Goal: Task Accomplishment & Management: Manage account settings

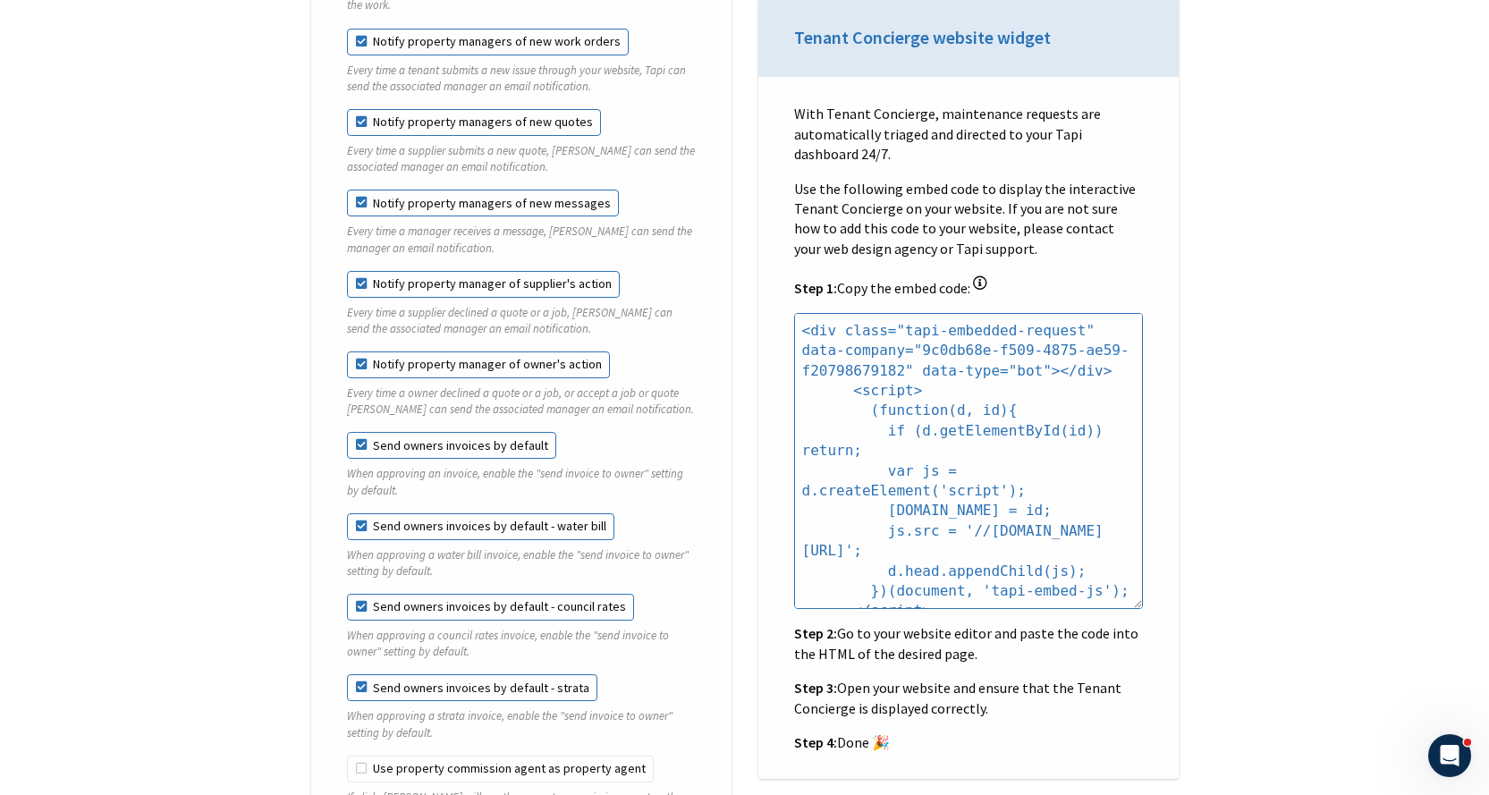
scroll to position [1879, 0]
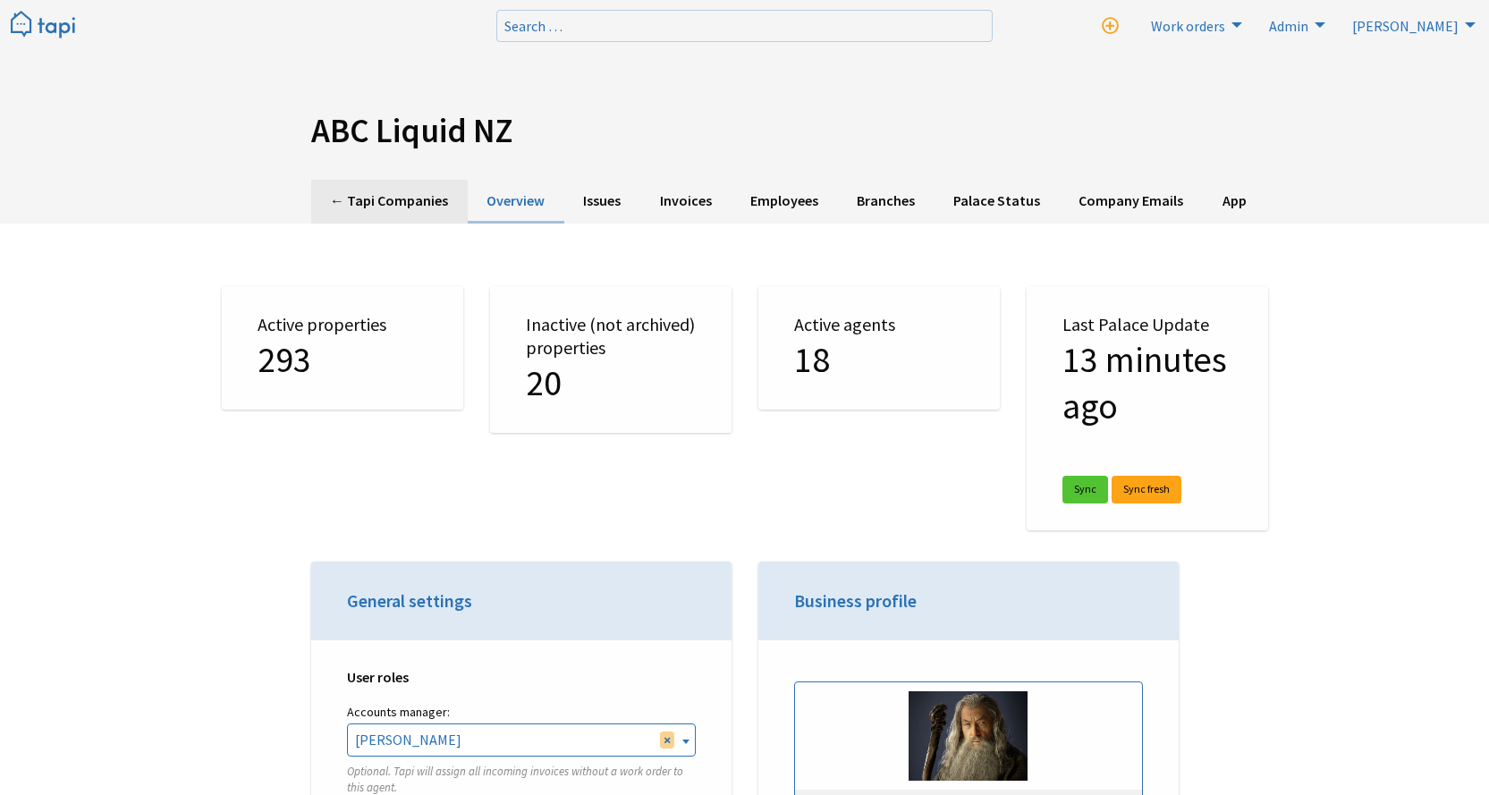
scroll to position [4059, 0]
click at [411, 197] on link "← Tapi Companies" at bounding box center [389, 202] width 157 height 44
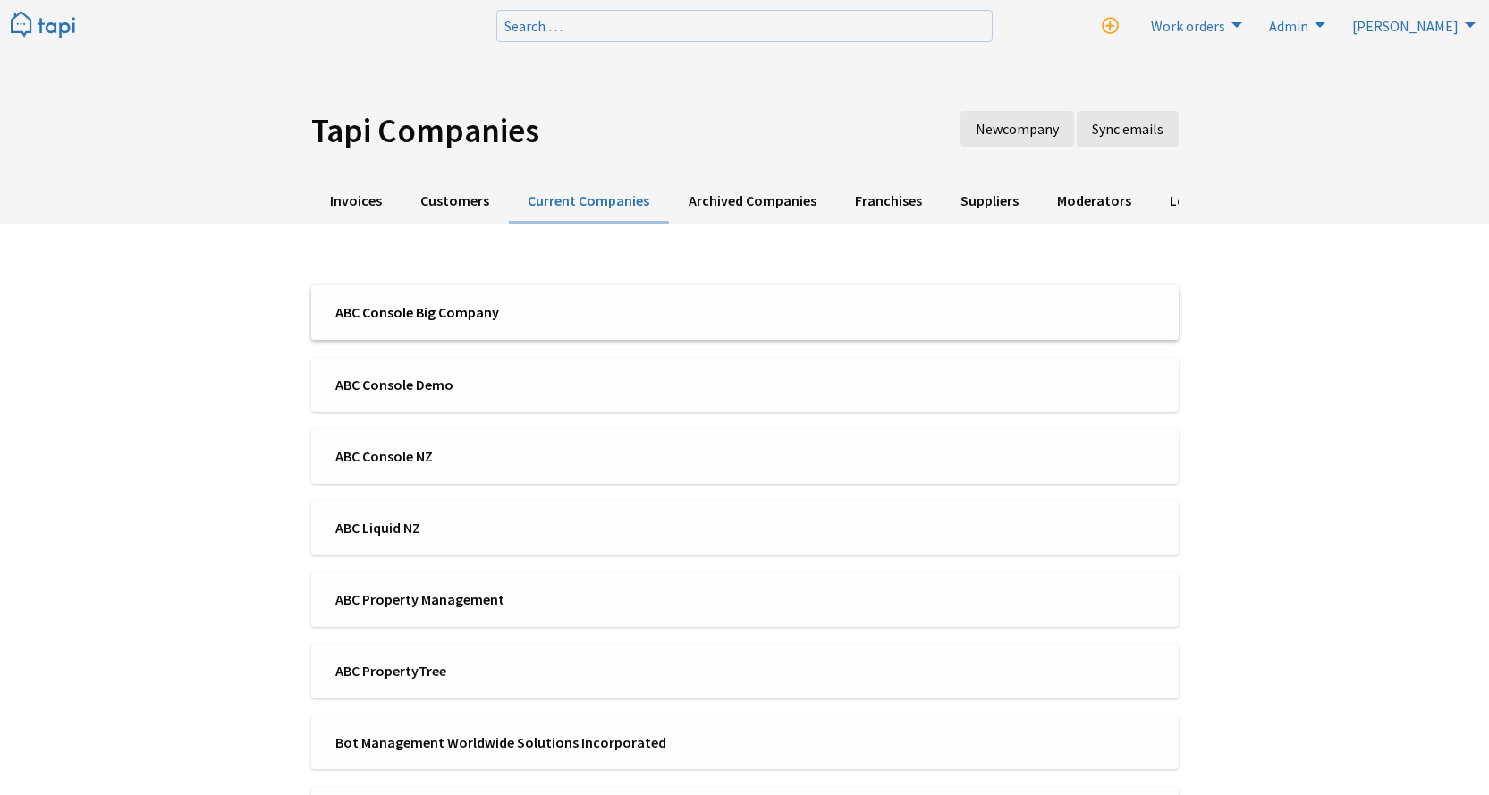
scroll to position [4059, 0]
click at [476, 320] on span "ABC Console Big Company" at bounding box center [534, 312] width 398 height 20
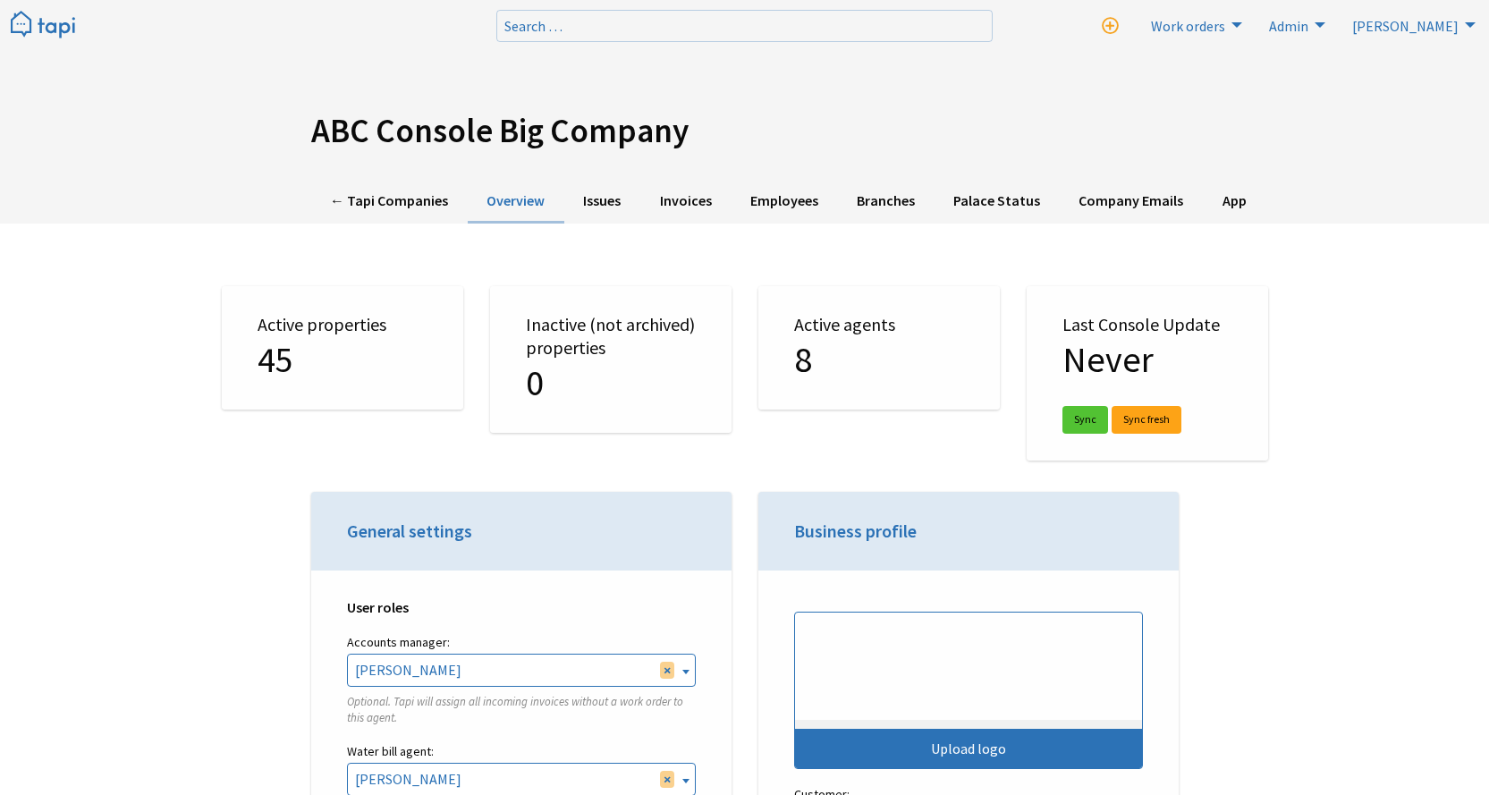
select select "TAPI"
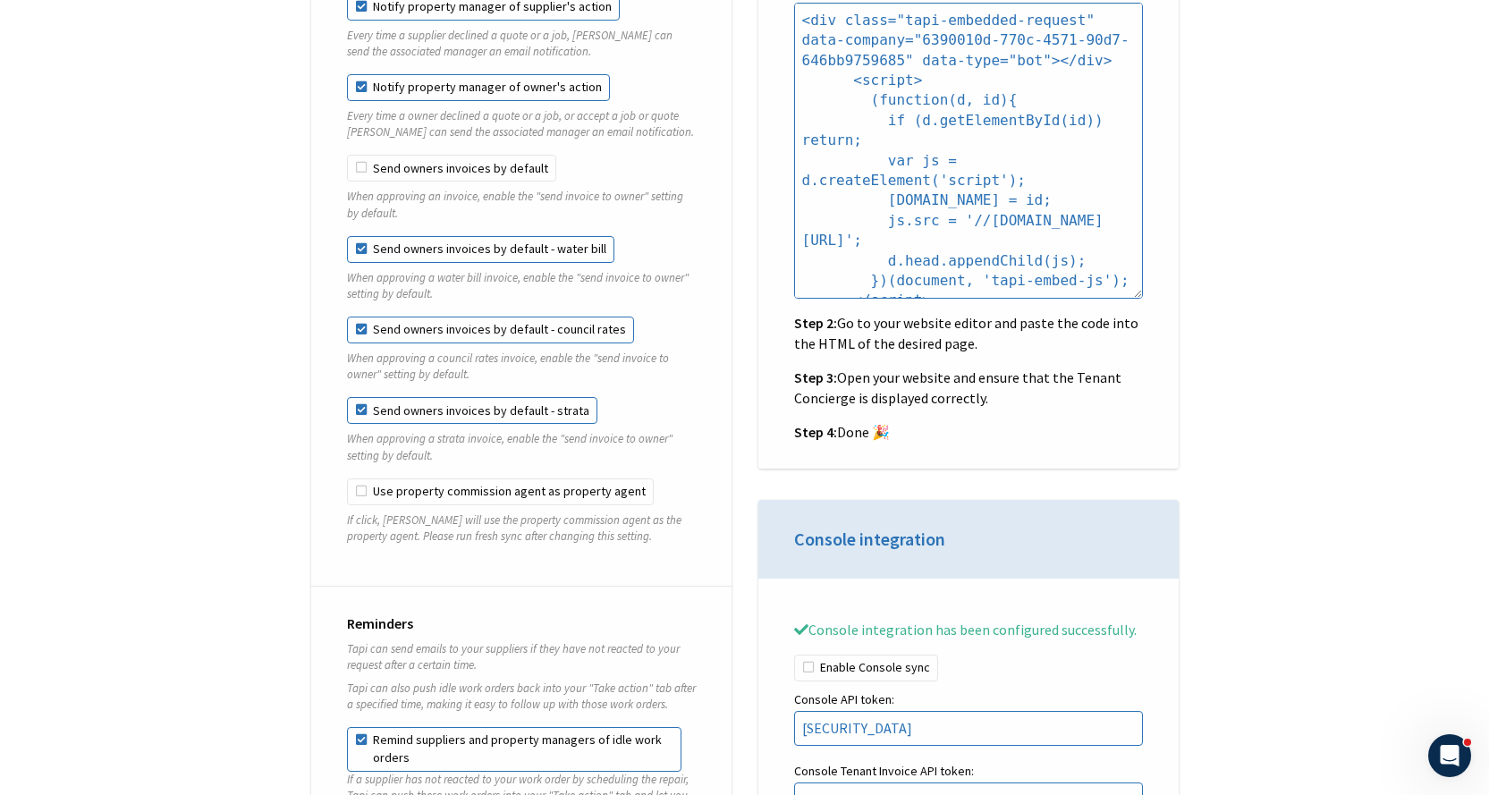
scroll to position [1879, 0]
click at [360, 157] on label "Send owners invoices by default" at bounding box center [451, 170] width 209 height 27
click at [348, 157] on input "Send owners invoices by default" at bounding box center [347, 157] width 1 height 1
checkbox input "true"
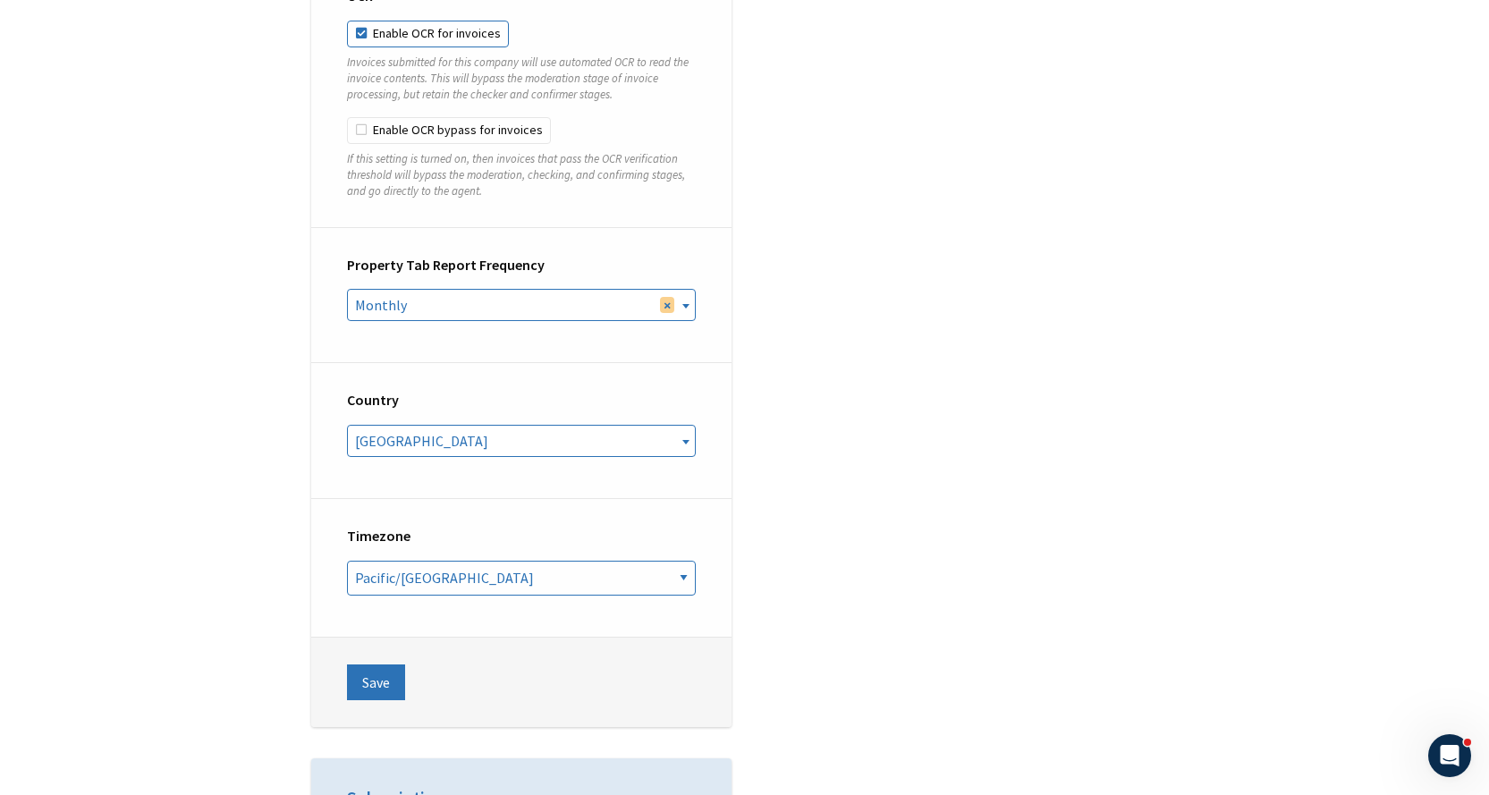
scroll to position [6709, 0]
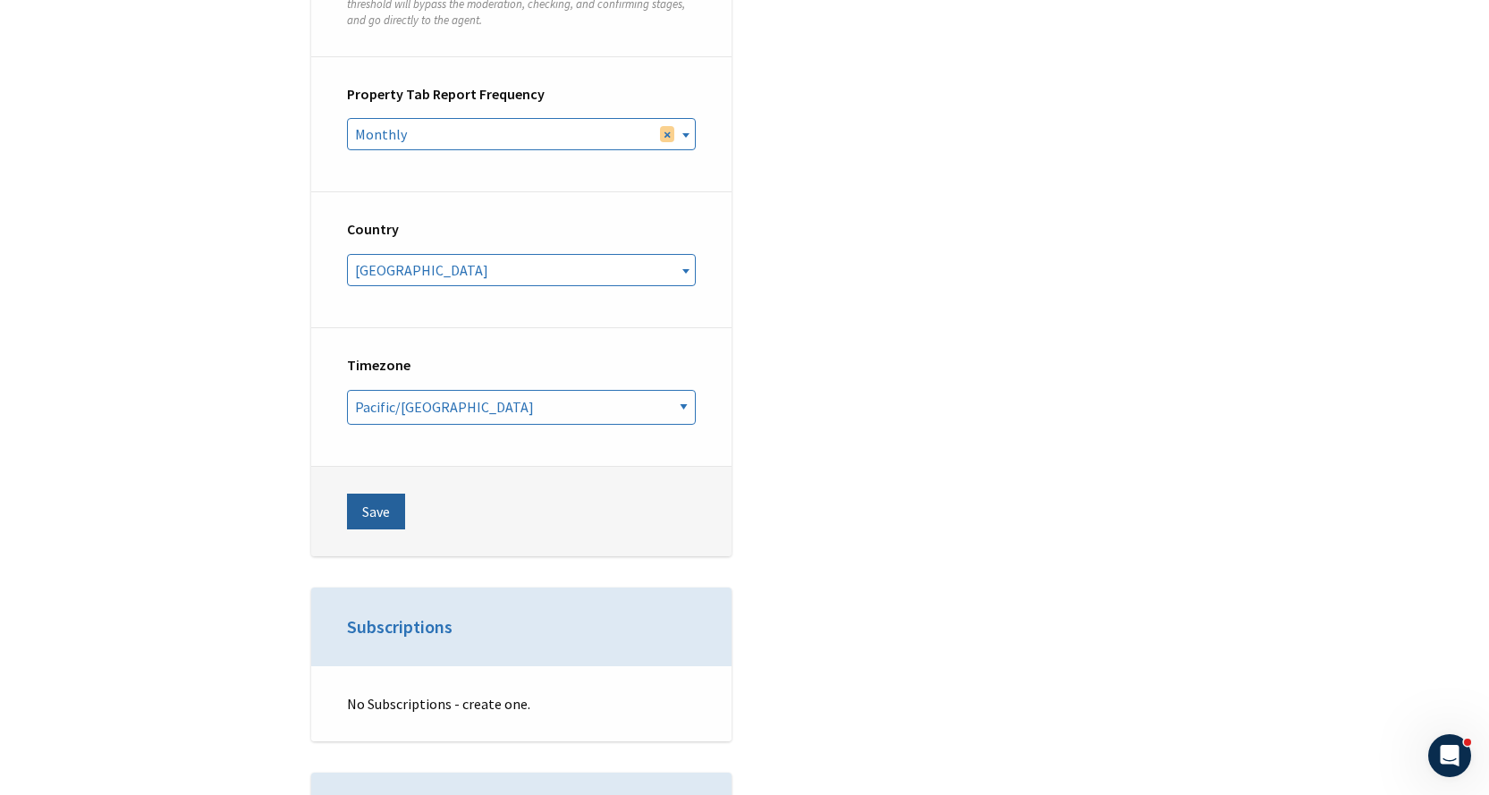
click at [386, 494] on button "Save" at bounding box center [376, 512] width 58 height 36
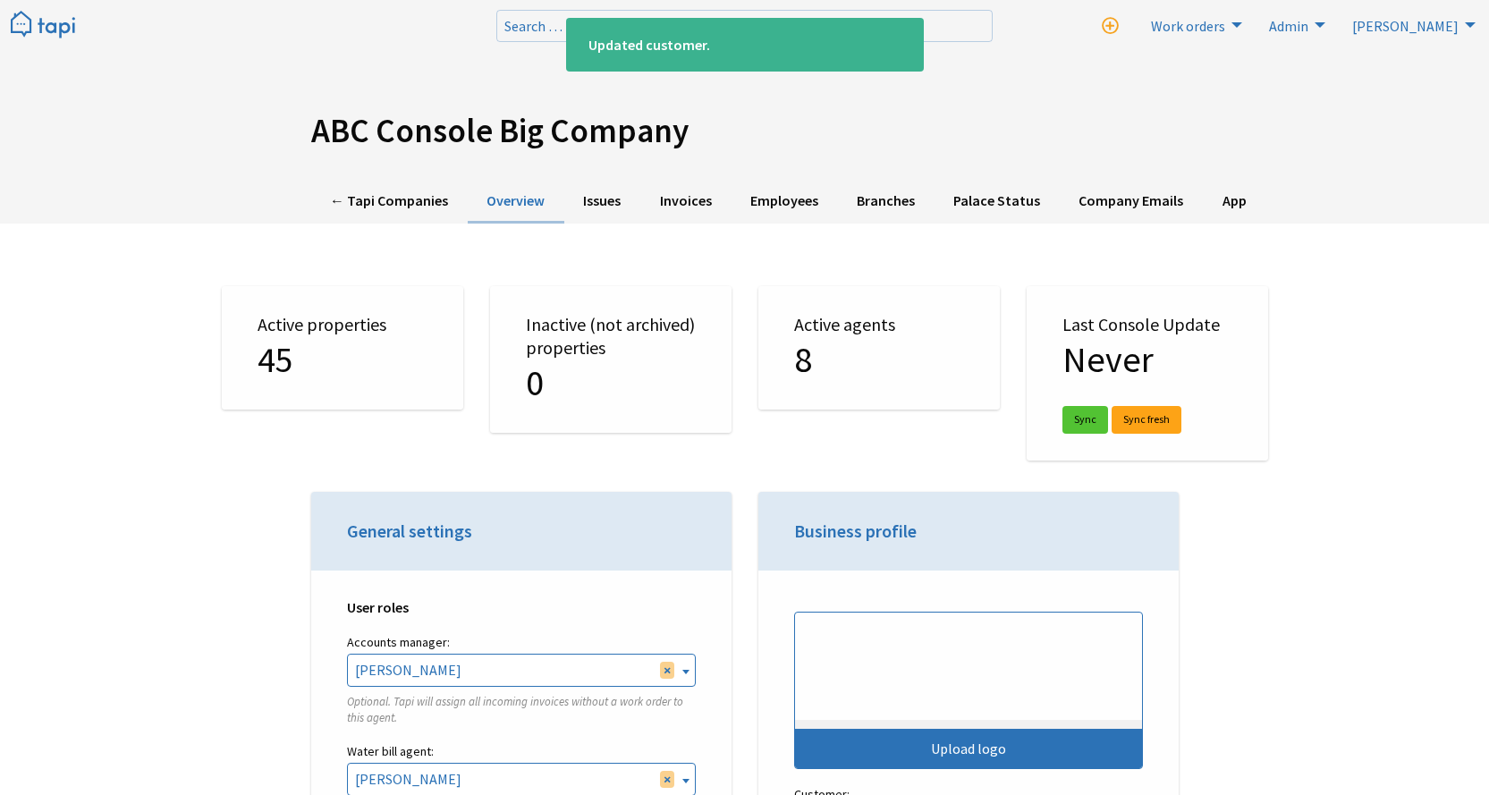
select select "TAPI"
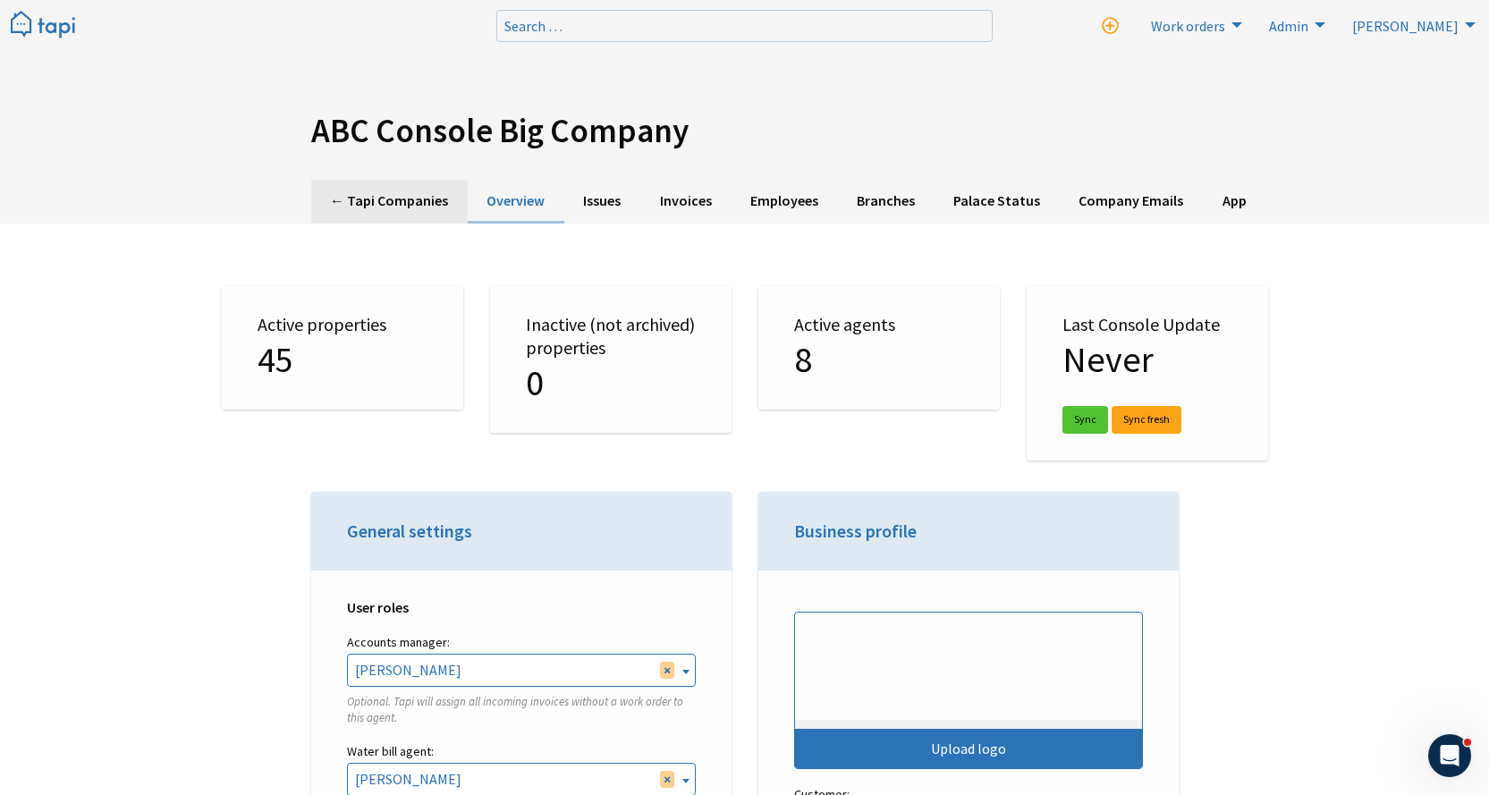
click at [374, 211] on link "← Tapi Companies" at bounding box center [389, 202] width 157 height 44
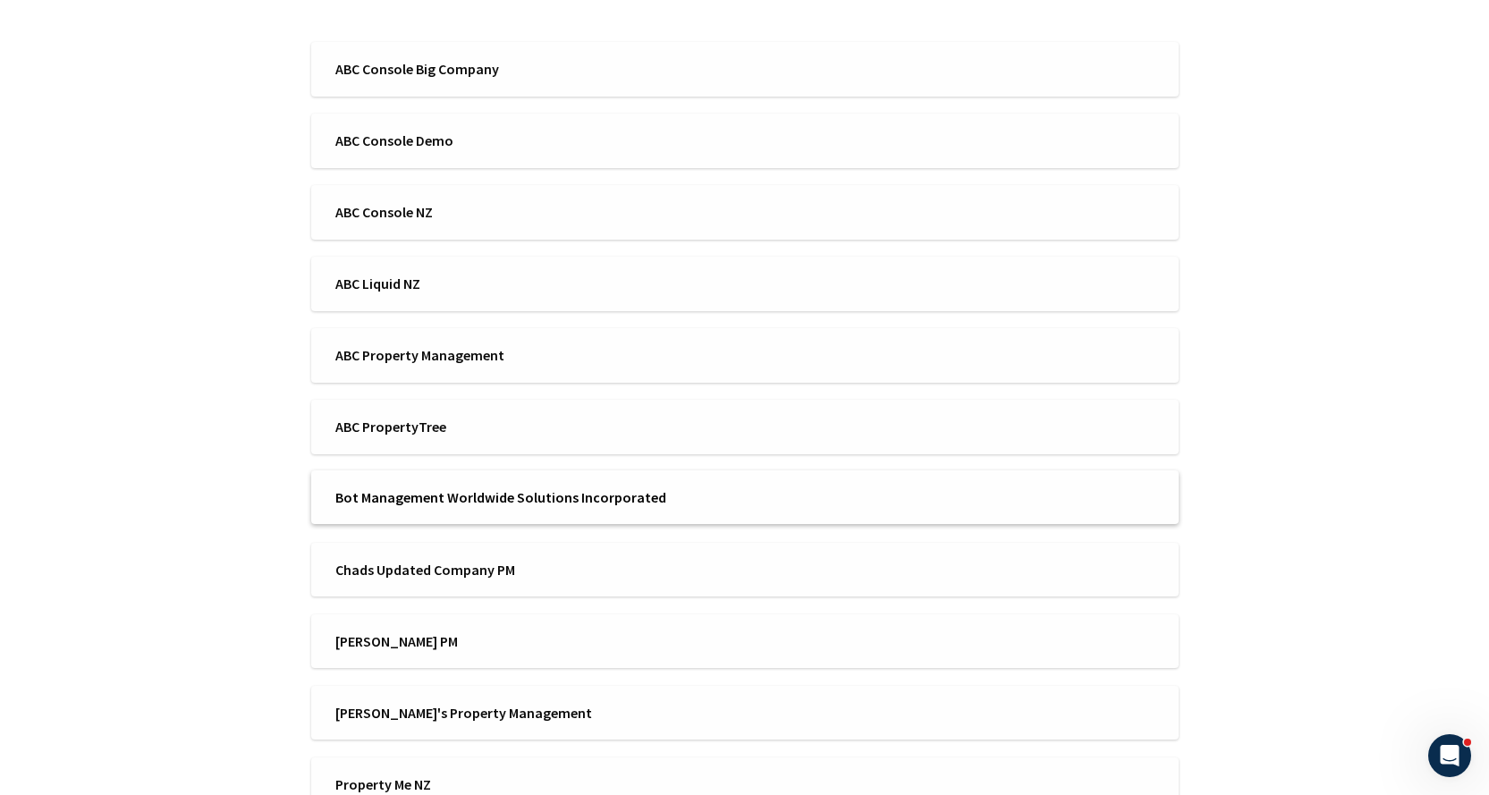
scroll to position [268, 0]
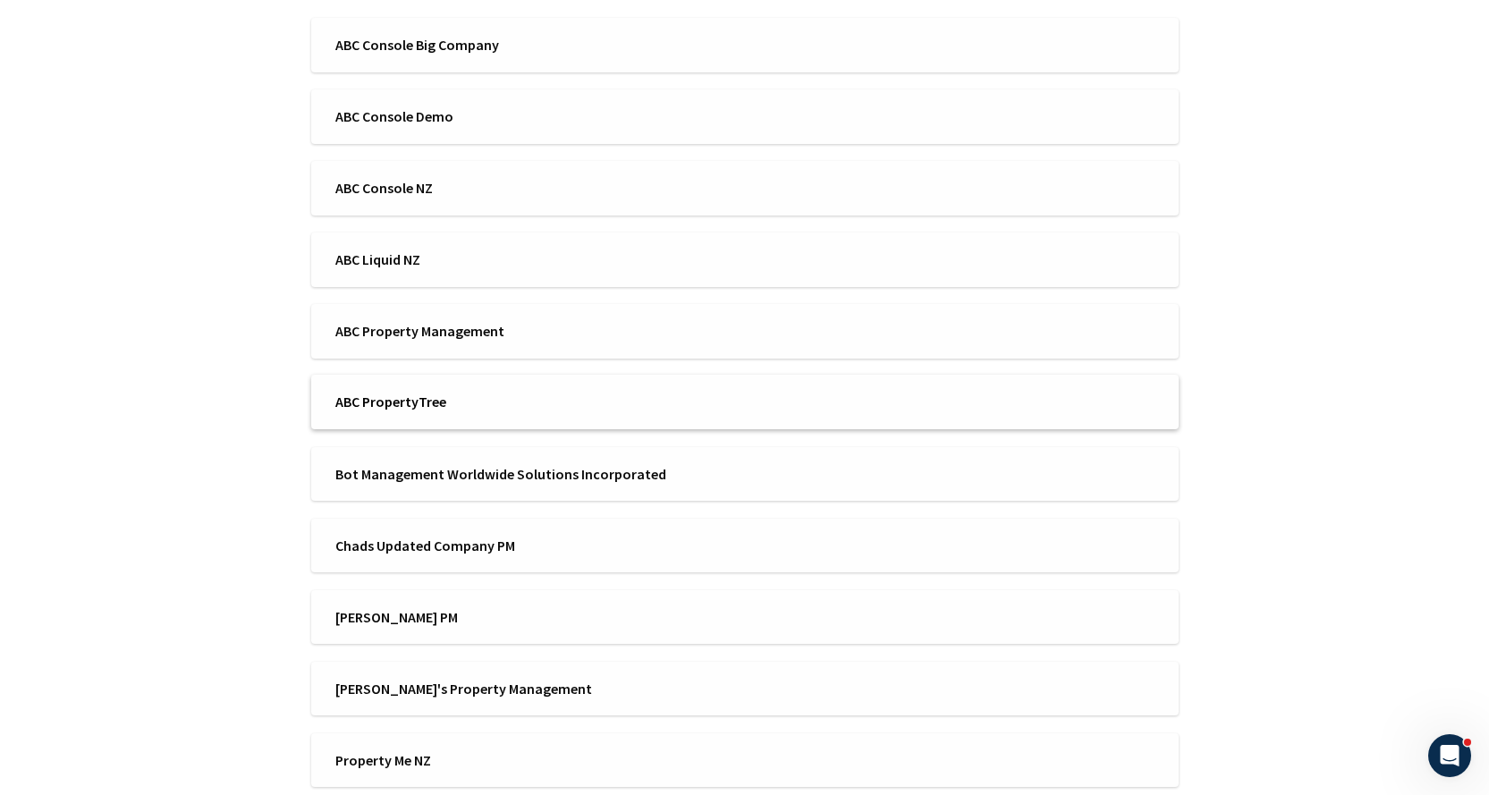
click at [458, 405] on span "ABC PropertyTree" at bounding box center [534, 402] width 398 height 20
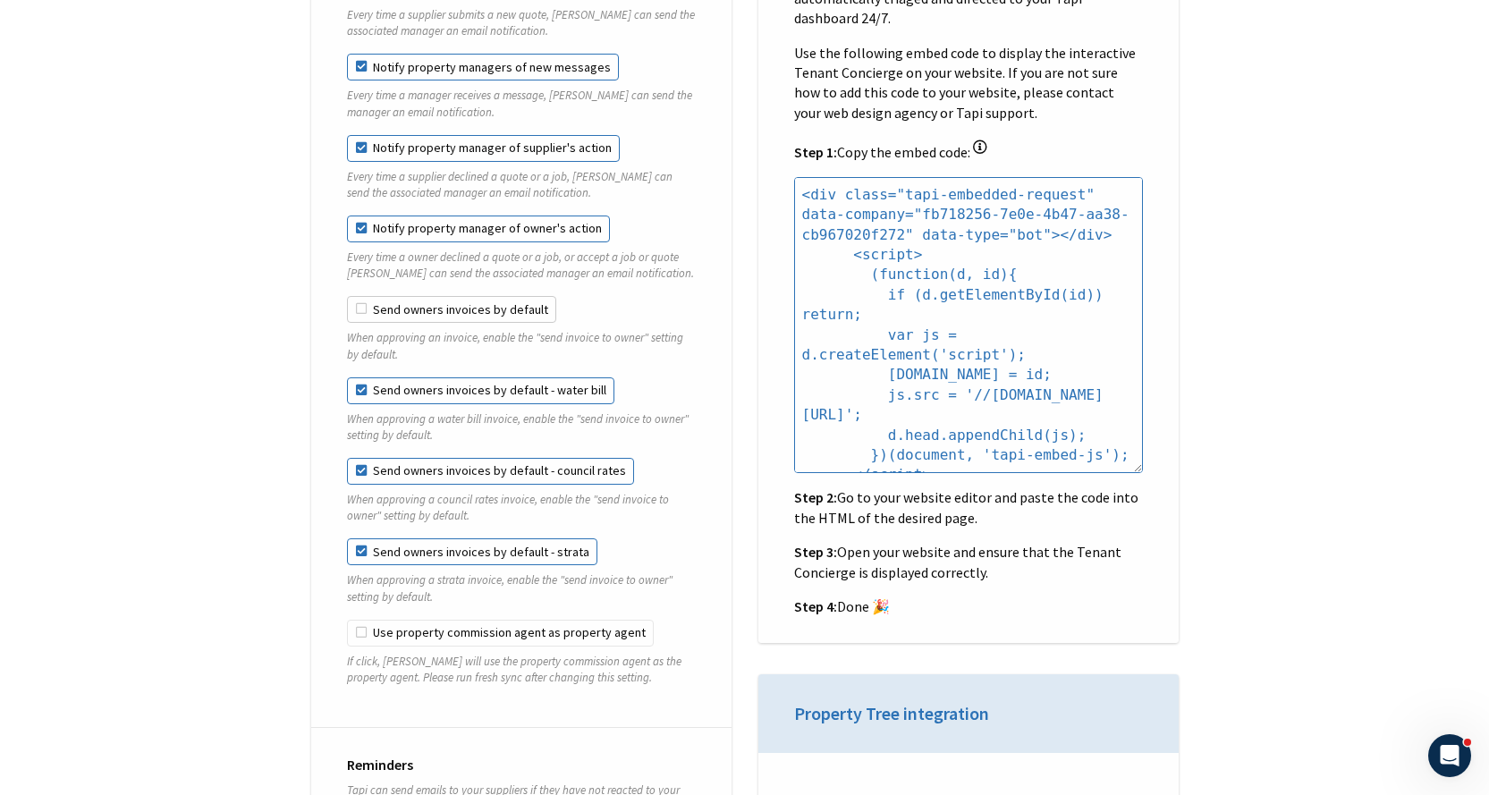
click at [415, 296] on label "Send owners invoices by default" at bounding box center [451, 309] width 209 height 27
click at [348, 296] on input "Send owners invoices by default" at bounding box center [347, 296] width 1 height 1
checkbox input "true"
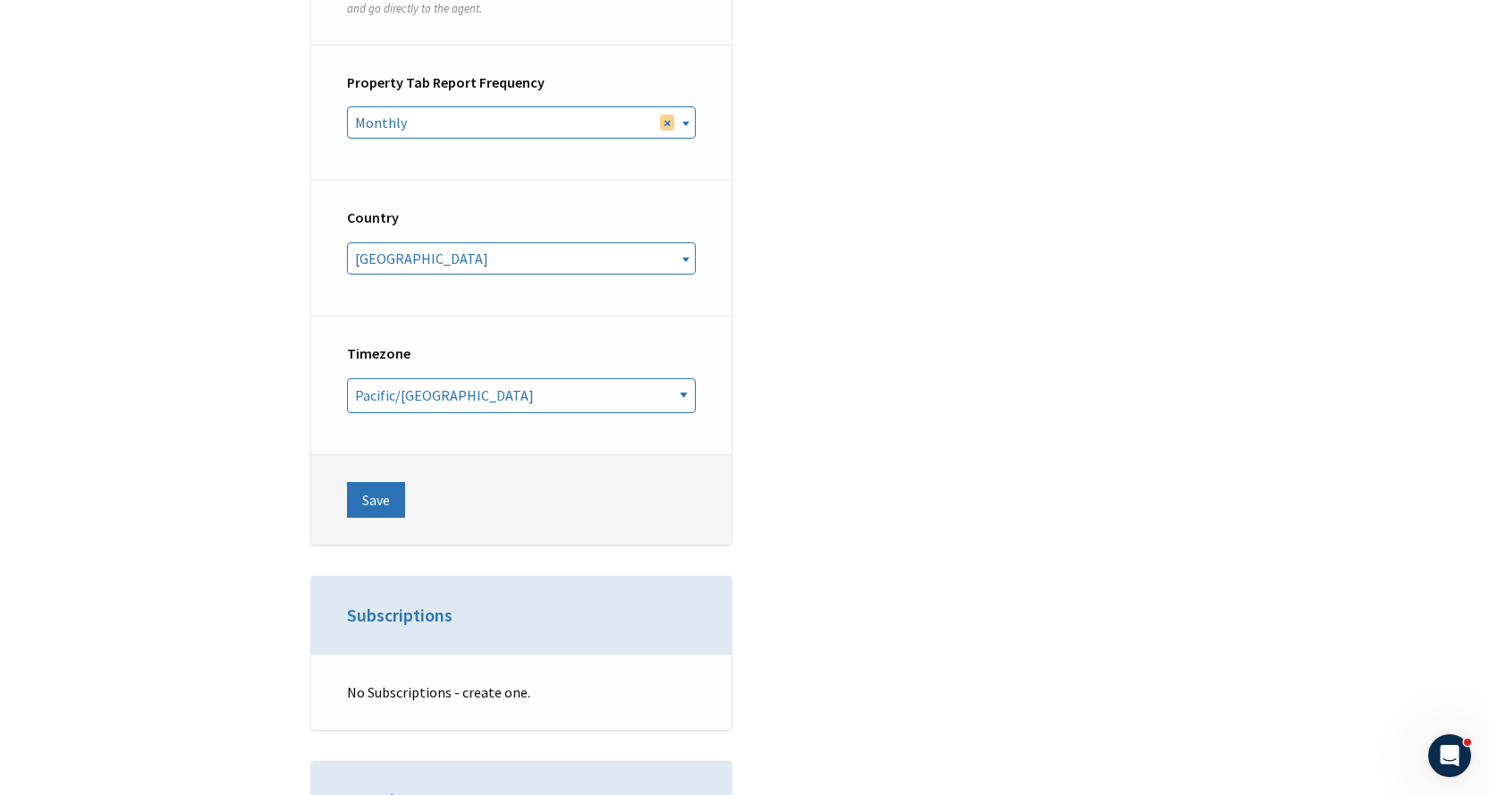
scroll to position [7067, 0]
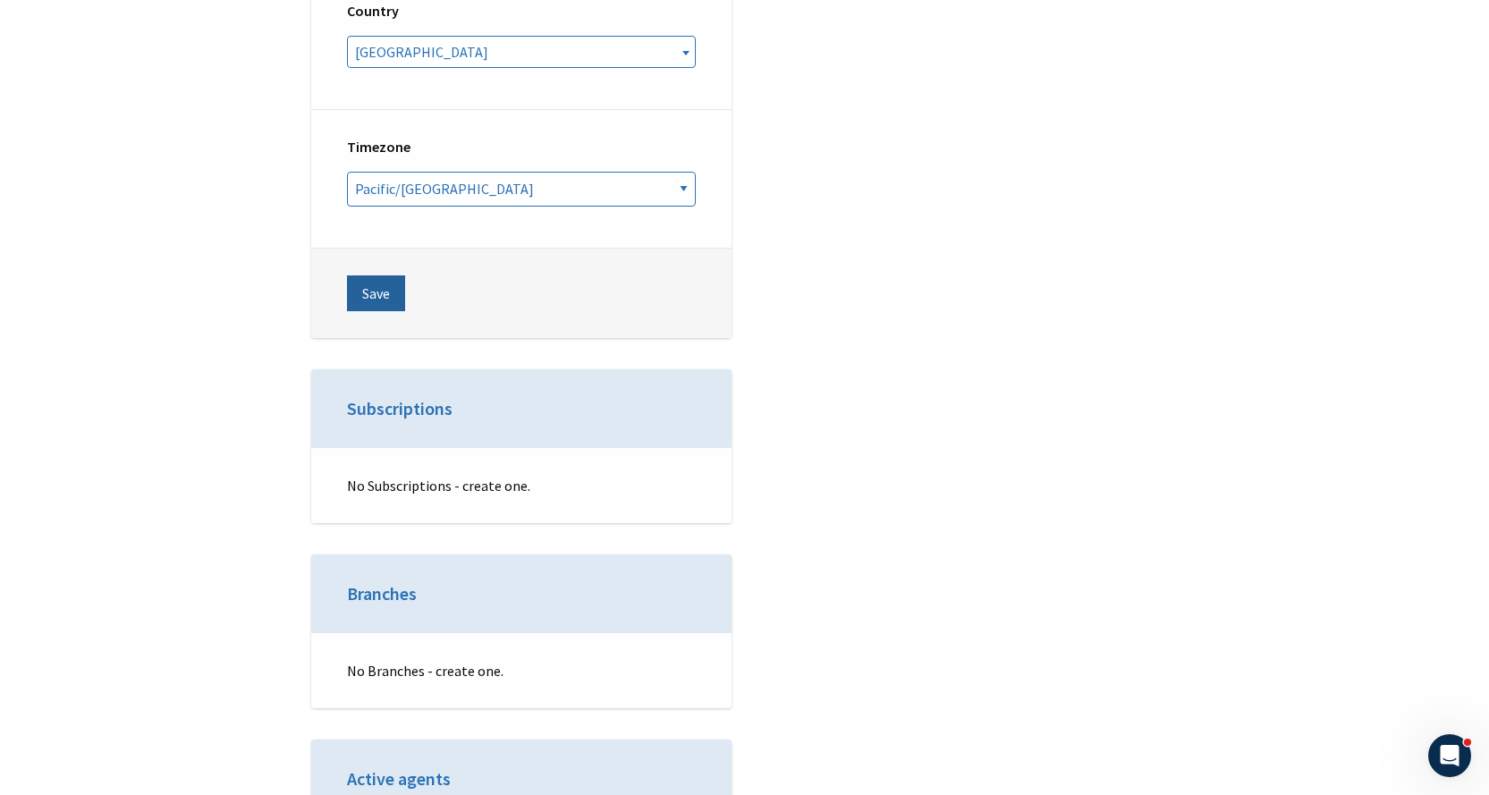
click at [376, 276] on button "Save" at bounding box center [376, 294] width 58 height 36
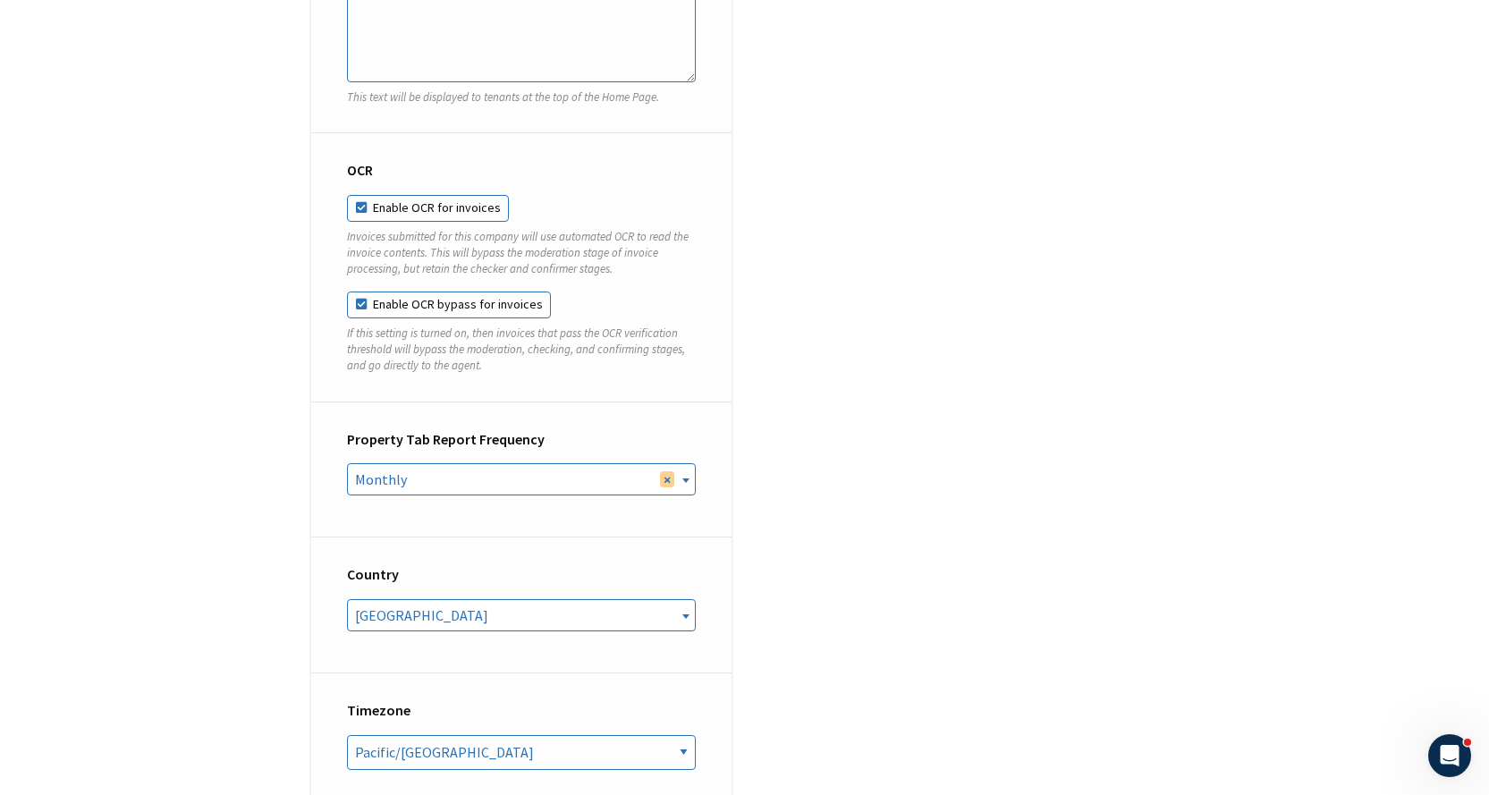
scroll to position [6441, 0]
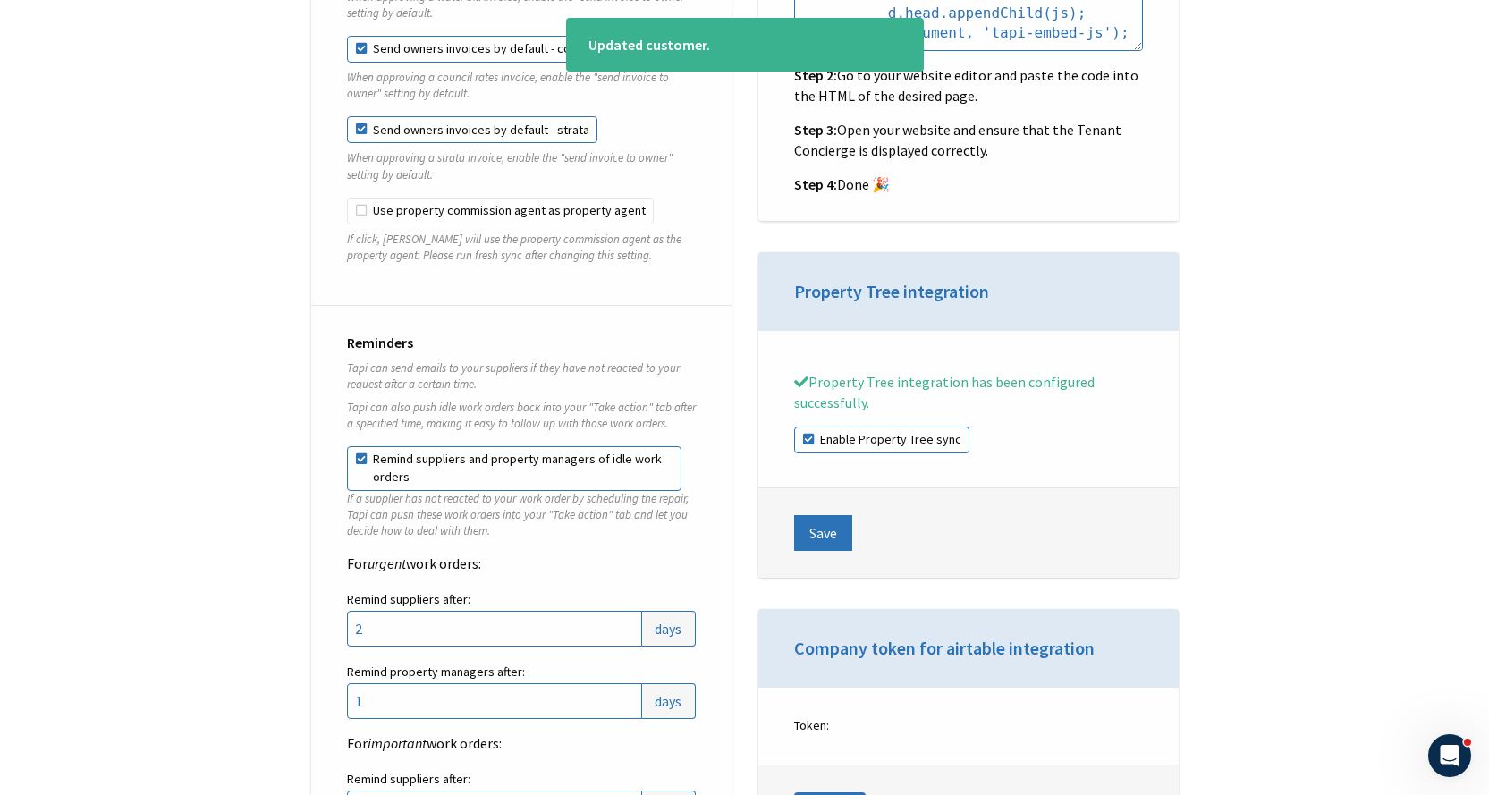
scroll to position [498, 0]
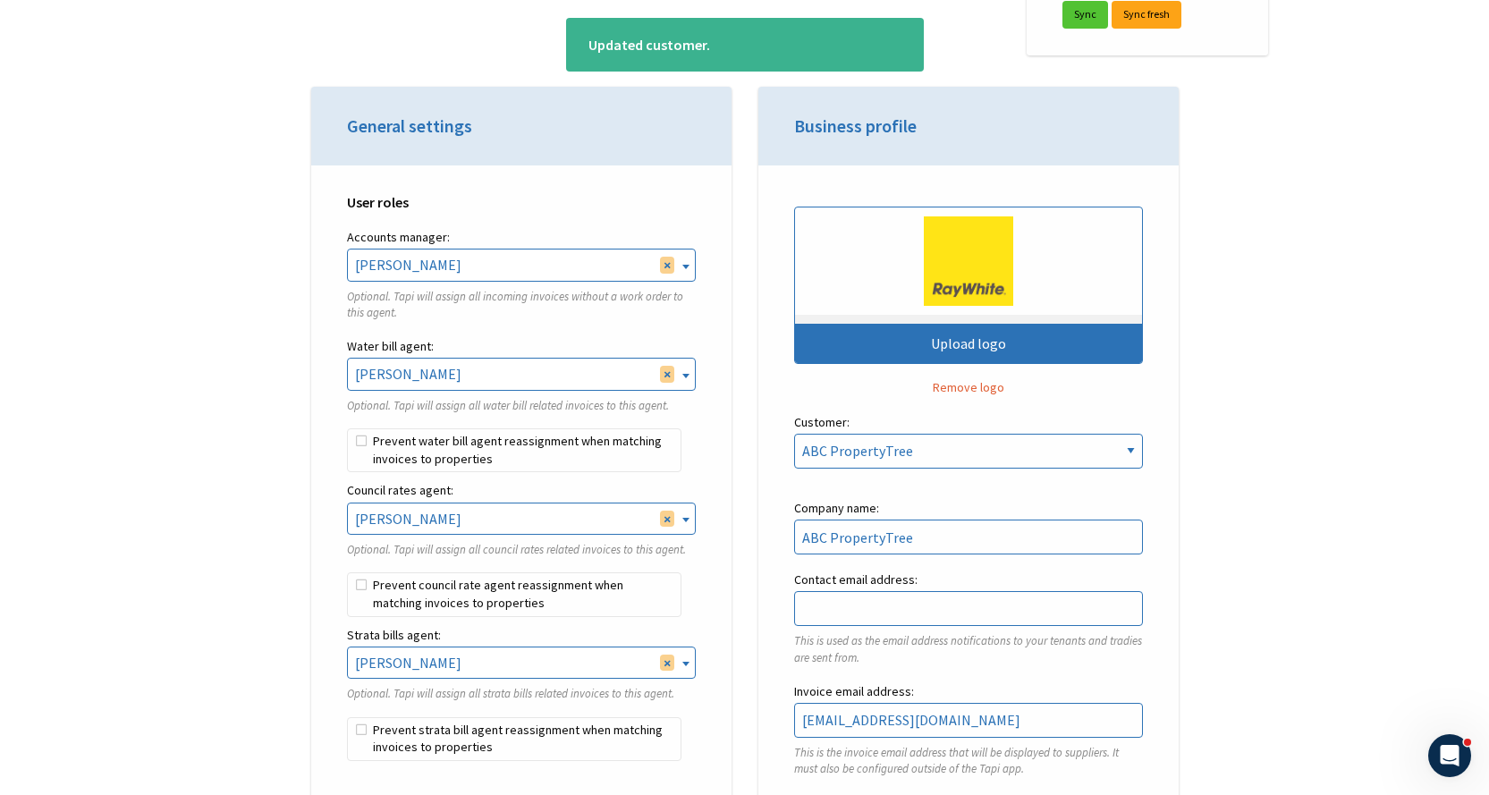
drag, startPoint x: 272, startPoint y: 361, endPoint x: 205, endPoint y: 21, distance: 346.5
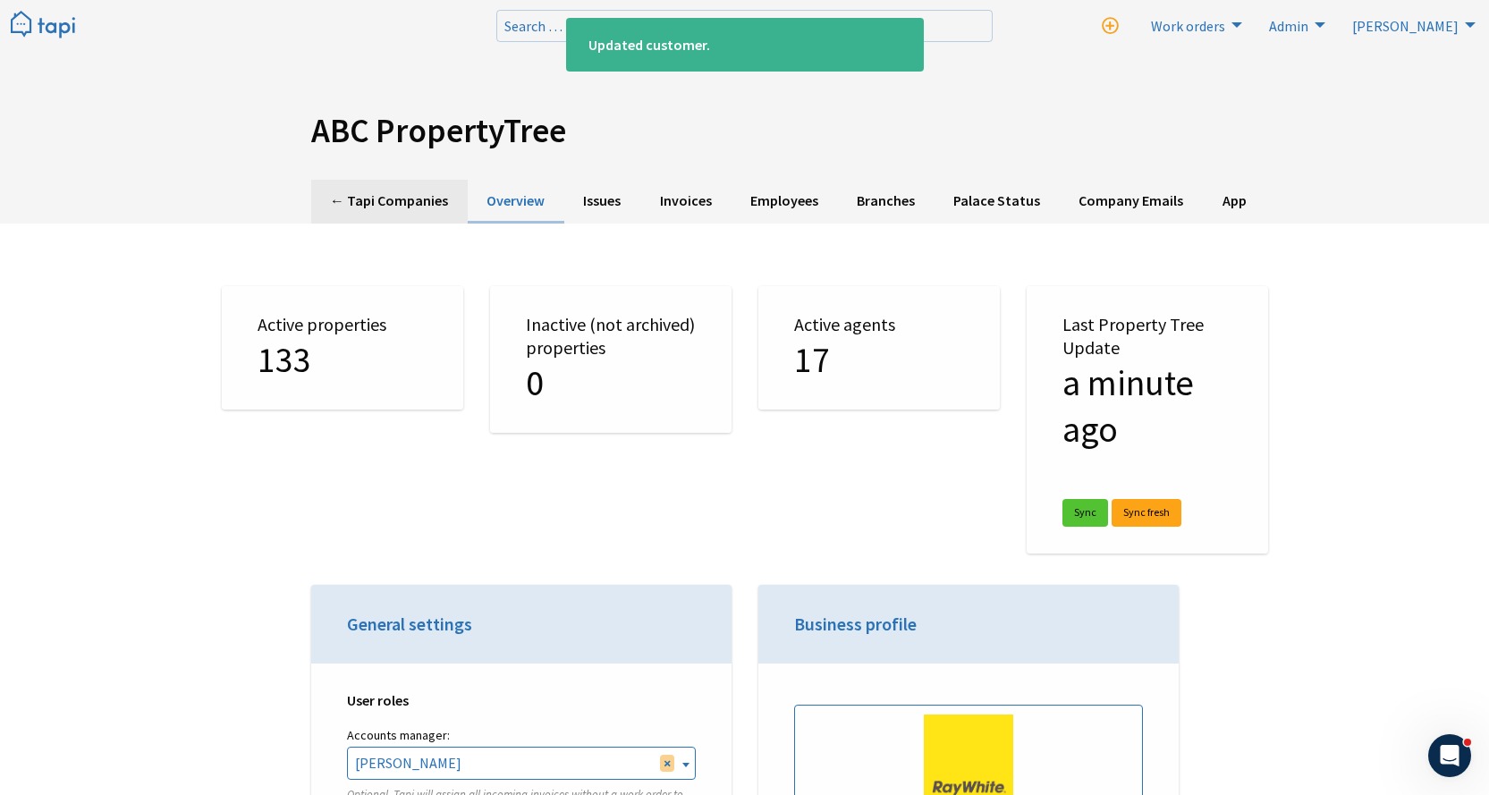
click at [385, 186] on link "← Tapi Companies" at bounding box center [389, 202] width 157 height 44
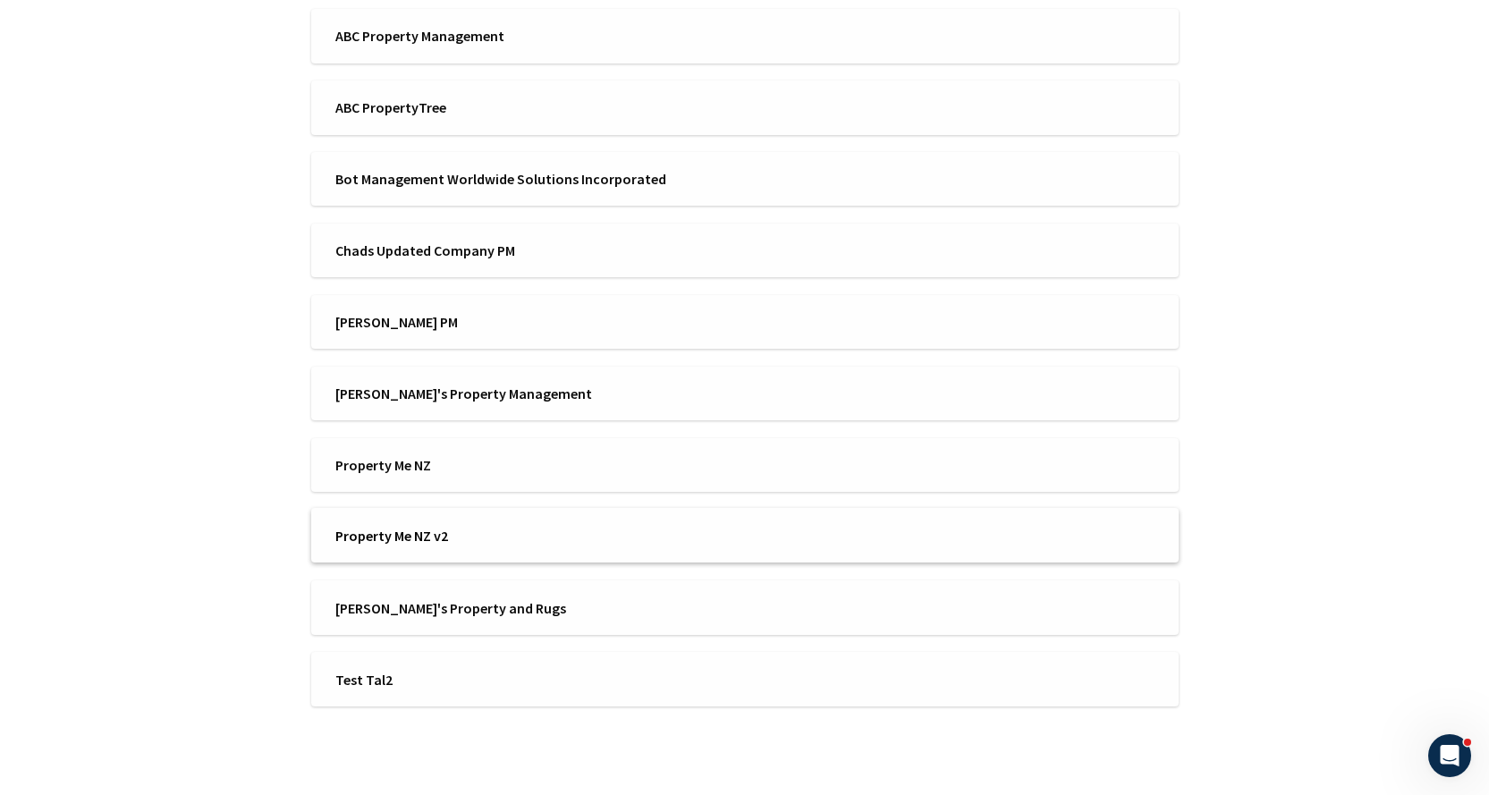
click at [457, 533] on span "Property Me NZ v2" at bounding box center [534, 536] width 398 height 20
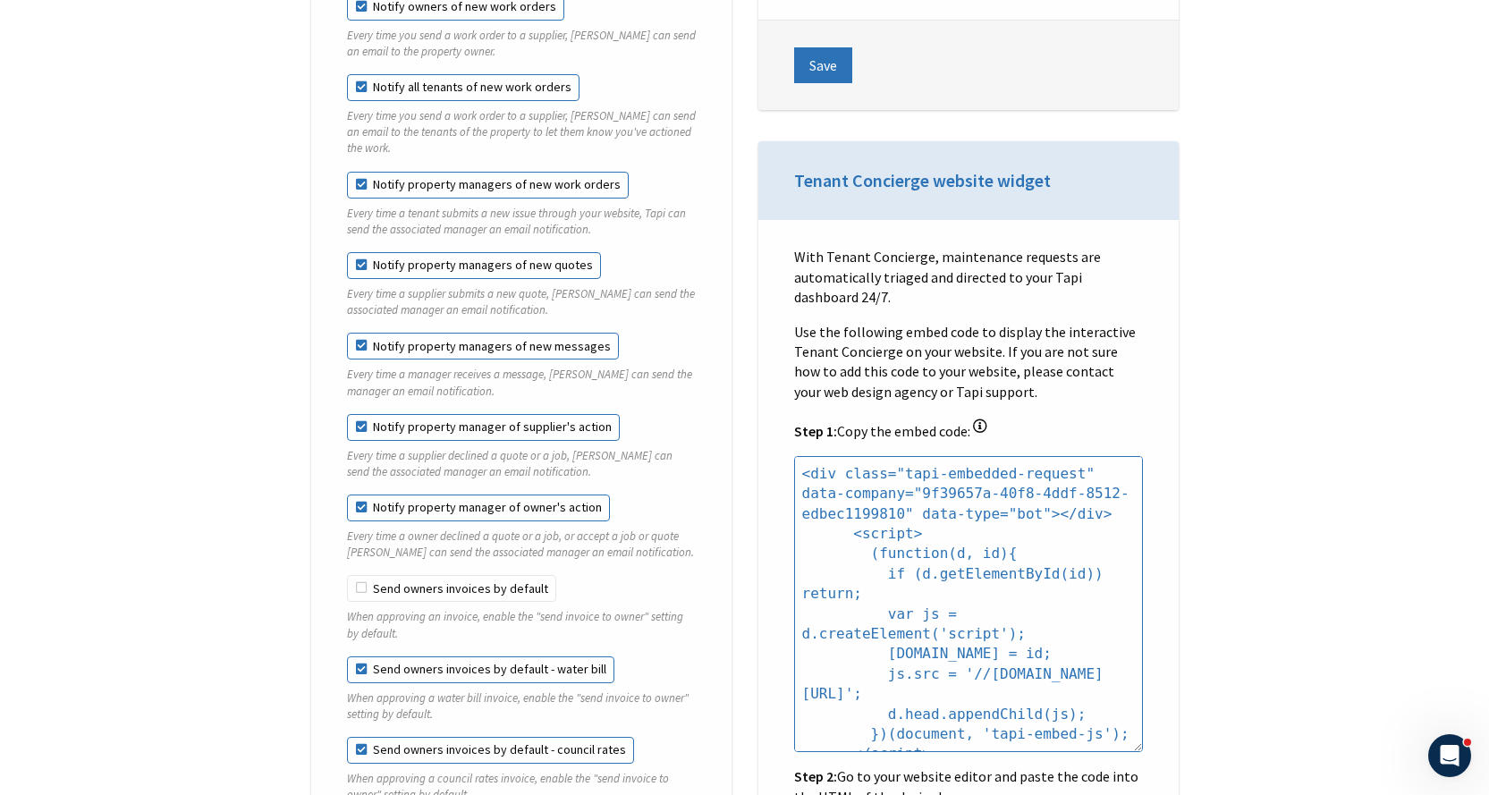
scroll to position [1879, 0]
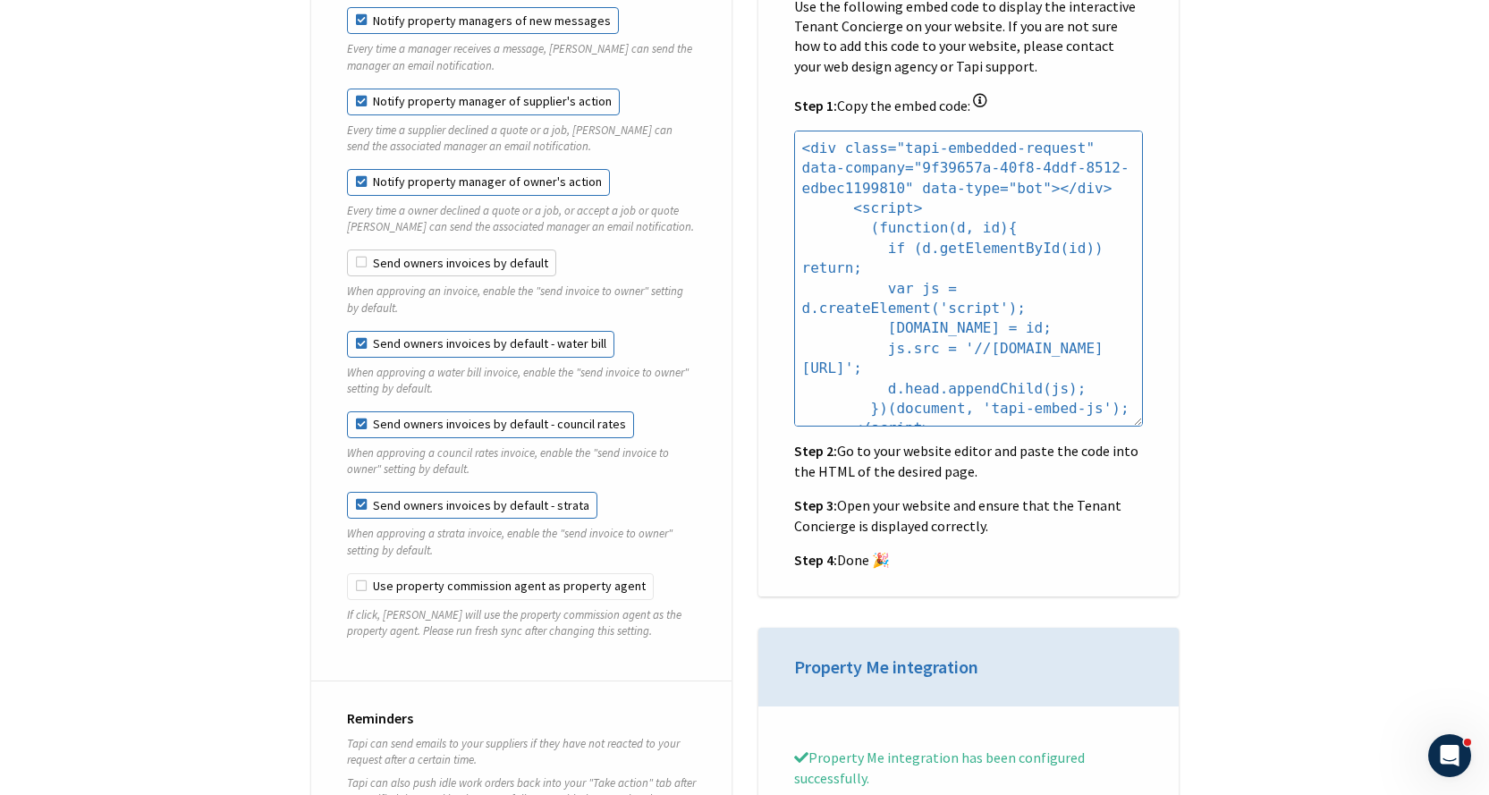
click at [459, 250] on label "Send owners invoices by default" at bounding box center [451, 263] width 209 height 27
click at [348, 250] on input "Send owners invoices by default" at bounding box center [347, 250] width 1 height 1
checkbox input "true"
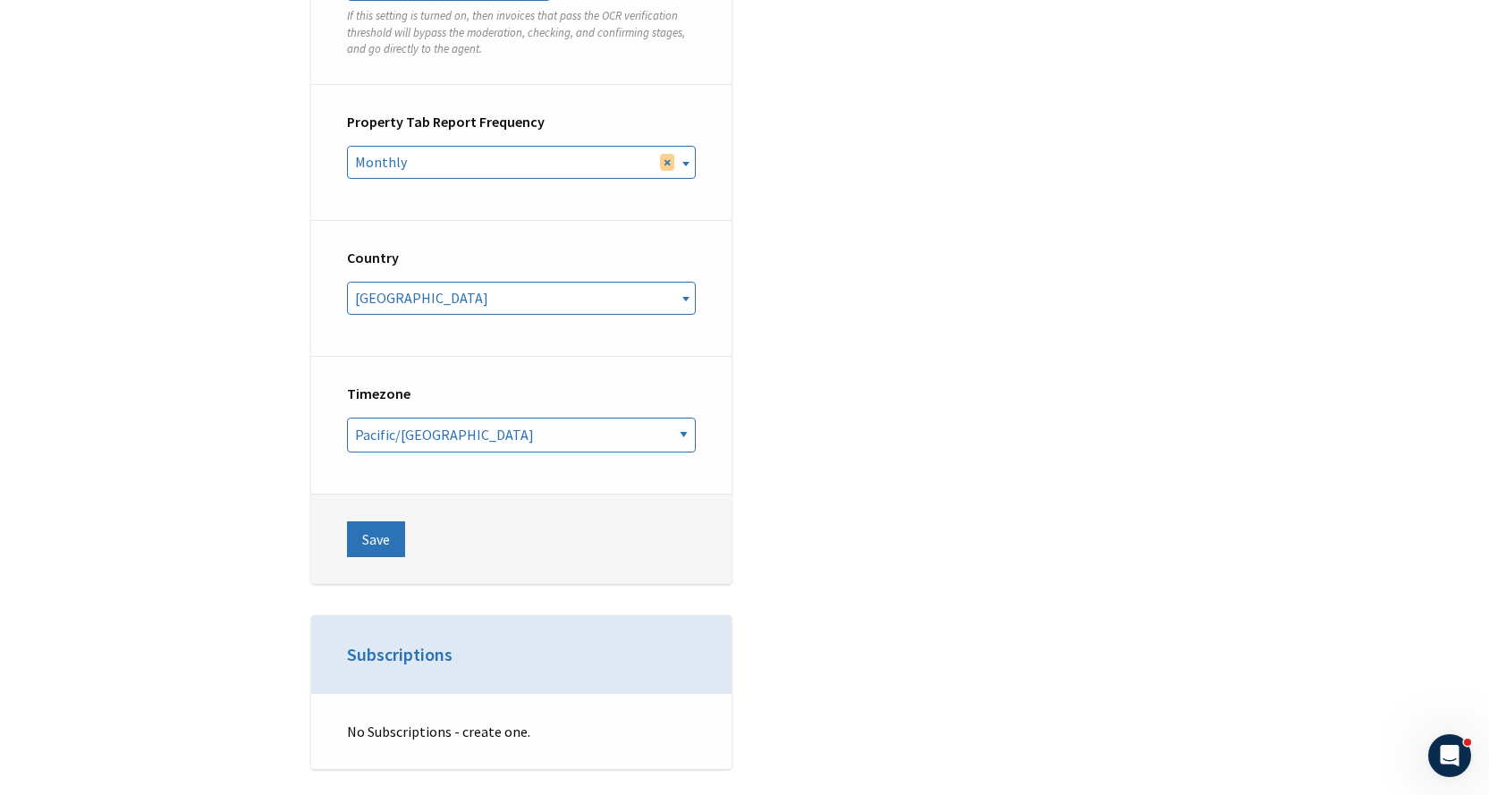
scroll to position [7067, 0]
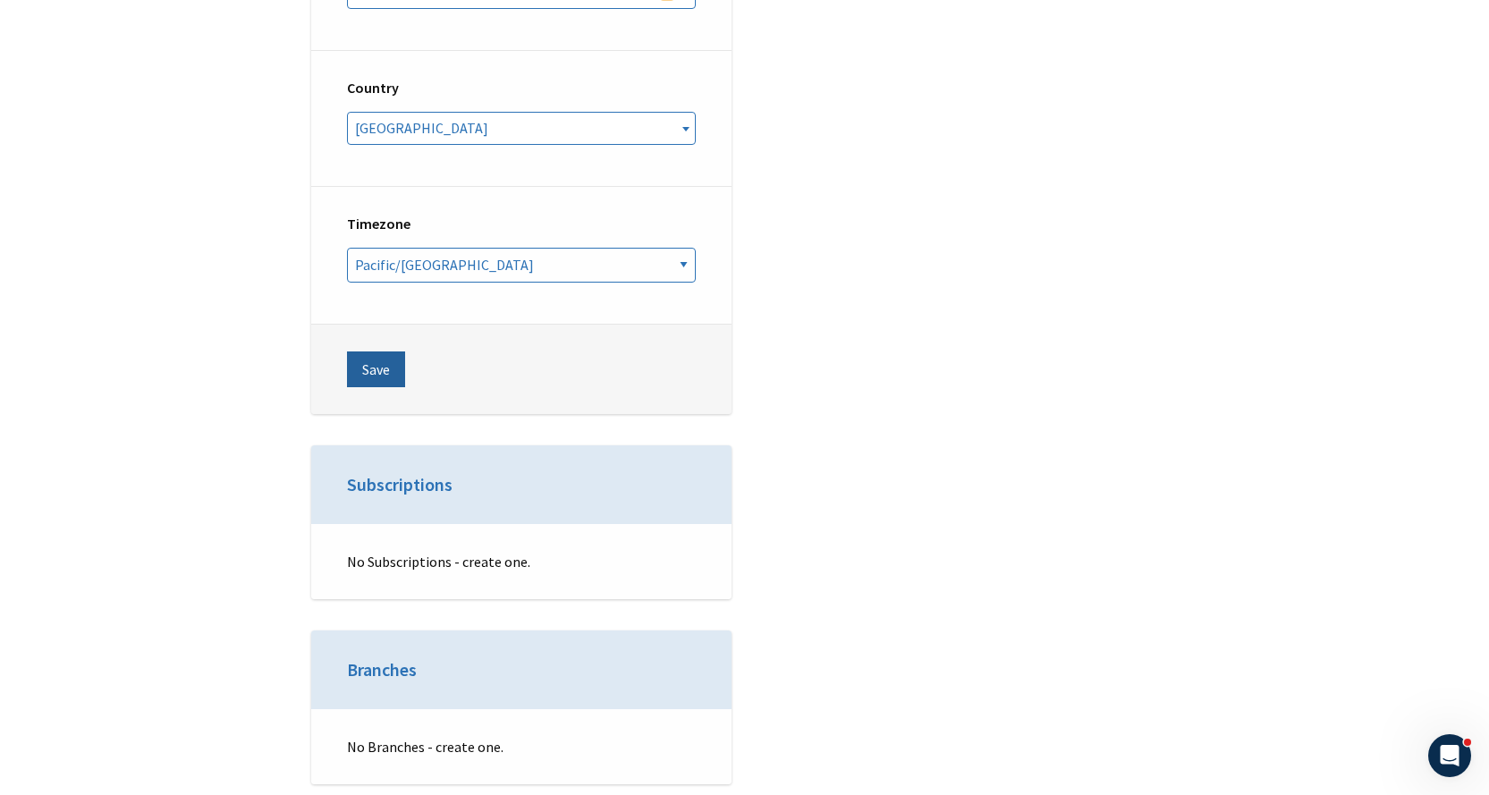
click at [382, 352] on button "Save" at bounding box center [376, 370] width 58 height 36
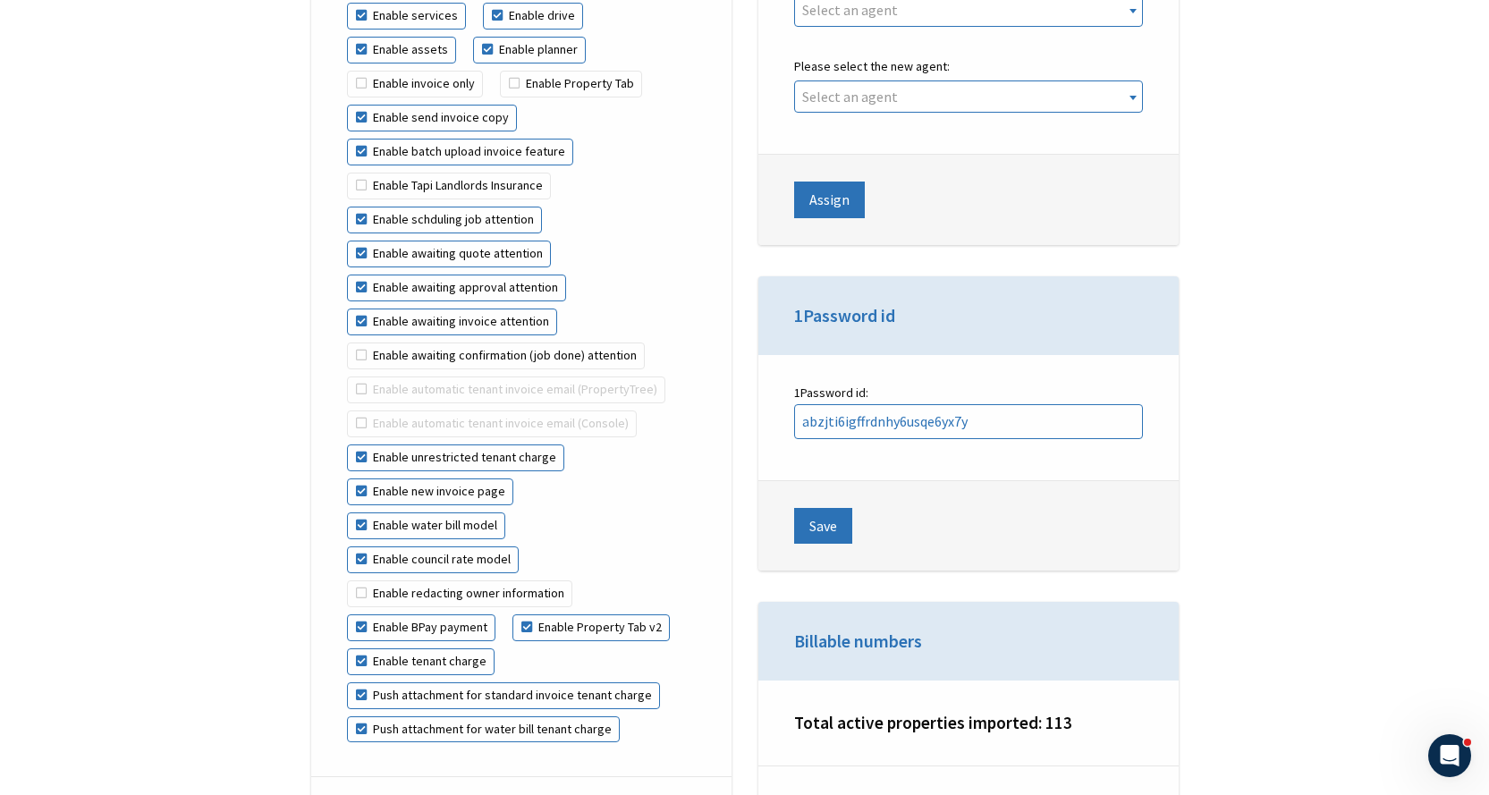
scroll to position [4473, 0]
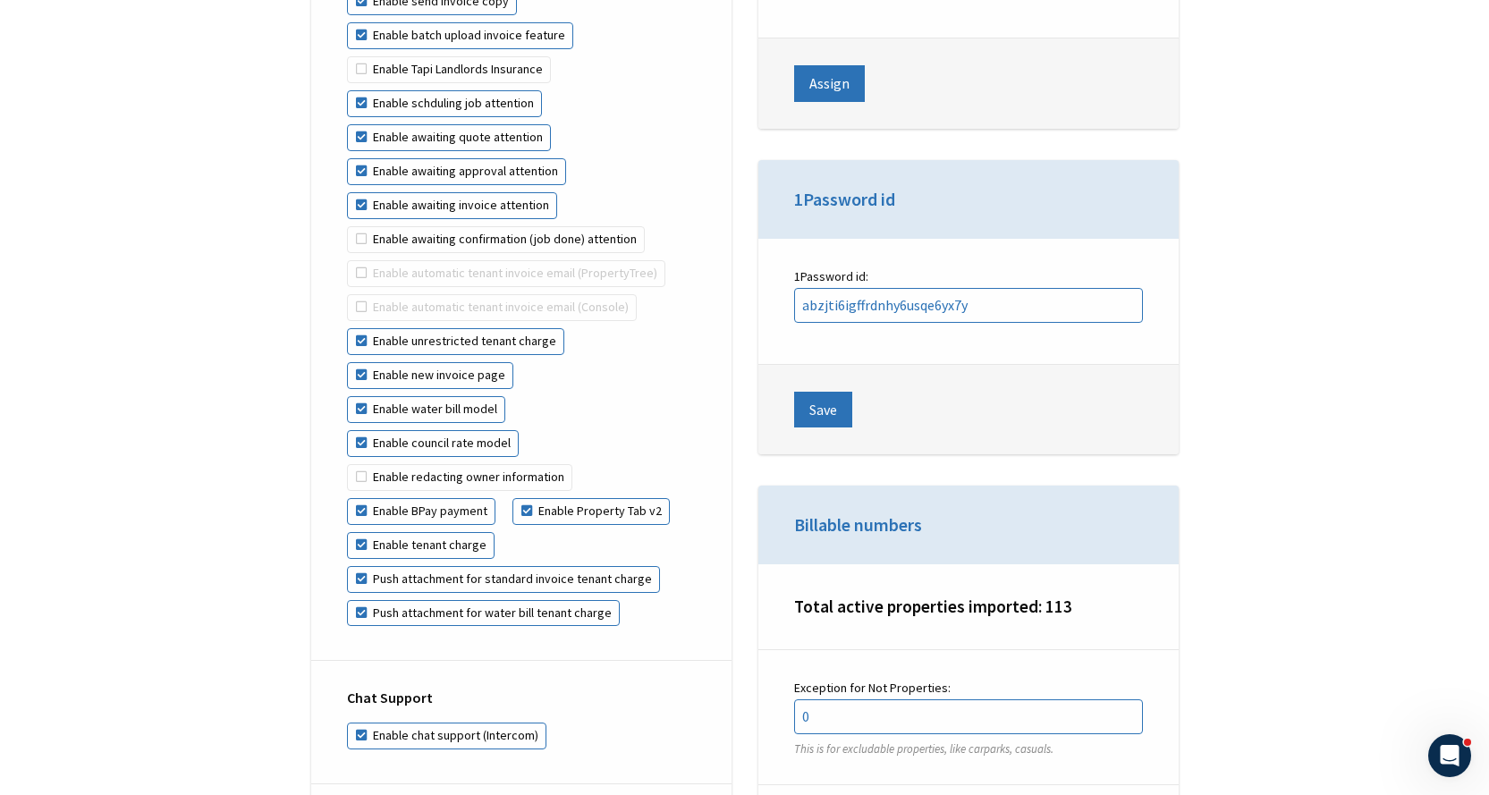
click at [355, 396] on label "Enable water bill model" at bounding box center [426, 409] width 158 height 27
click at [528, 363] on input "Enable water bill model" at bounding box center [528, 362] width 1 height 1
checkbox input "false"
click at [356, 430] on label "Enable council rate model" at bounding box center [433, 443] width 172 height 27
click at [520, 397] on input "Enable council rate model" at bounding box center [520, 396] width 1 height 1
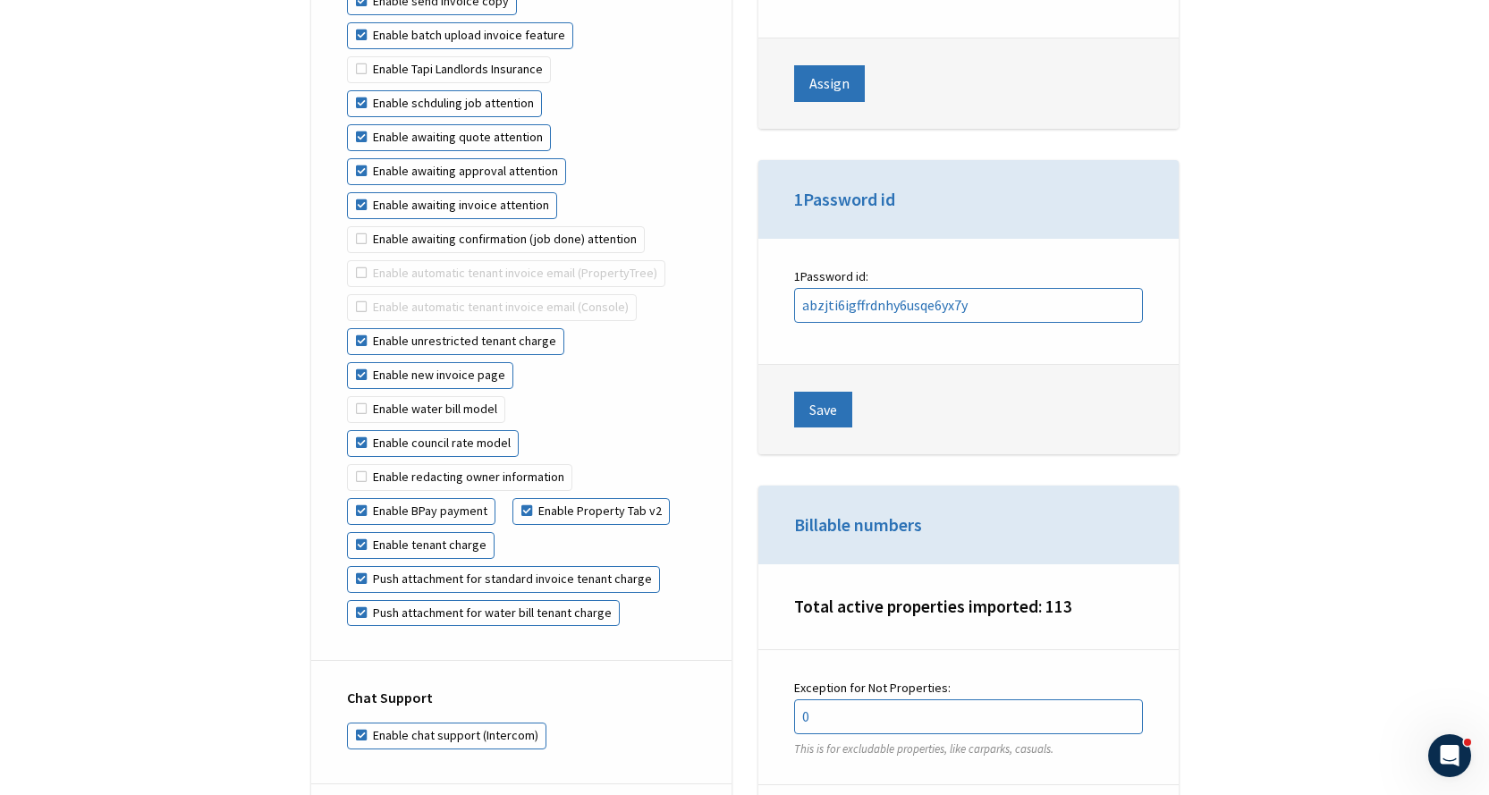
checkbox input "false"
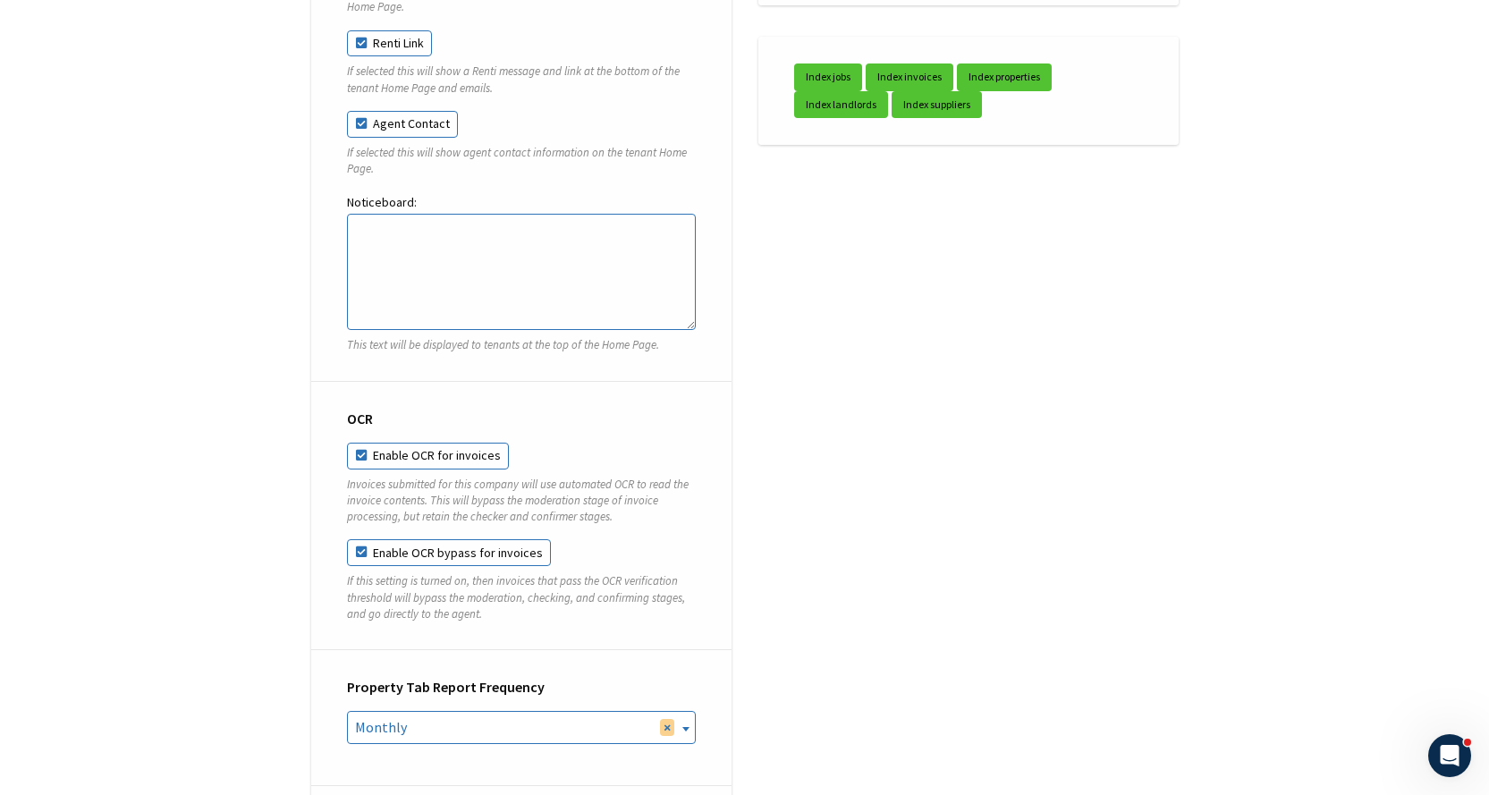
scroll to position [6798, 0]
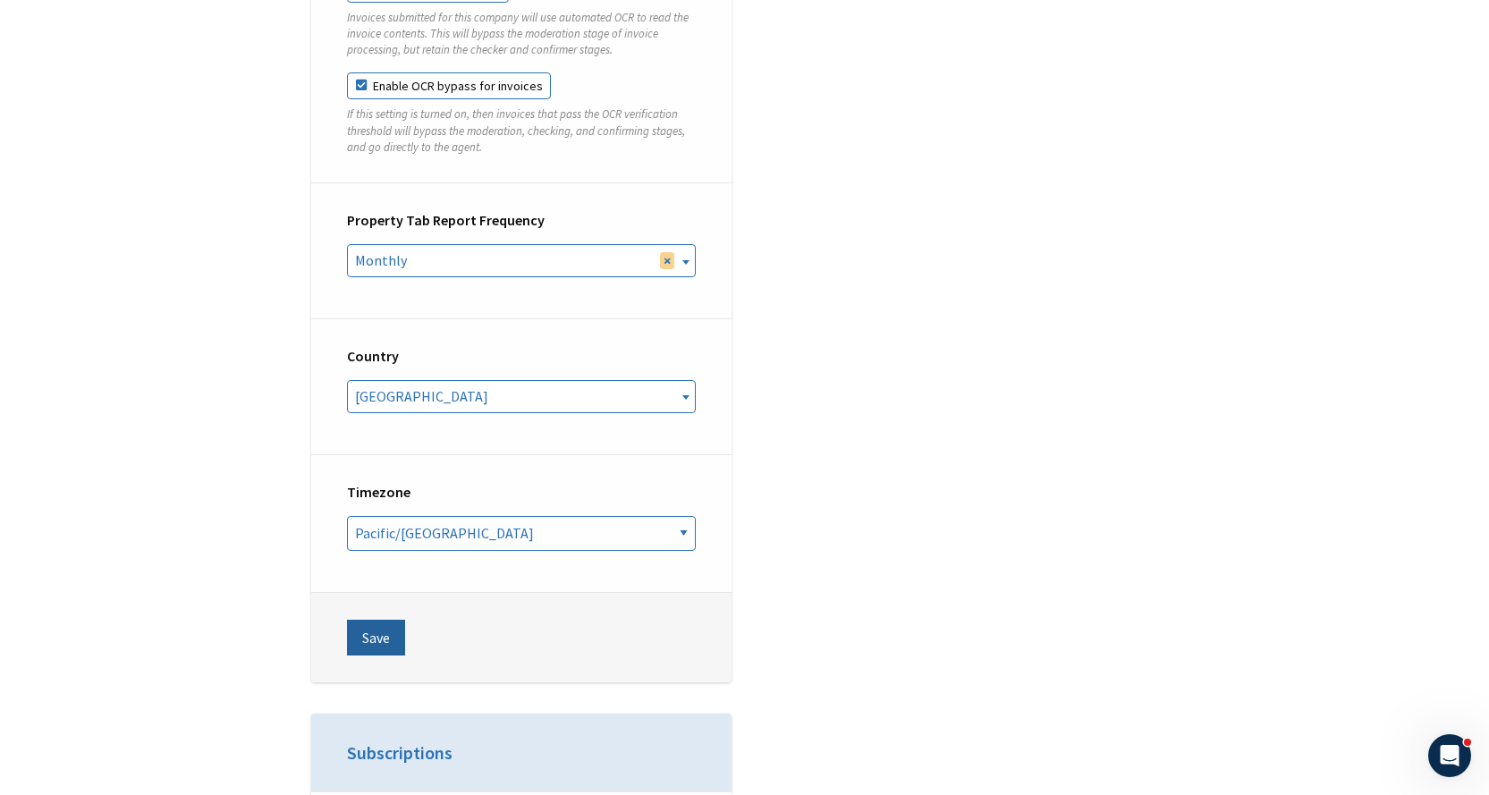
click at [370, 620] on button "Save" at bounding box center [376, 638] width 58 height 36
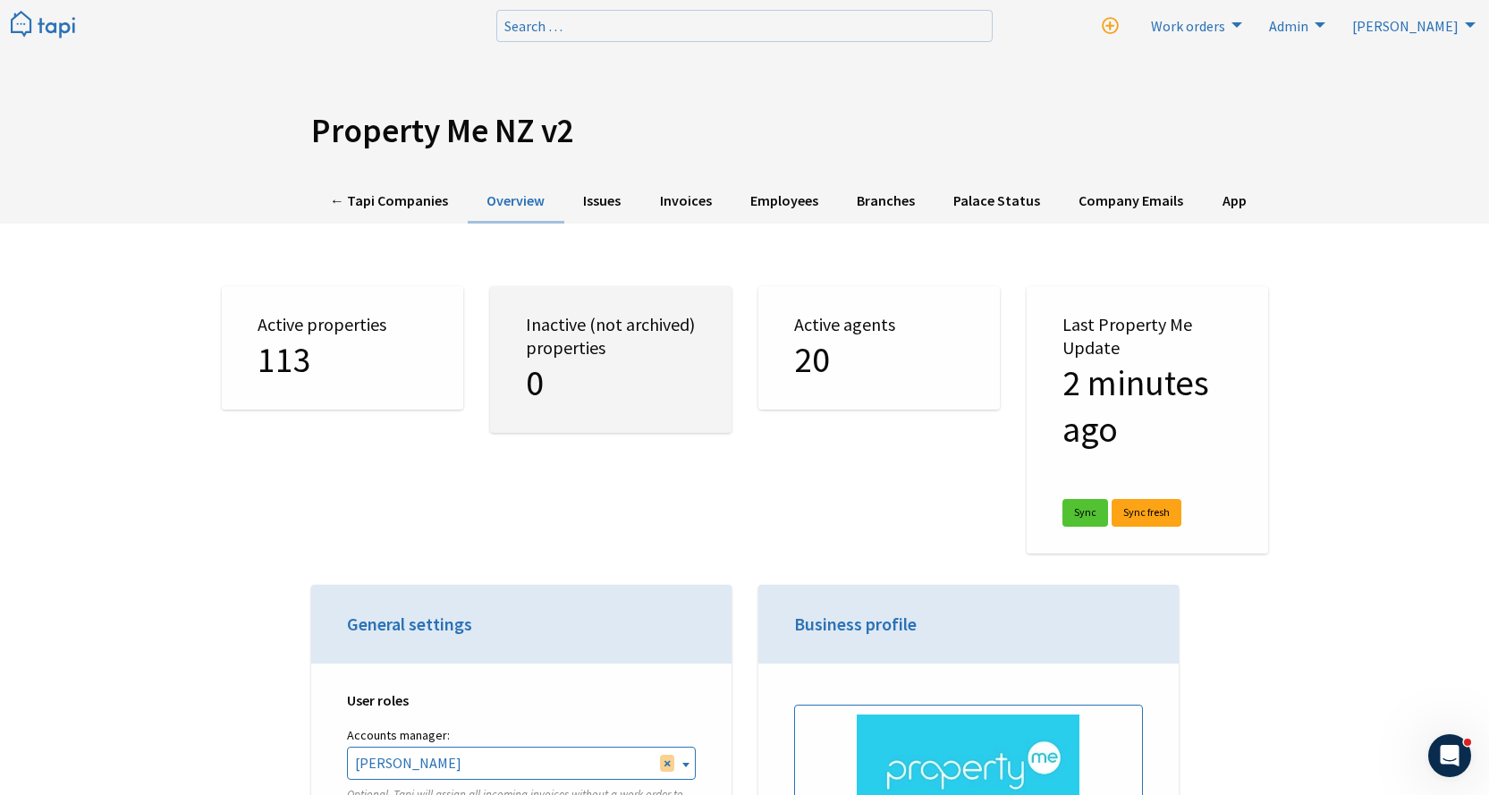
drag, startPoint x: 659, startPoint y: 544, endPoint x: 577, endPoint y: 120, distance: 431.9
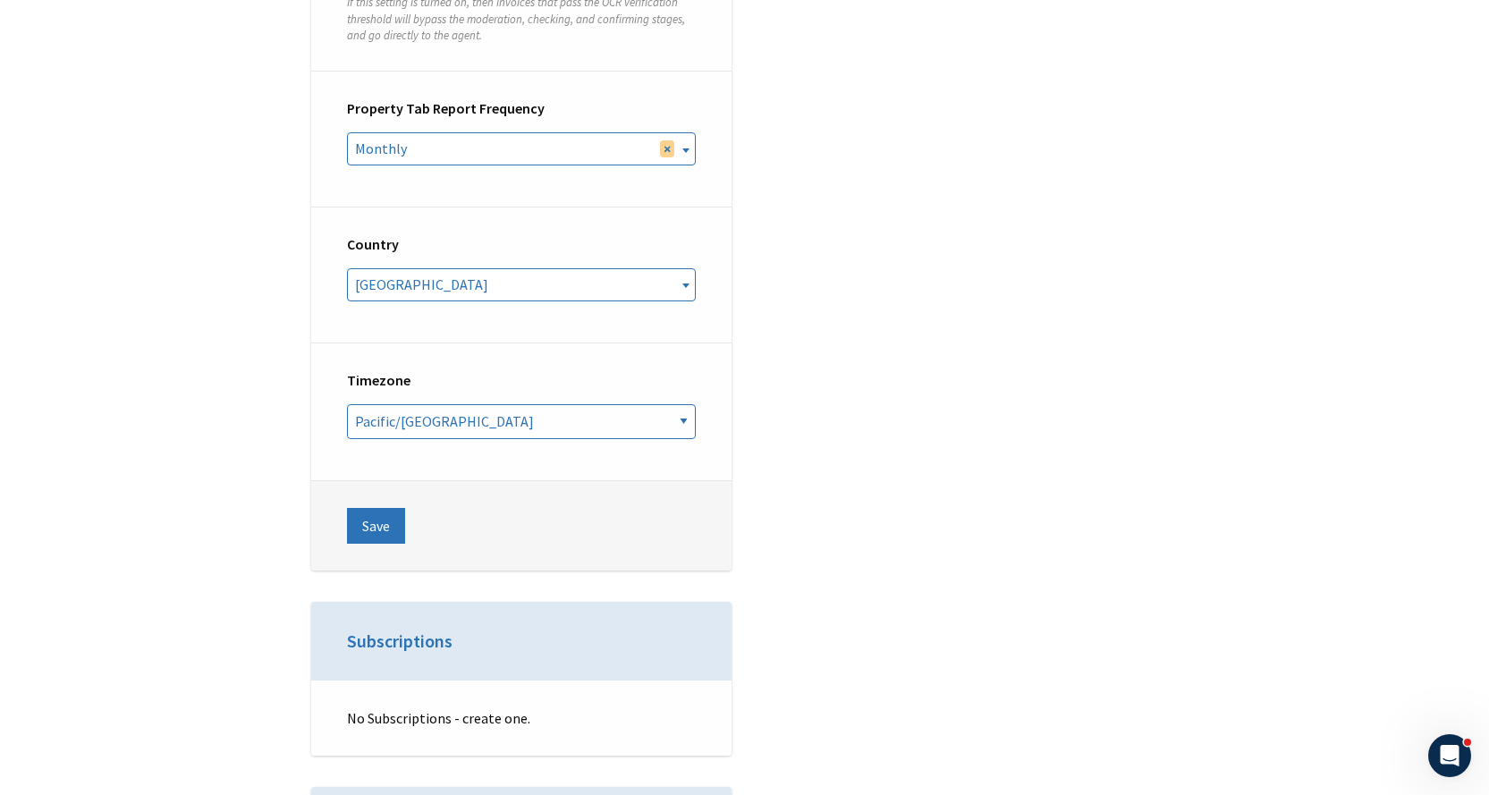
scroll to position [7156, 0]
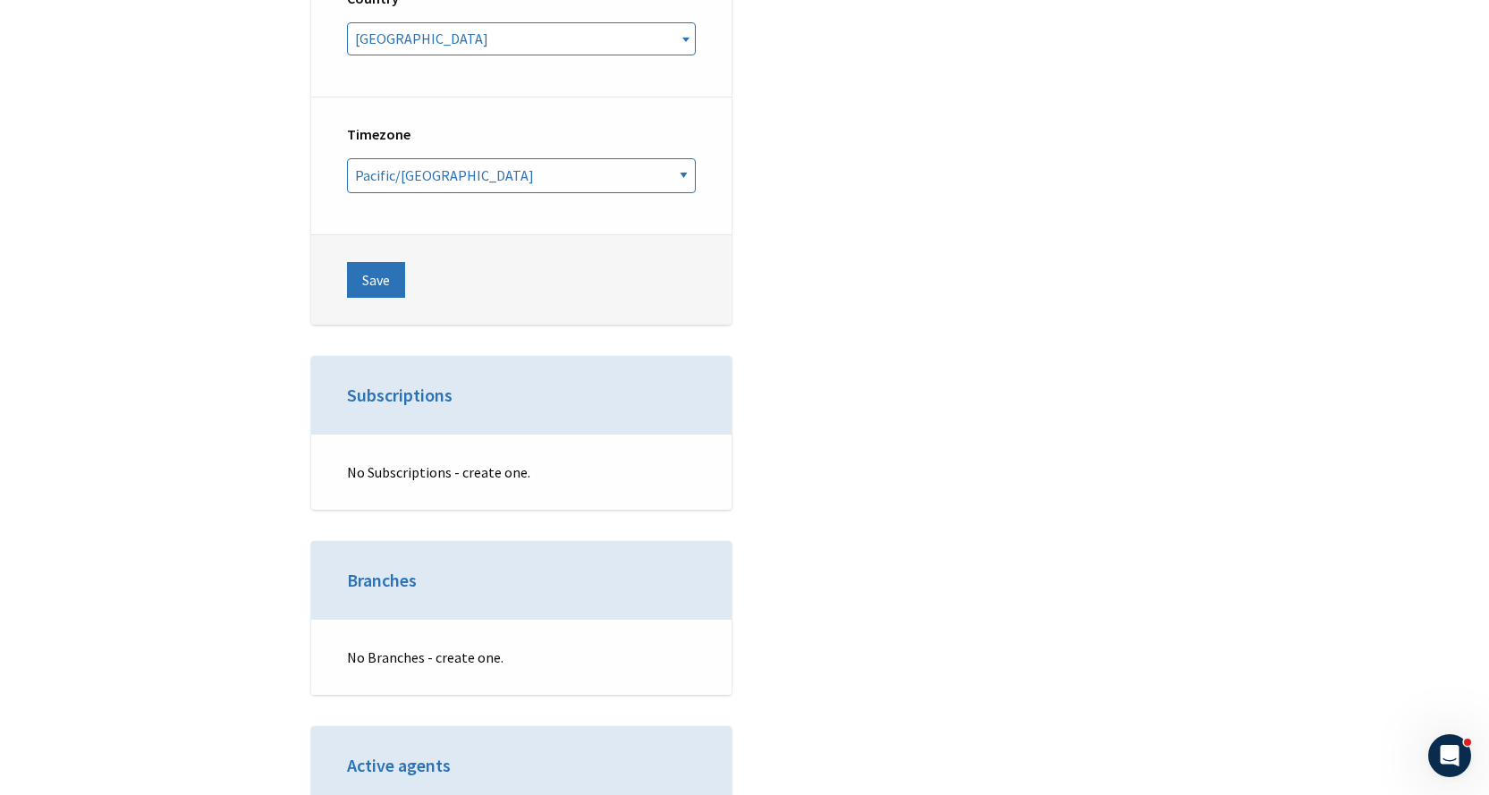
click at [390, 235] on footer "Save" at bounding box center [521, 279] width 420 height 89
click at [383, 262] on button "Save" at bounding box center [376, 280] width 58 height 36
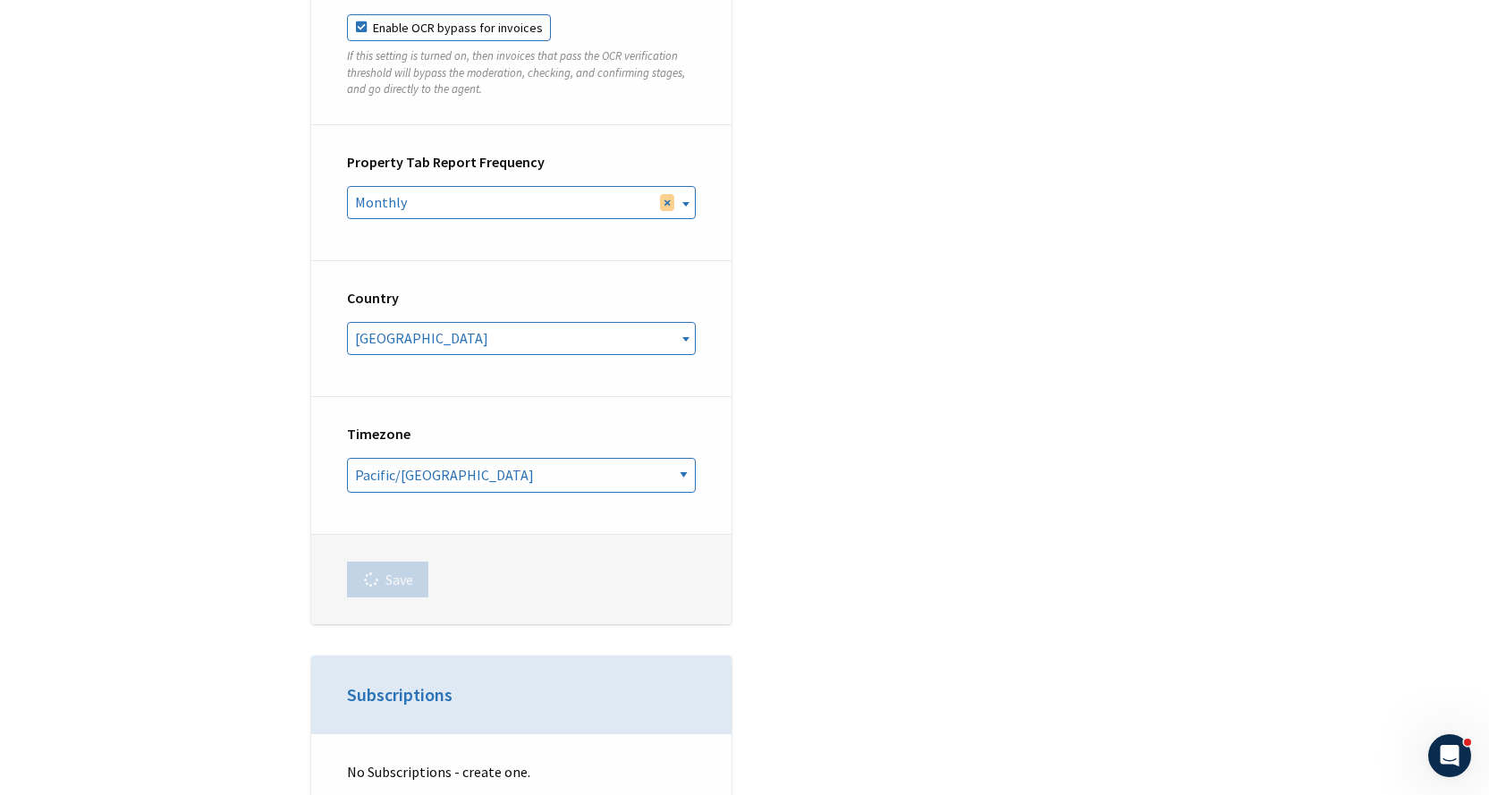
scroll to position [6530, 0]
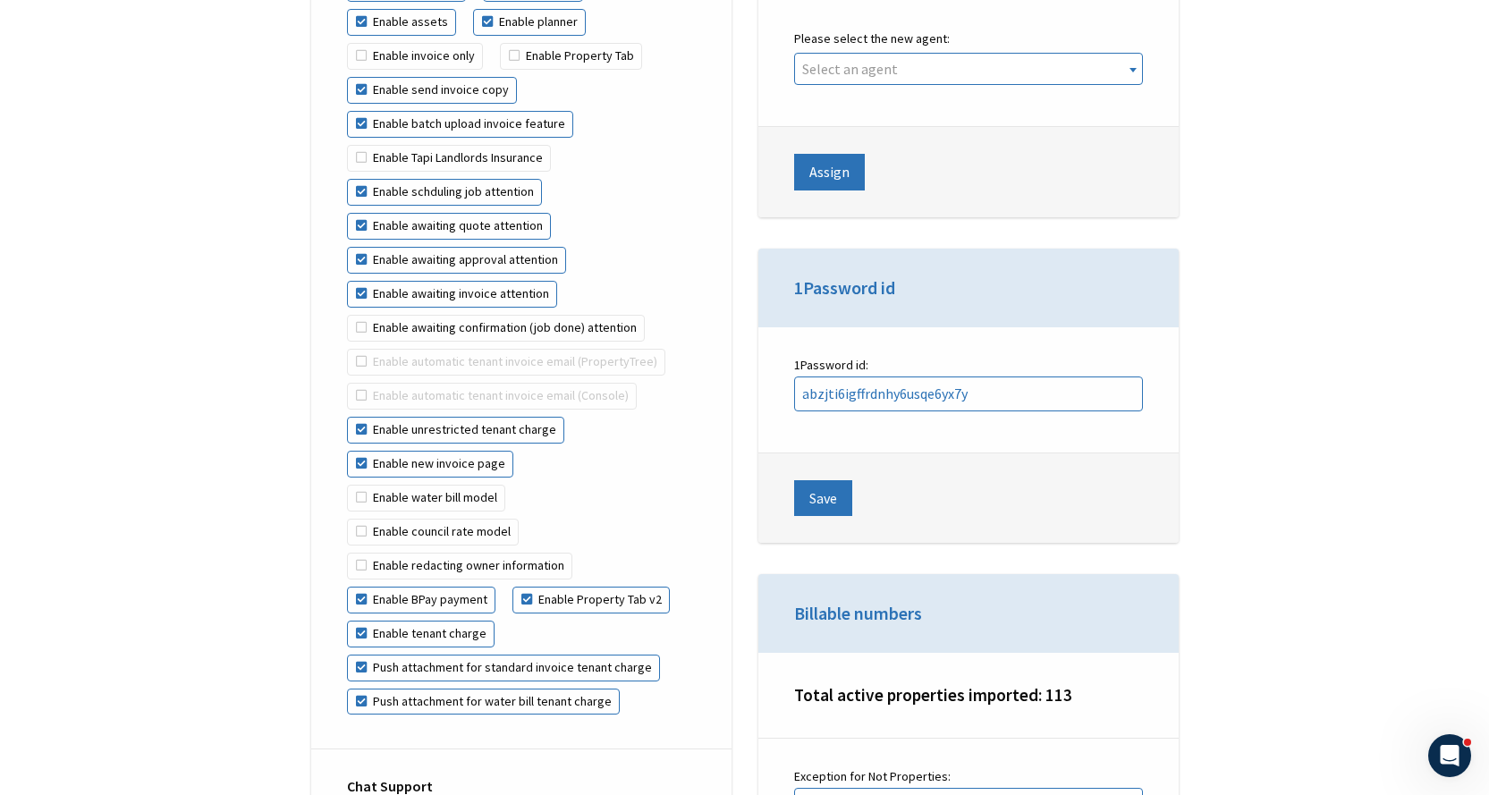
scroll to position [4562, 0]
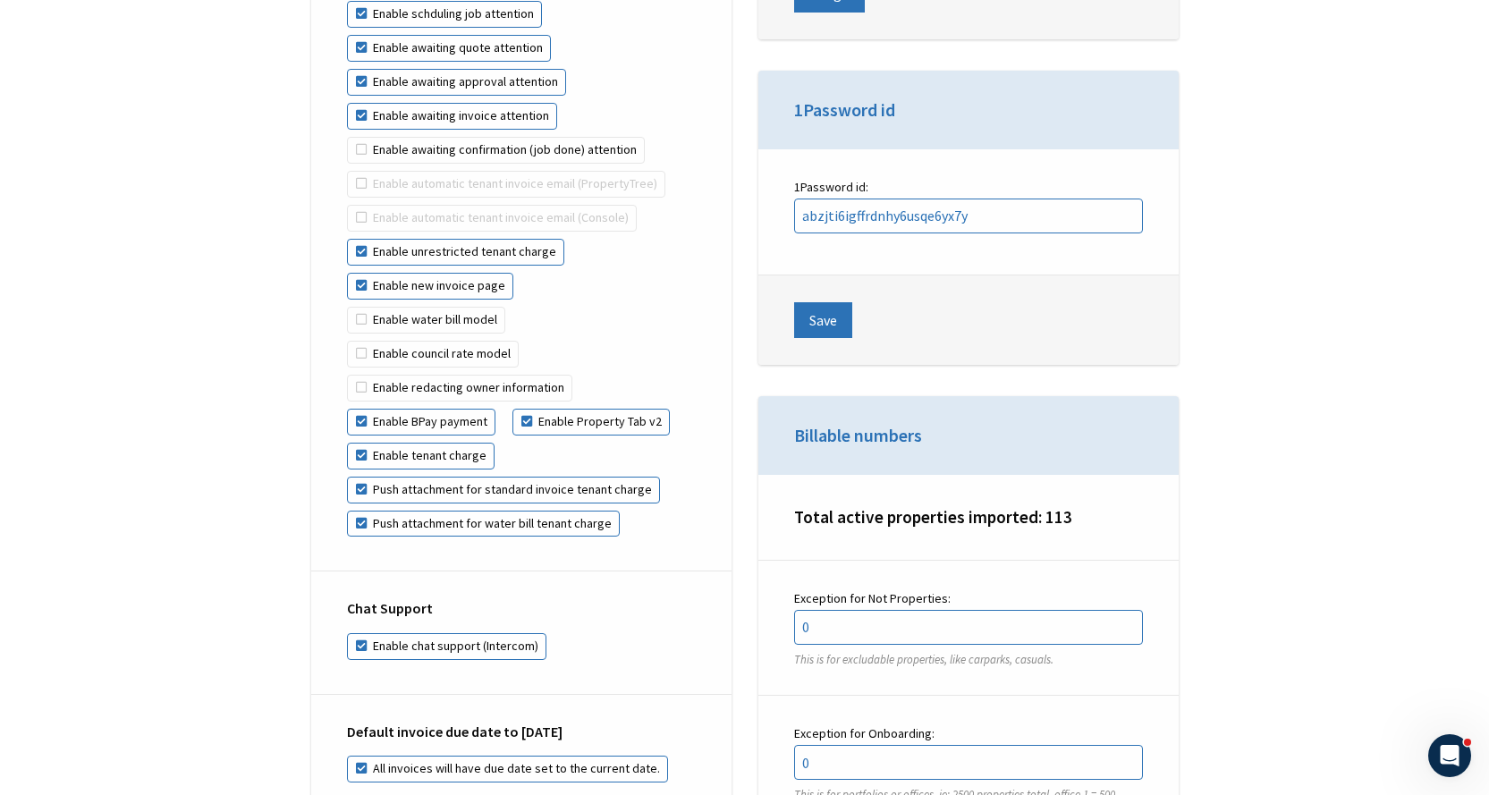
click at [401, 307] on label "Enable water bill model" at bounding box center [426, 320] width 158 height 27
click at [528, 274] on input "Enable water bill model" at bounding box center [528, 273] width 1 height 1
checkbox input "true"
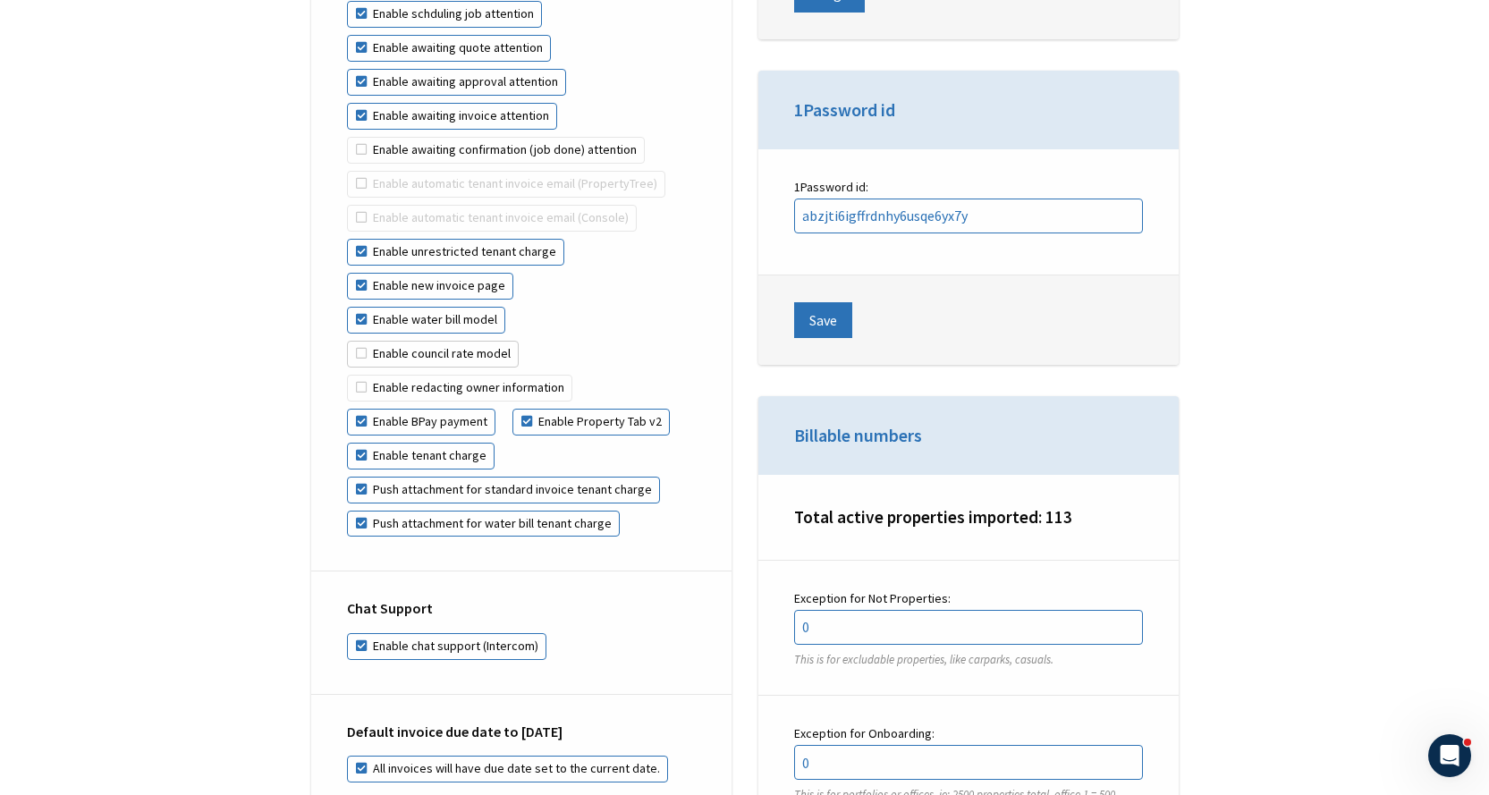
click at [392, 341] on label "Enable council rate model" at bounding box center [433, 354] width 172 height 27
click at [520, 308] on input "Enable council rate model" at bounding box center [520, 307] width 1 height 1
checkbox input "true"
click at [400, 307] on label "Enable water bill model" at bounding box center [426, 320] width 158 height 27
click at [528, 274] on input "Enable water bill model" at bounding box center [528, 273] width 1 height 1
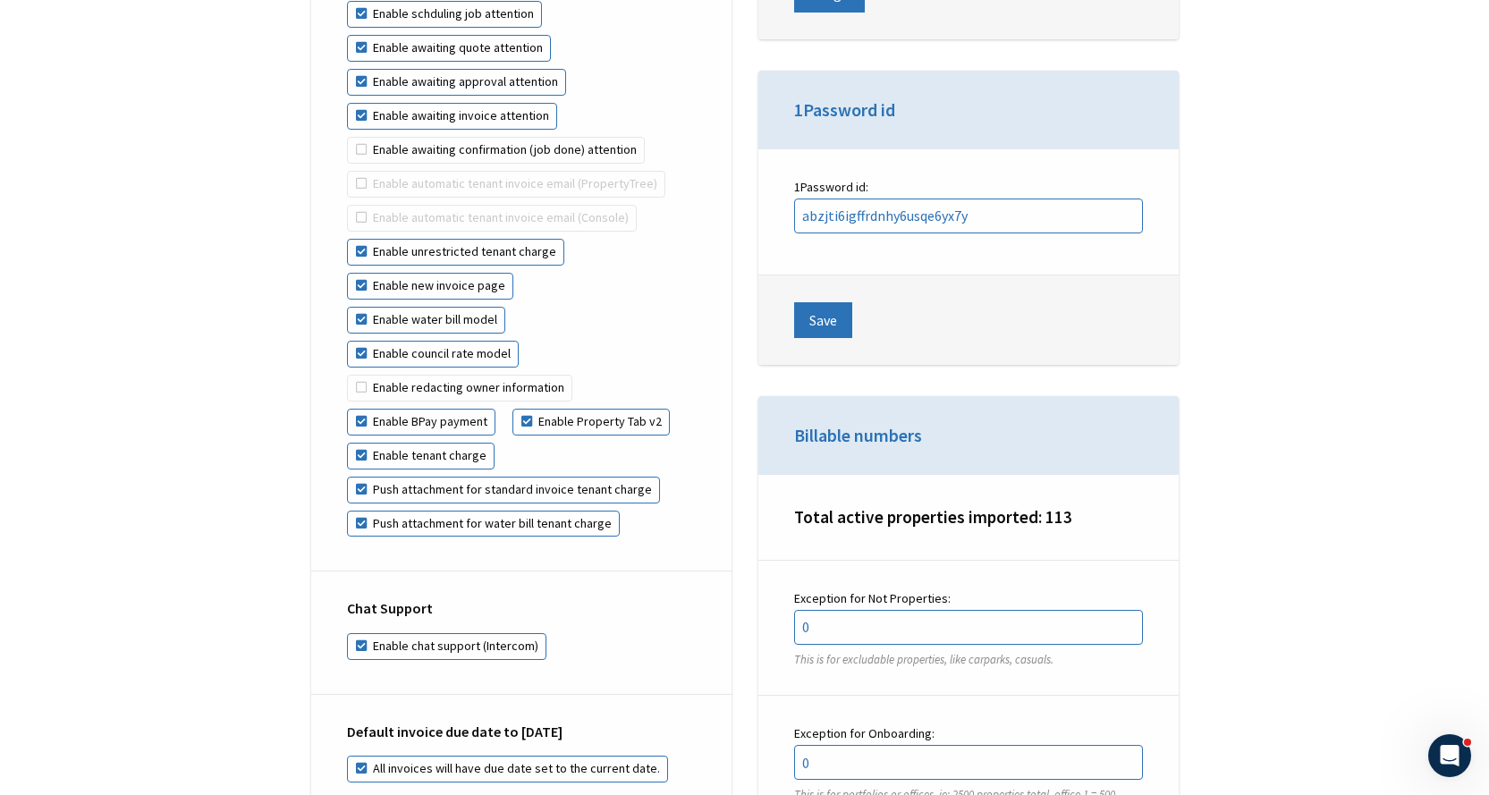
checkbox input "false"
click at [390, 341] on label "Enable council rate model" at bounding box center [433, 354] width 172 height 27
click at [520, 308] on input "Enable council rate model" at bounding box center [520, 307] width 1 height 1
checkbox input "false"
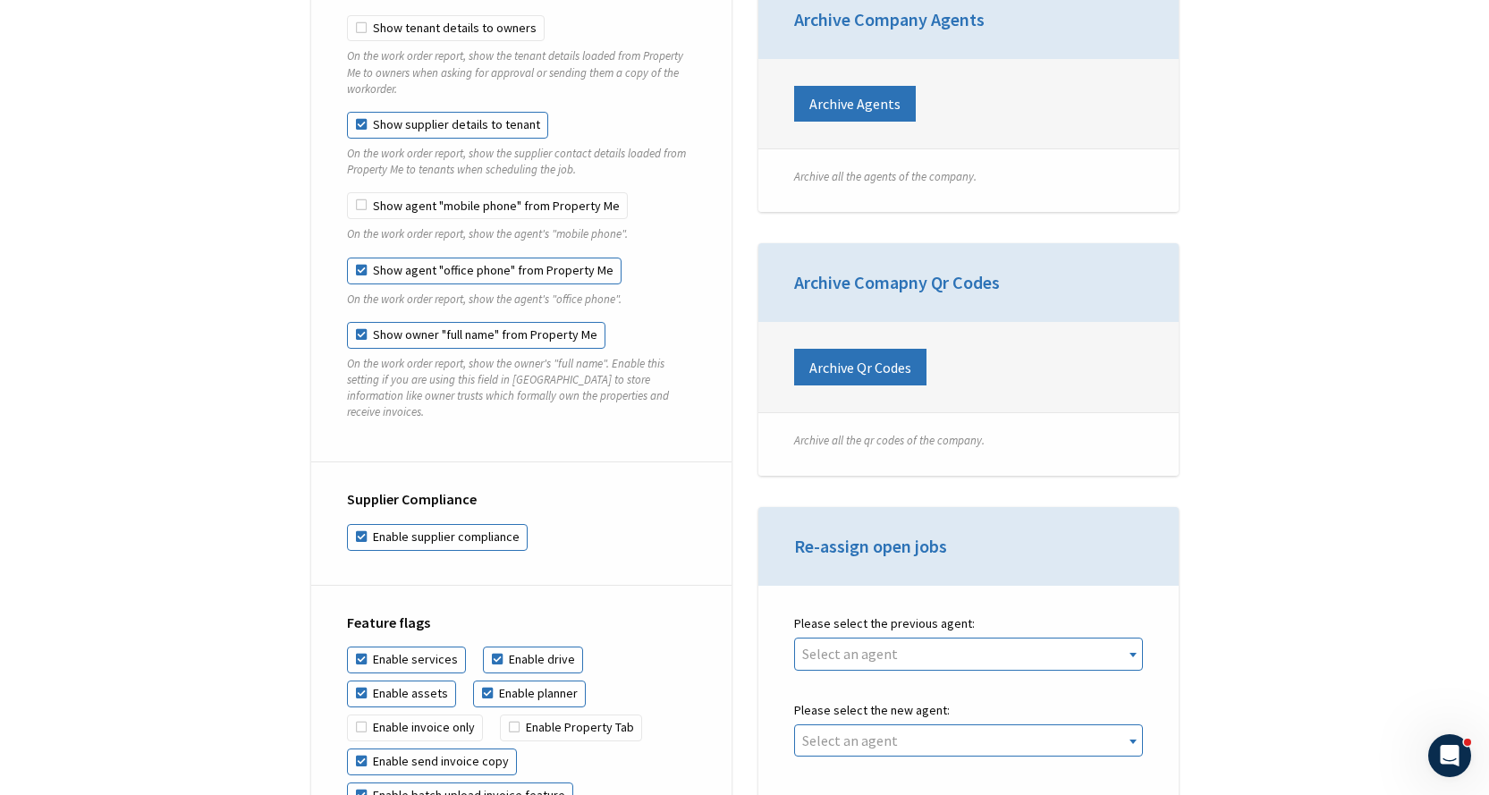
scroll to position [3578, 0]
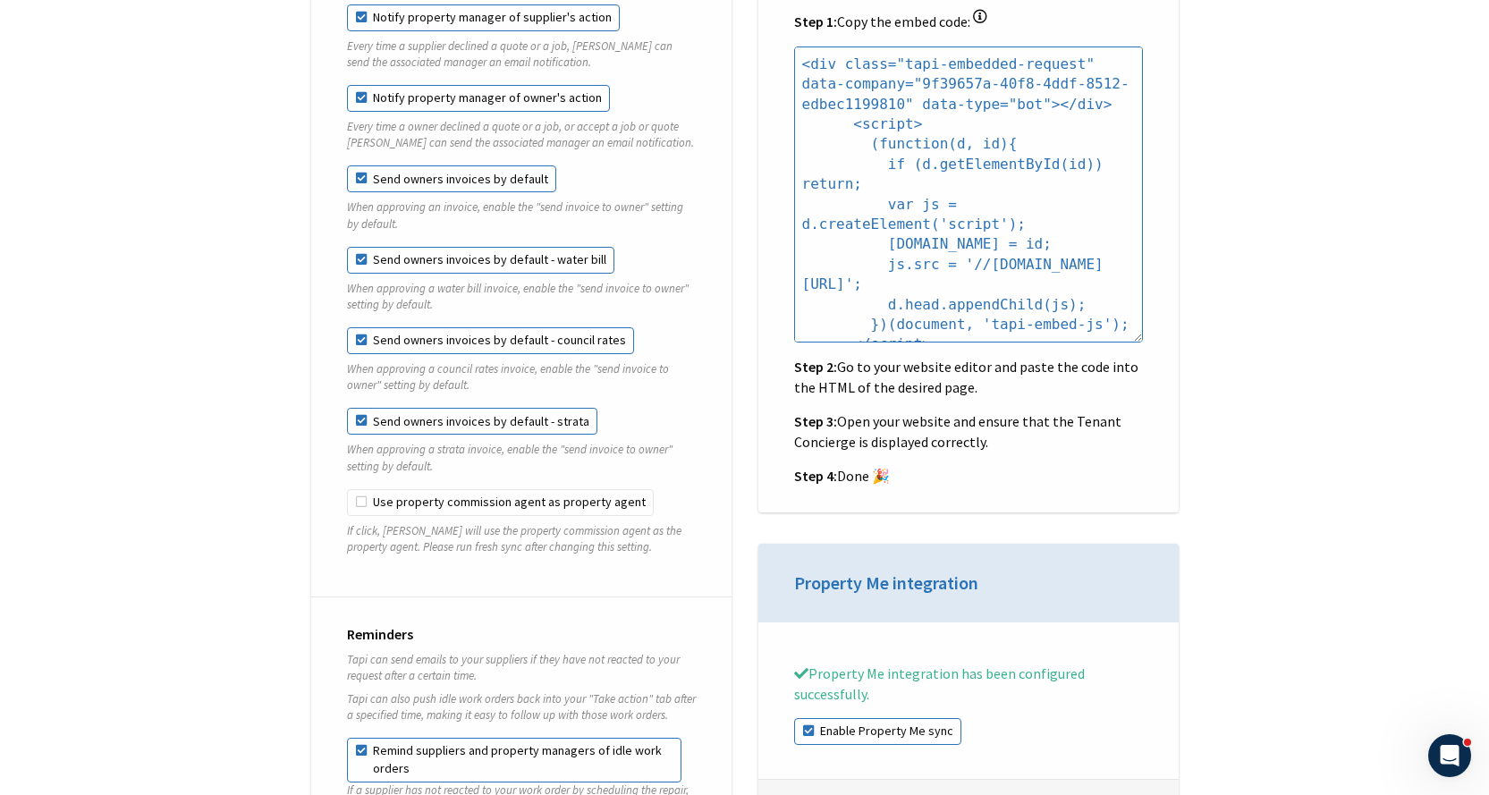
scroll to position [1700, 0]
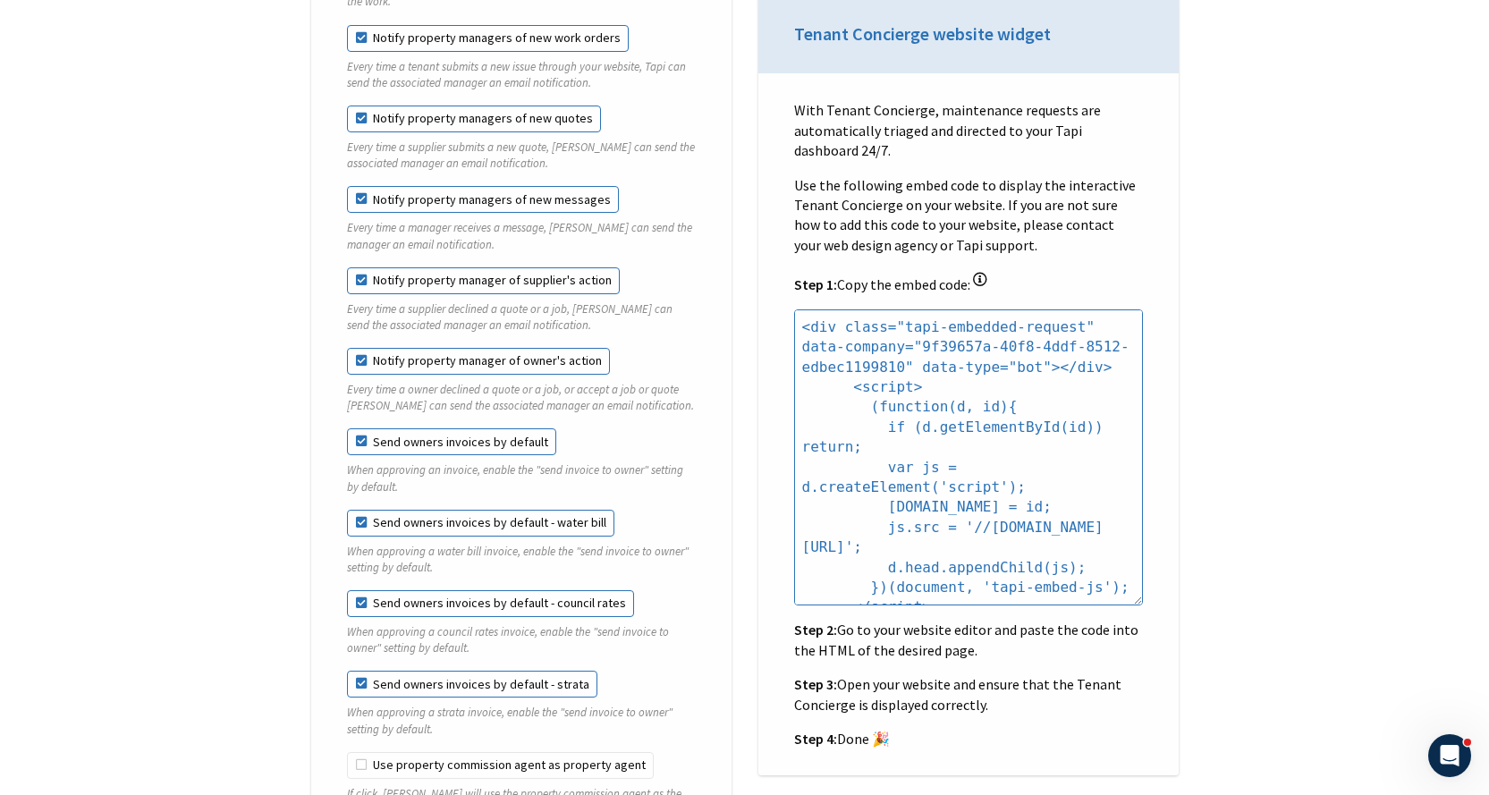
click at [447, 516] on label "Send owners invoices by default - water bill" at bounding box center [480, 523] width 267 height 27
click at [430, 590] on label "Send owners invoices by default - council rates" at bounding box center [490, 603] width 287 height 27
click at [428, 510] on label "Send owners invoices by default - water bill" at bounding box center [480, 523] width 267 height 27
click at [363, 510] on label "Send owners invoices by default - water bill" at bounding box center [480, 523] width 267 height 27
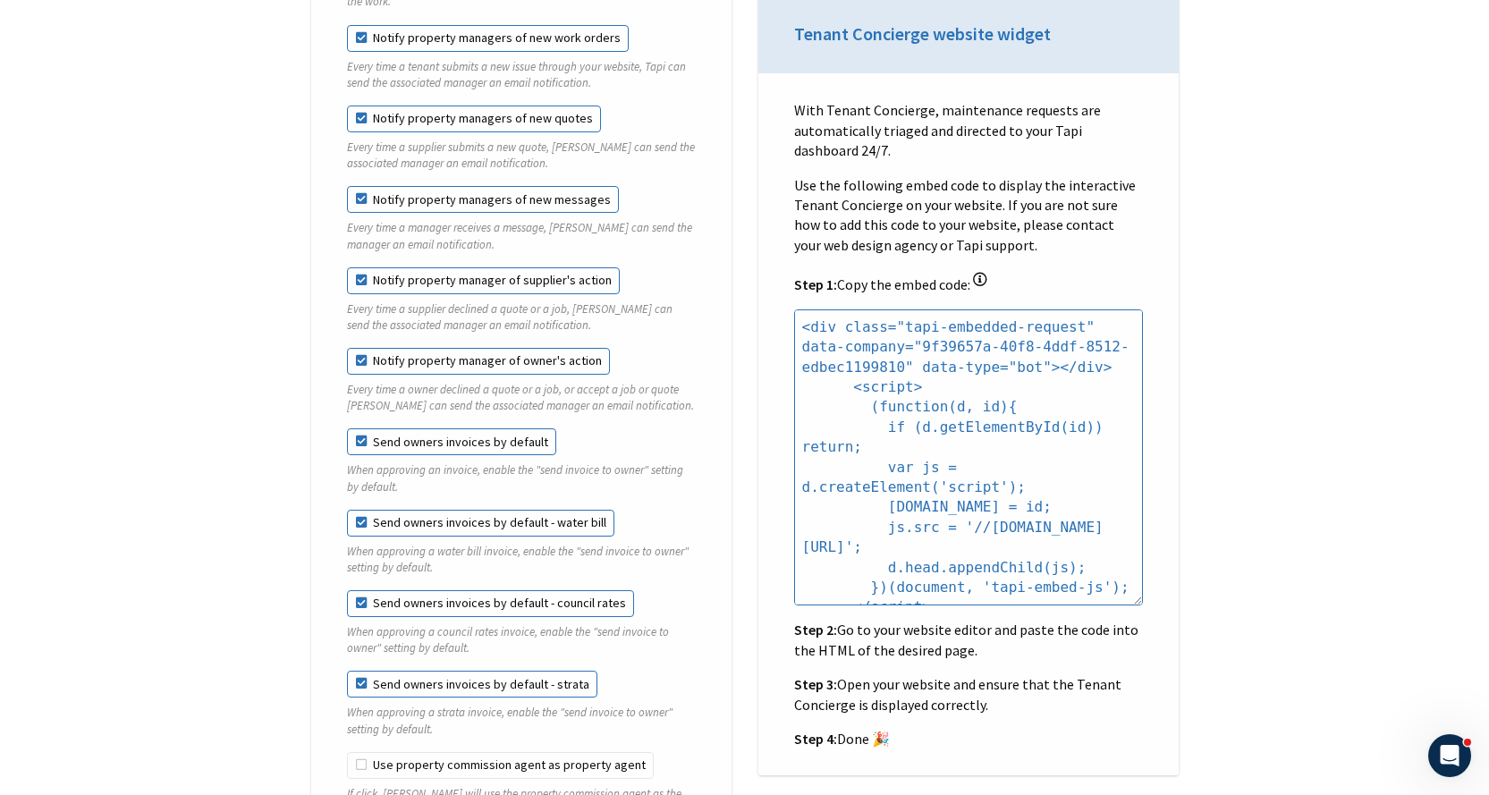
drag, startPoint x: 369, startPoint y: 416, endPoint x: 362, endPoint y: 422, distance: 9.5
click at [369, 428] on label "Send owners invoices by default" at bounding box center [451, 441] width 209 height 27
click at [348, 428] on input "Send owners invoices by default" at bounding box center [347, 428] width 1 height 1
click at [359, 434] on label "Send owners invoices by default" at bounding box center [451, 441] width 209 height 27
click at [348, 429] on input "Send owners invoices by default" at bounding box center [347, 428] width 1 height 1
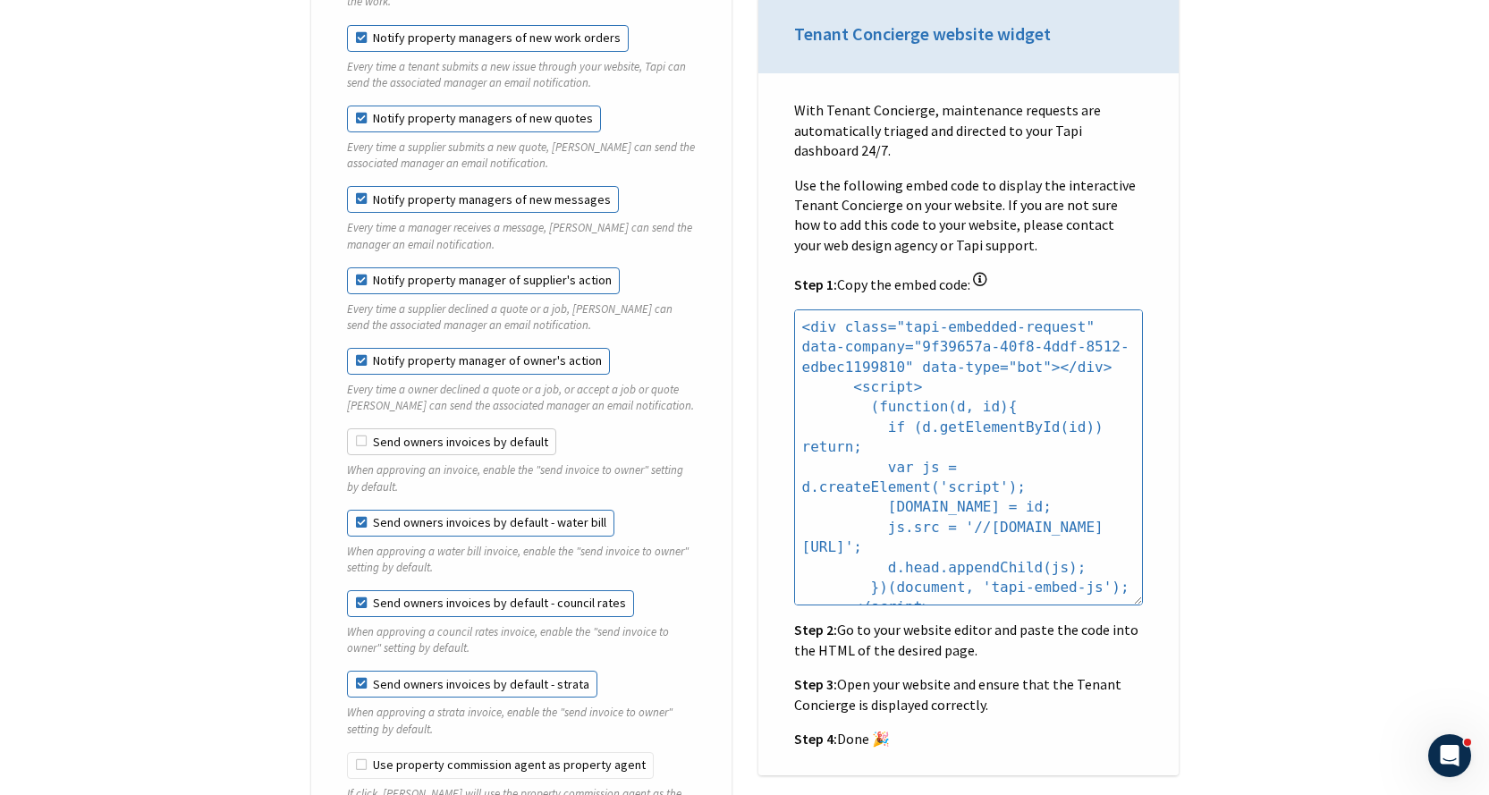
checkbox input "true"
click at [357, 512] on label "Send owners invoices by default - water bill" at bounding box center [480, 523] width 267 height 27
click at [357, 511] on label "Send owners invoices by default - water bill" at bounding box center [480, 523] width 267 height 27
click at [352, 590] on label "Send owners invoices by default - council rates" at bounding box center [490, 603] width 287 height 27
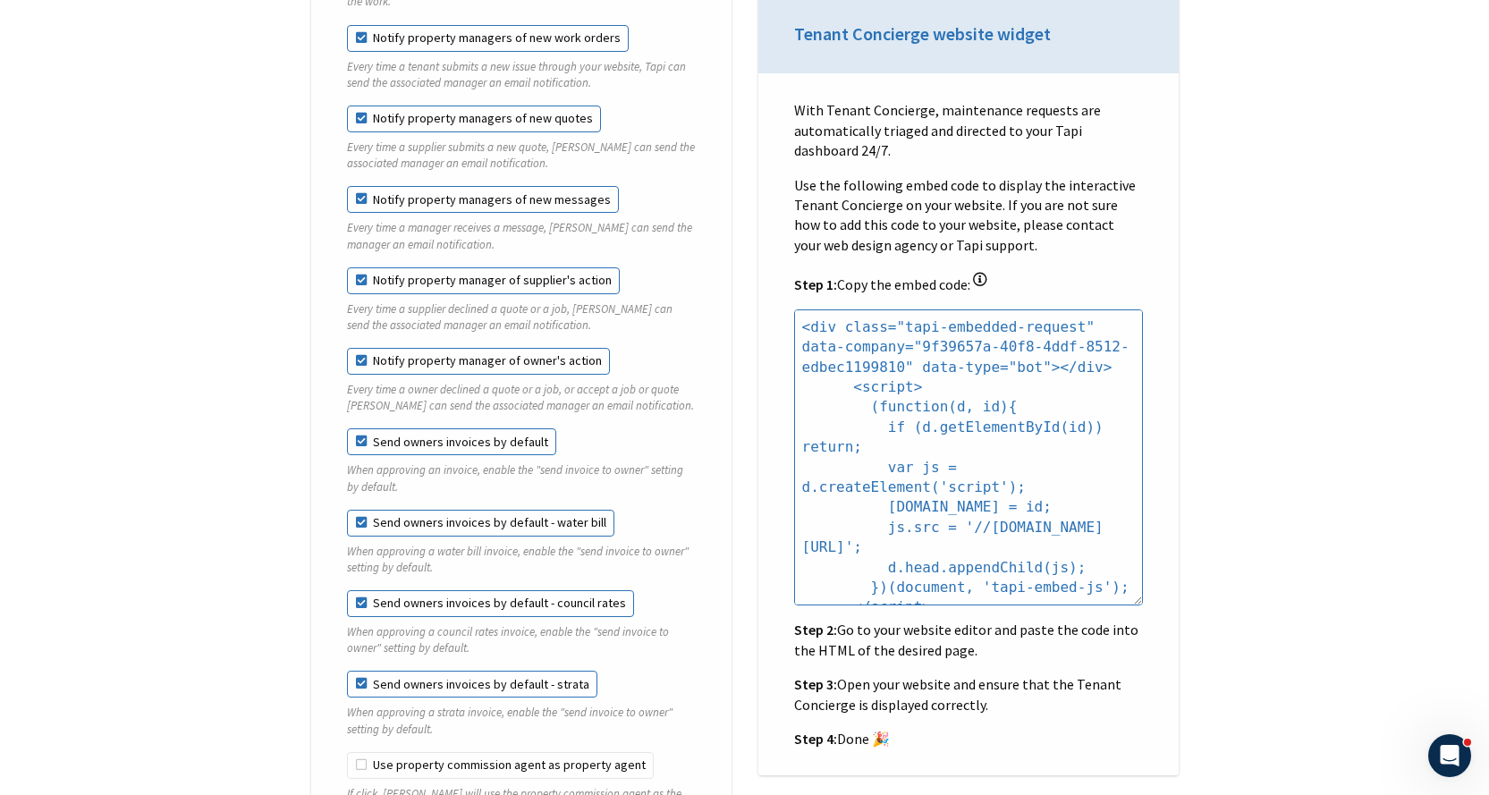
click at [355, 671] on label "Send owners invoices by default - strata" at bounding box center [472, 684] width 250 height 27
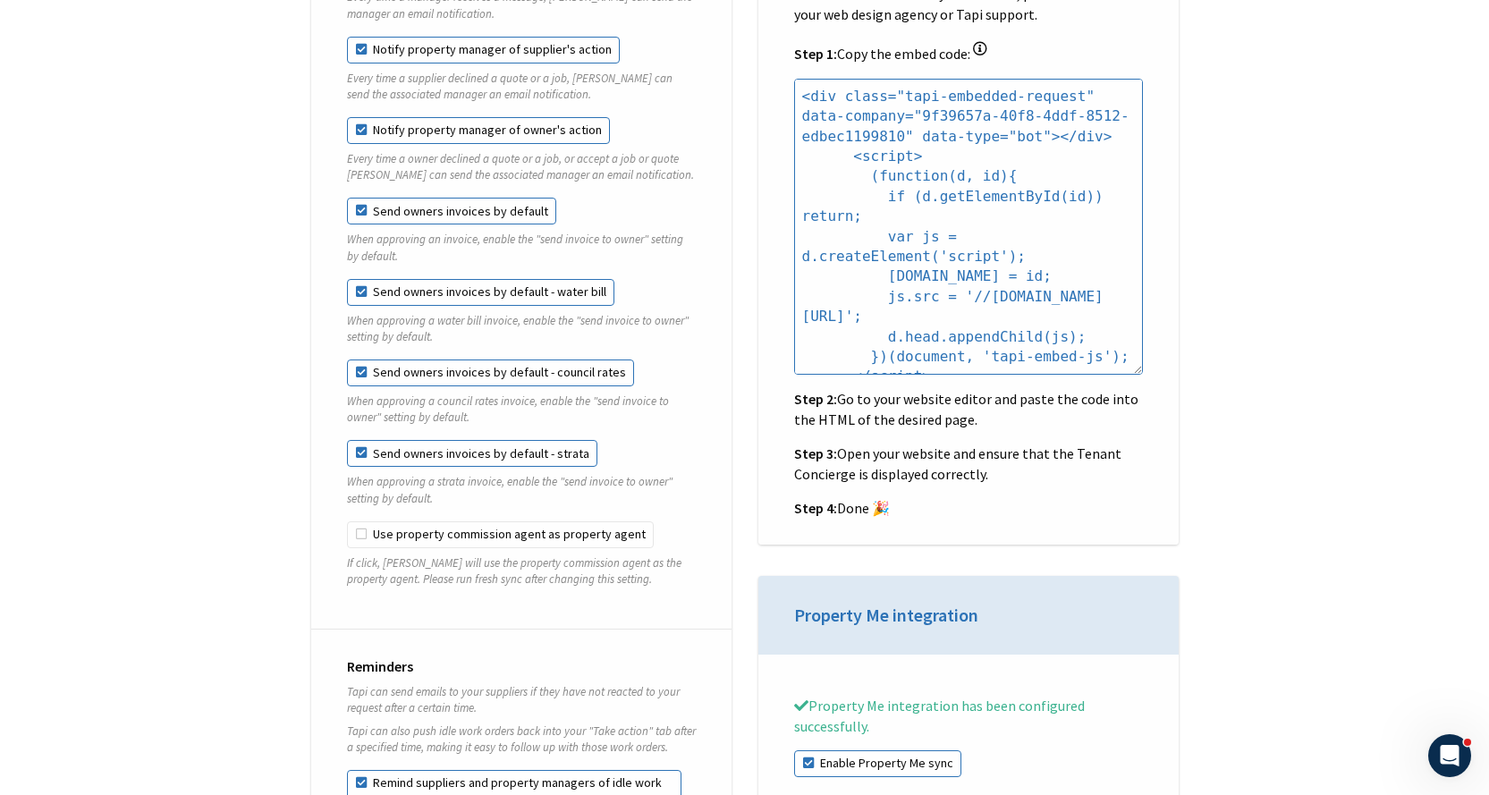
scroll to position [1968, 0]
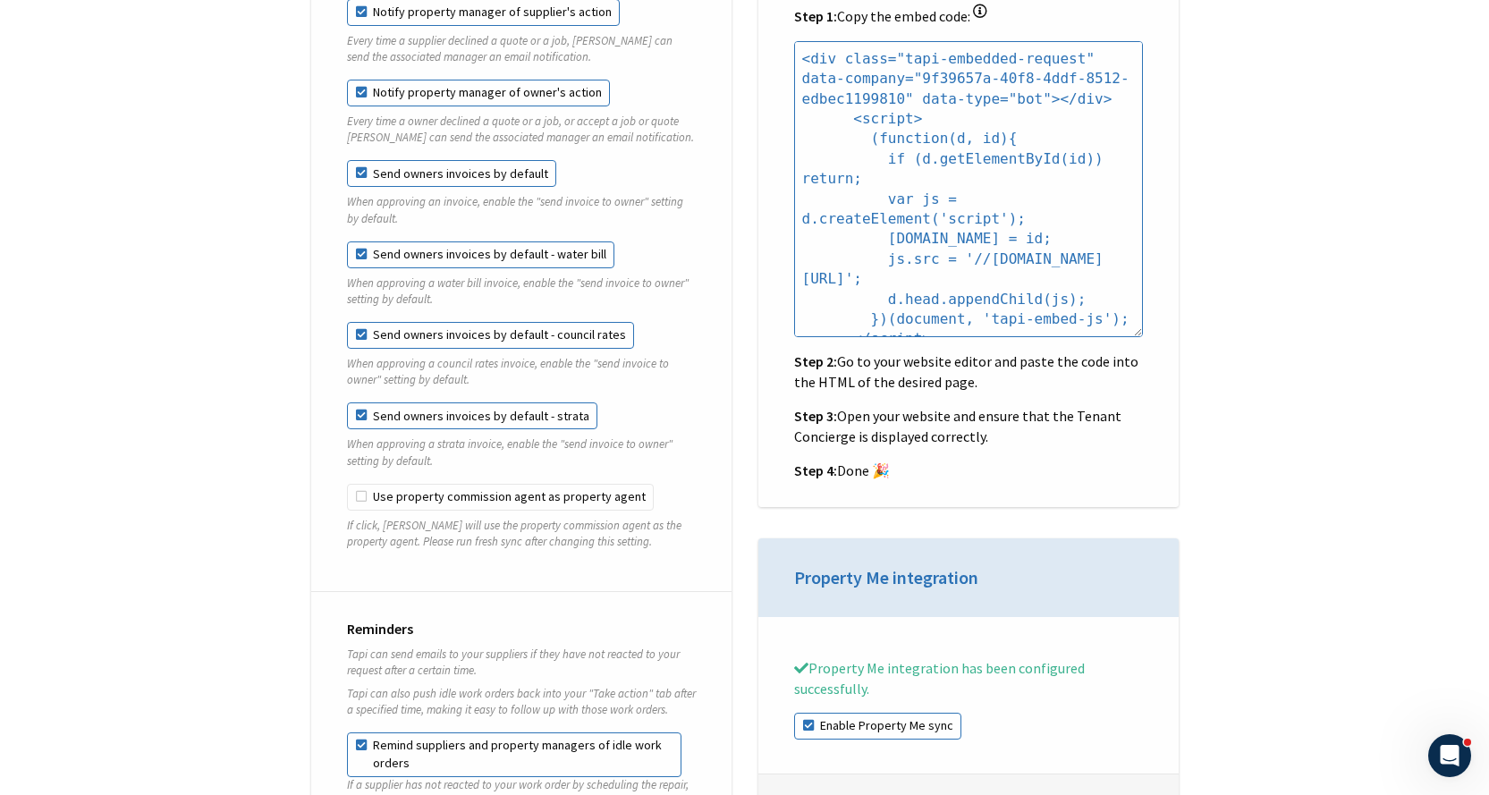
click at [357, 242] on label "Send owners invoices by default - water bill" at bounding box center [480, 255] width 267 height 27
click at [356, 242] on label "Send owners invoices by default - water bill" at bounding box center [480, 255] width 267 height 27
click at [388, 242] on label "Send owners invoices by default - water bill" at bounding box center [480, 255] width 267 height 27
click at [357, 333] on fieldset "Send owners invoices by default - council rates When approving a council rates …" at bounding box center [521, 362] width 349 height 81
click at [362, 325] on label "Send owners invoices by default - council rates" at bounding box center [490, 335] width 287 height 27
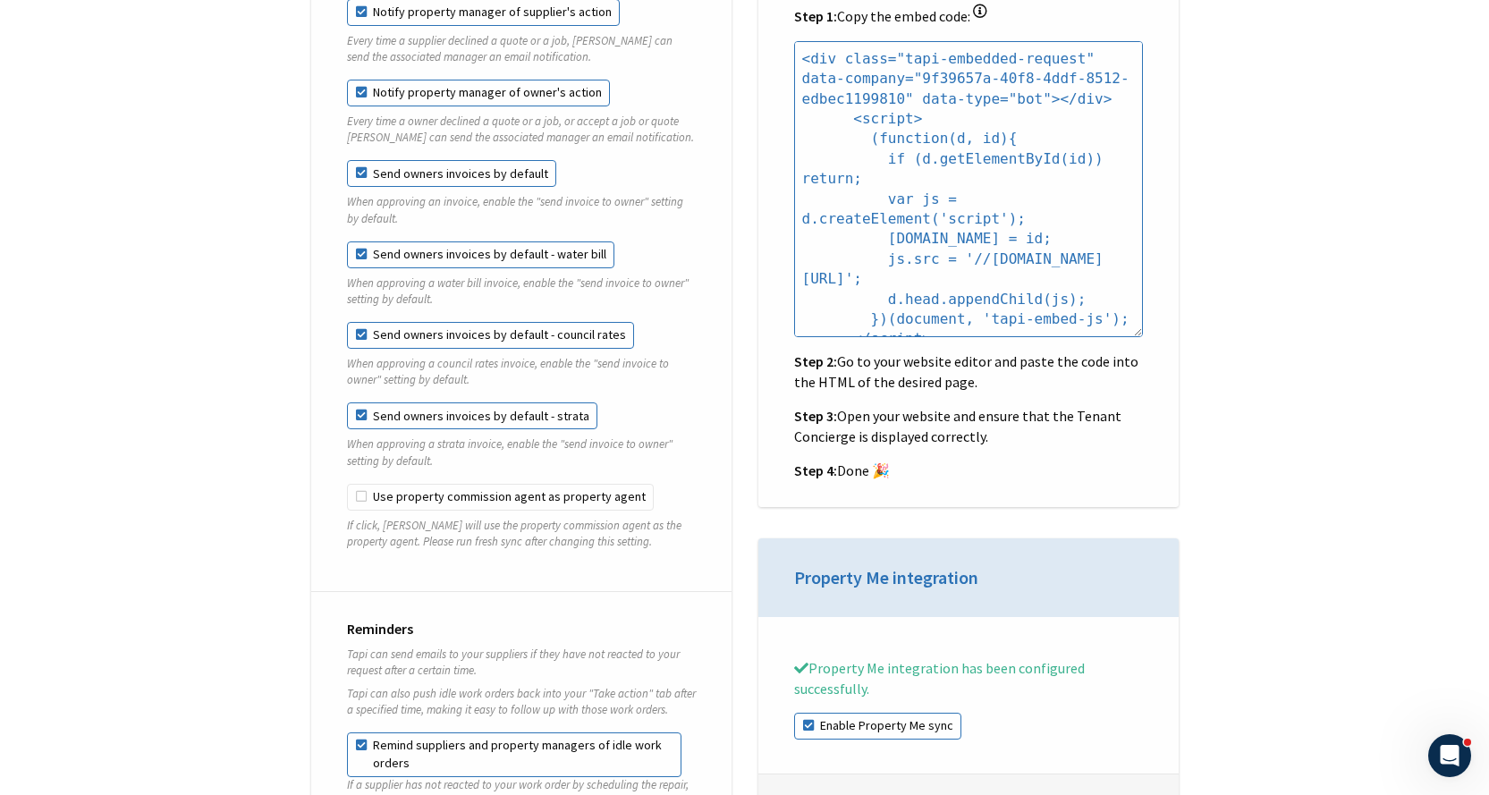
click at [362, 325] on label "Send owners invoices by default - council rates" at bounding box center [490, 335] width 287 height 27
click at [369, 403] on label "Send owners invoices by default - strata" at bounding box center [472, 416] width 250 height 27
click at [356, 242] on label "Send owners invoices by default - water bill" at bounding box center [480, 255] width 267 height 27
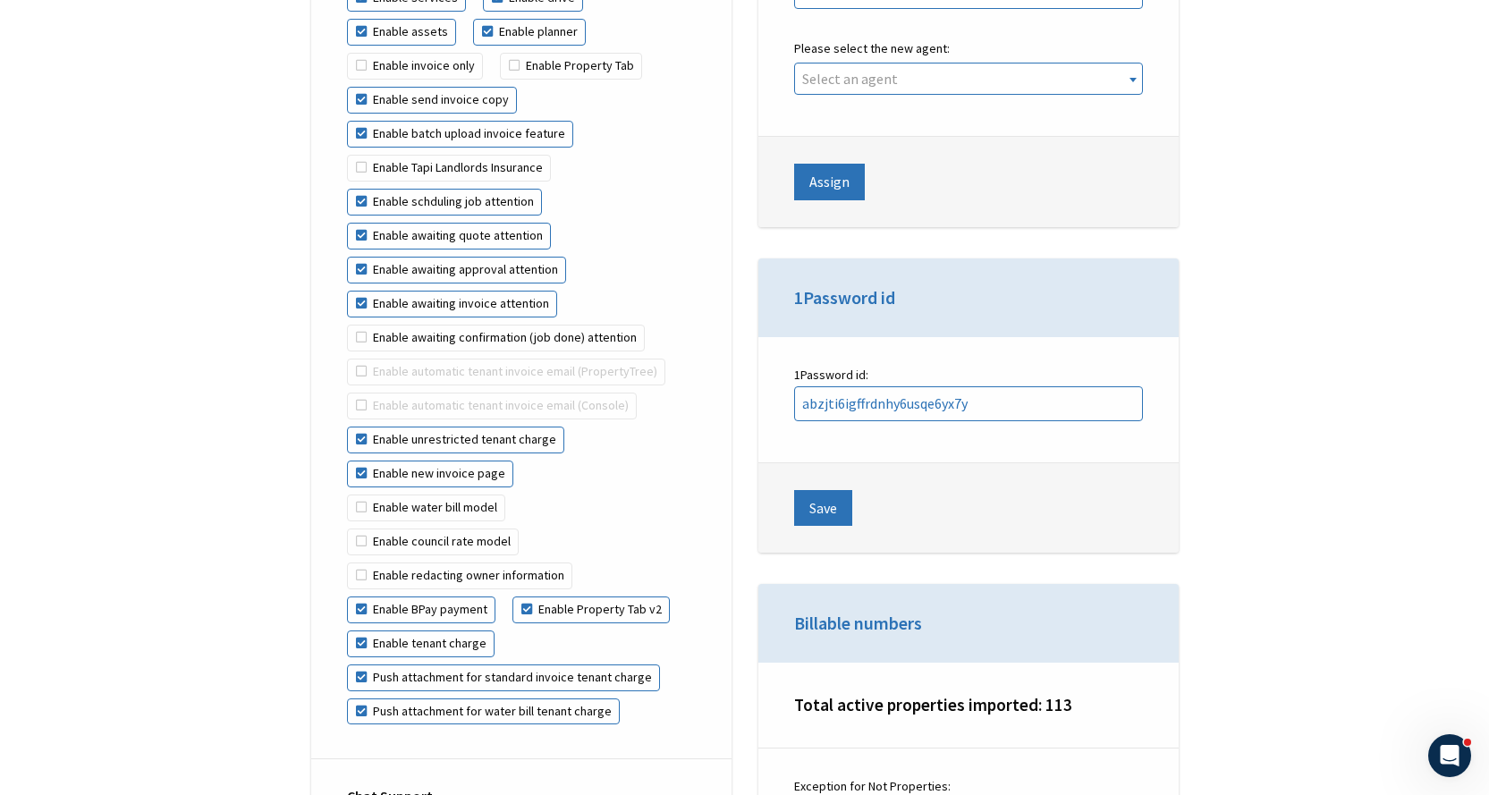
scroll to position [4652, 0]
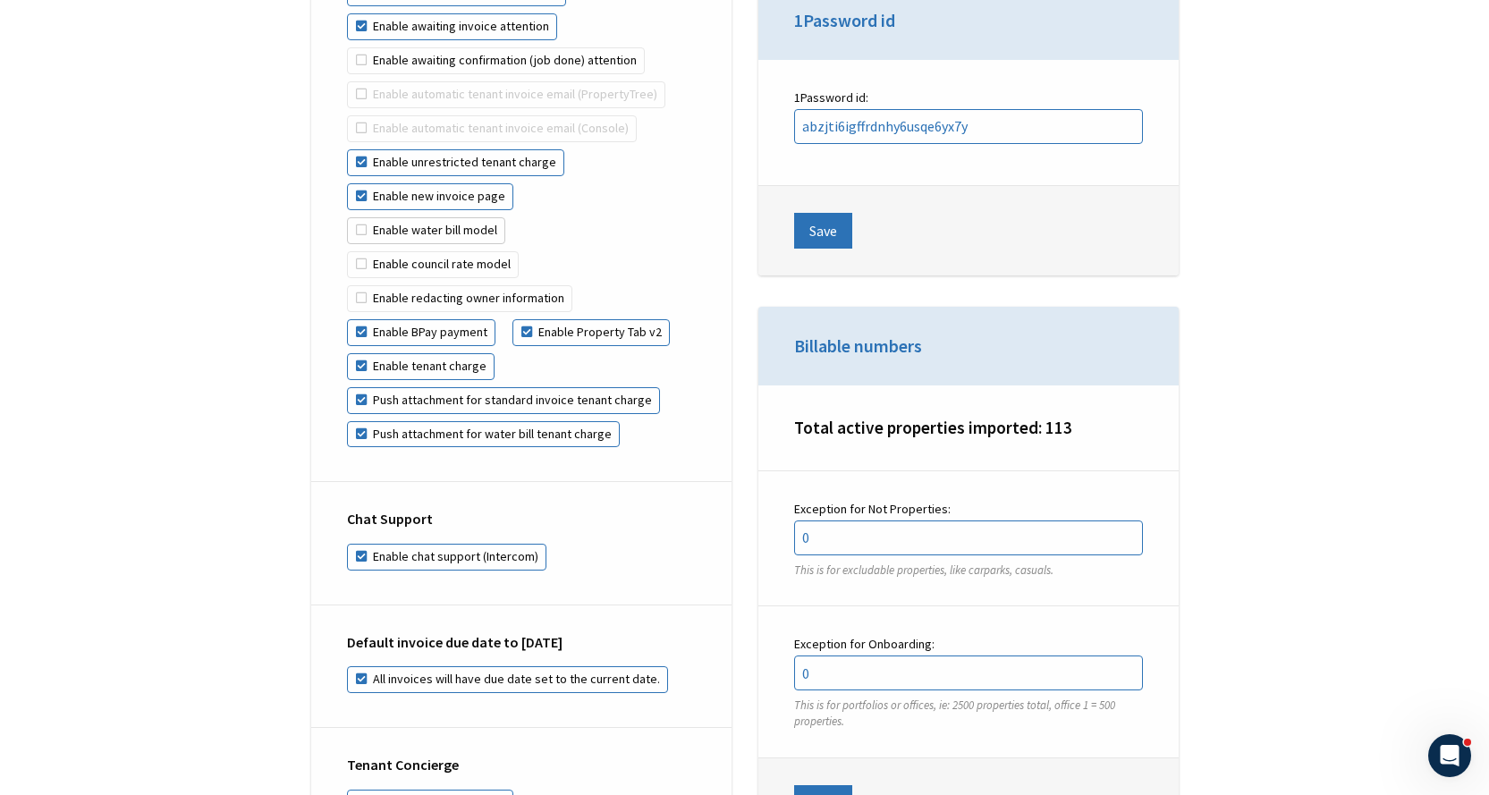
click at [361, 217] on label "Enable water bill model" at bounding box center [426, 230] width 158 height 27
click at [528, 184] on input "Enable water bill model" at bounding box center [528, 183] width 1 height 1
checkbox input "true"
click at [364, 251] on label "Enable council rate model" at bounding box center [433, 264] width 172 height 27
click at [520, 218] on input "Enable council rate model" at bounding box center [520, 217] width 1 height 1
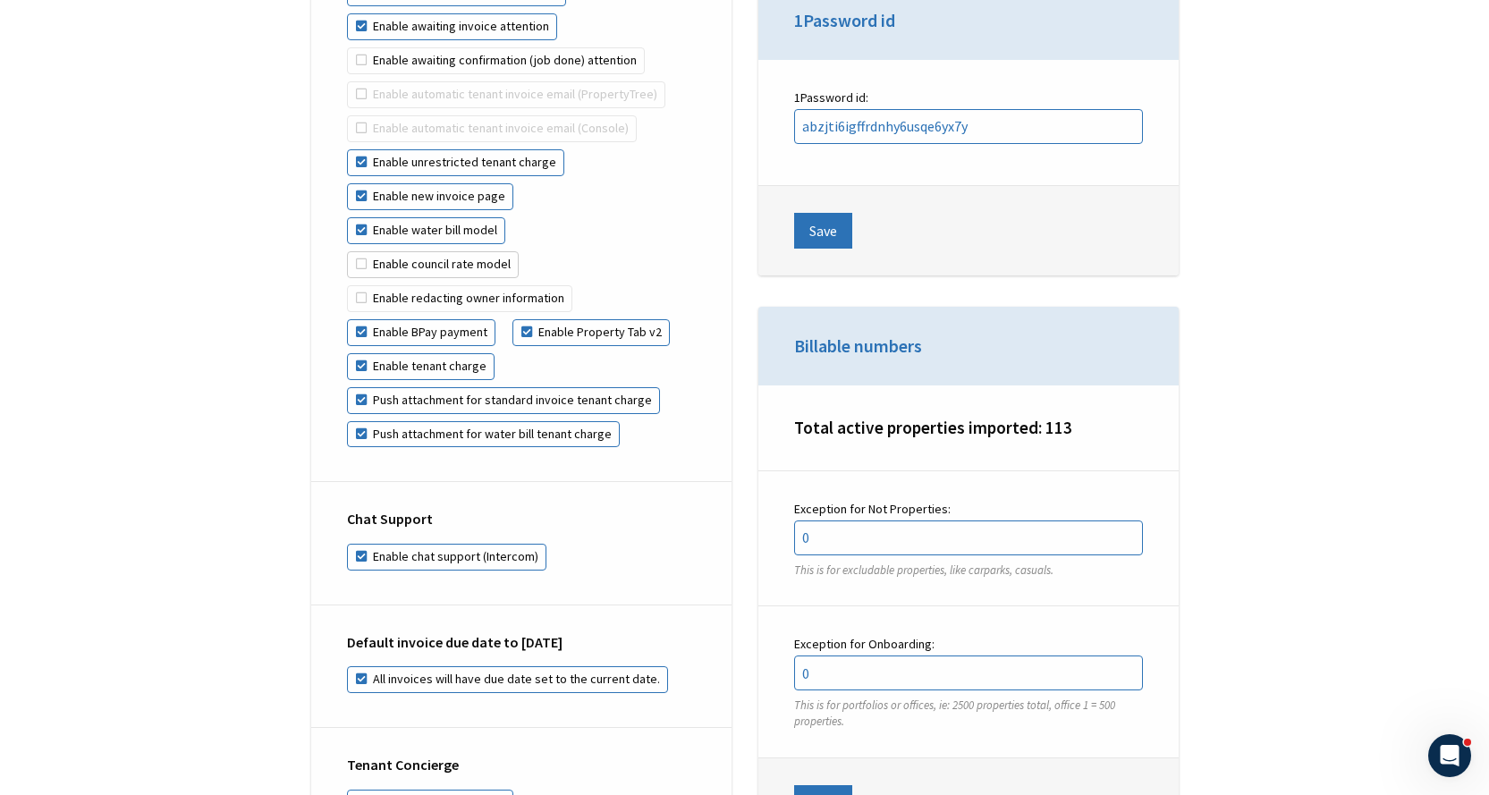
checkbox input "true"
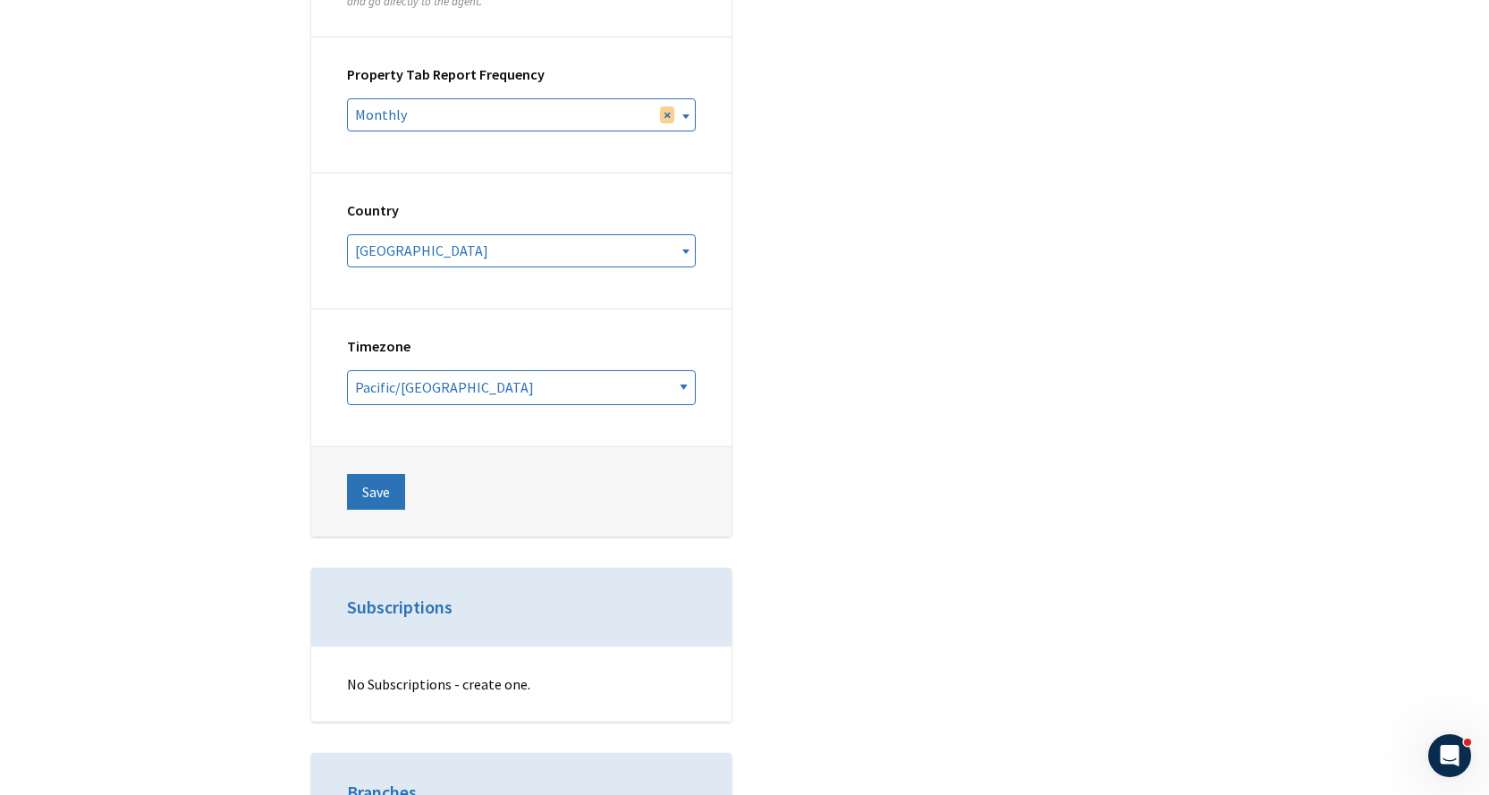
scroll to position [6977, 0]
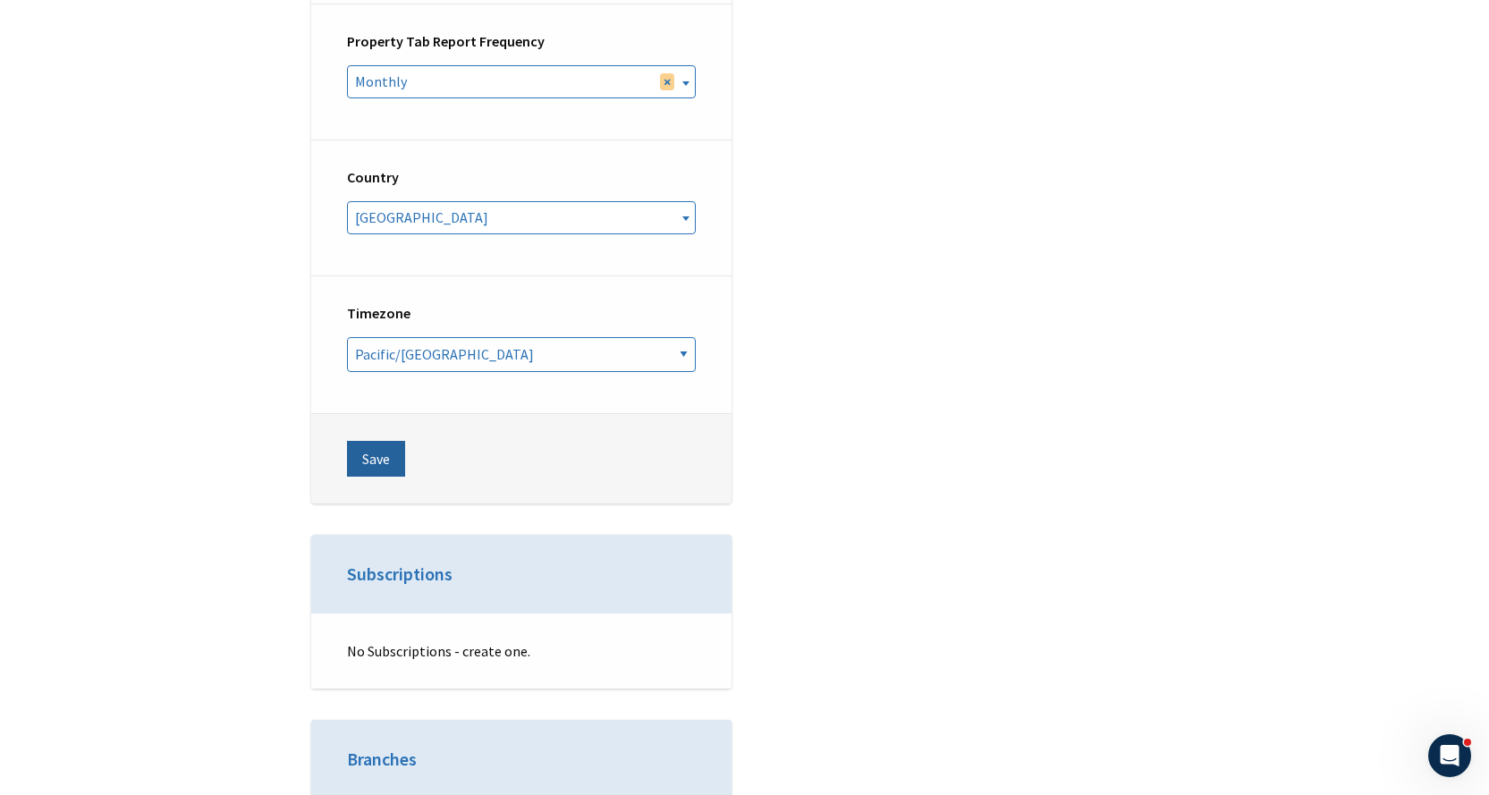
click at [376, 441] on button "Save" at bounding box center [376, 459] width 58 height 36
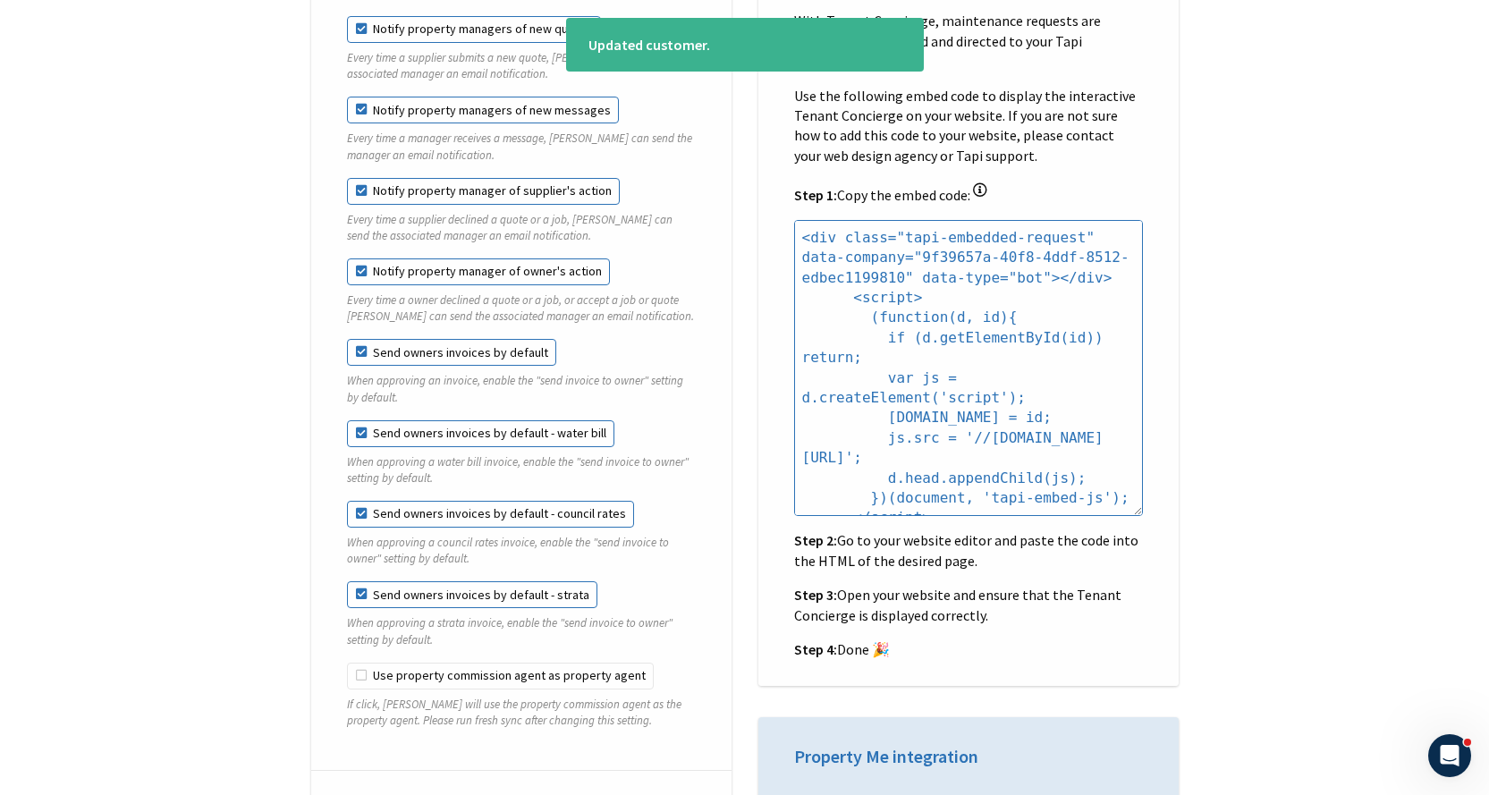
click at [373, 420] on label "Send owners invoices by default - water bill" at bounding box center [480, 433] width 267 height 27
click at [344, 418] on div "Notifications Notify owners of new work orders Every time you send a work order…" at bounding box center [521, 233] width 420 height 1075
click at [360, 420] on label "Send owners invoices by default - water bill" at bounding box center [480, 433] width 267 height 27
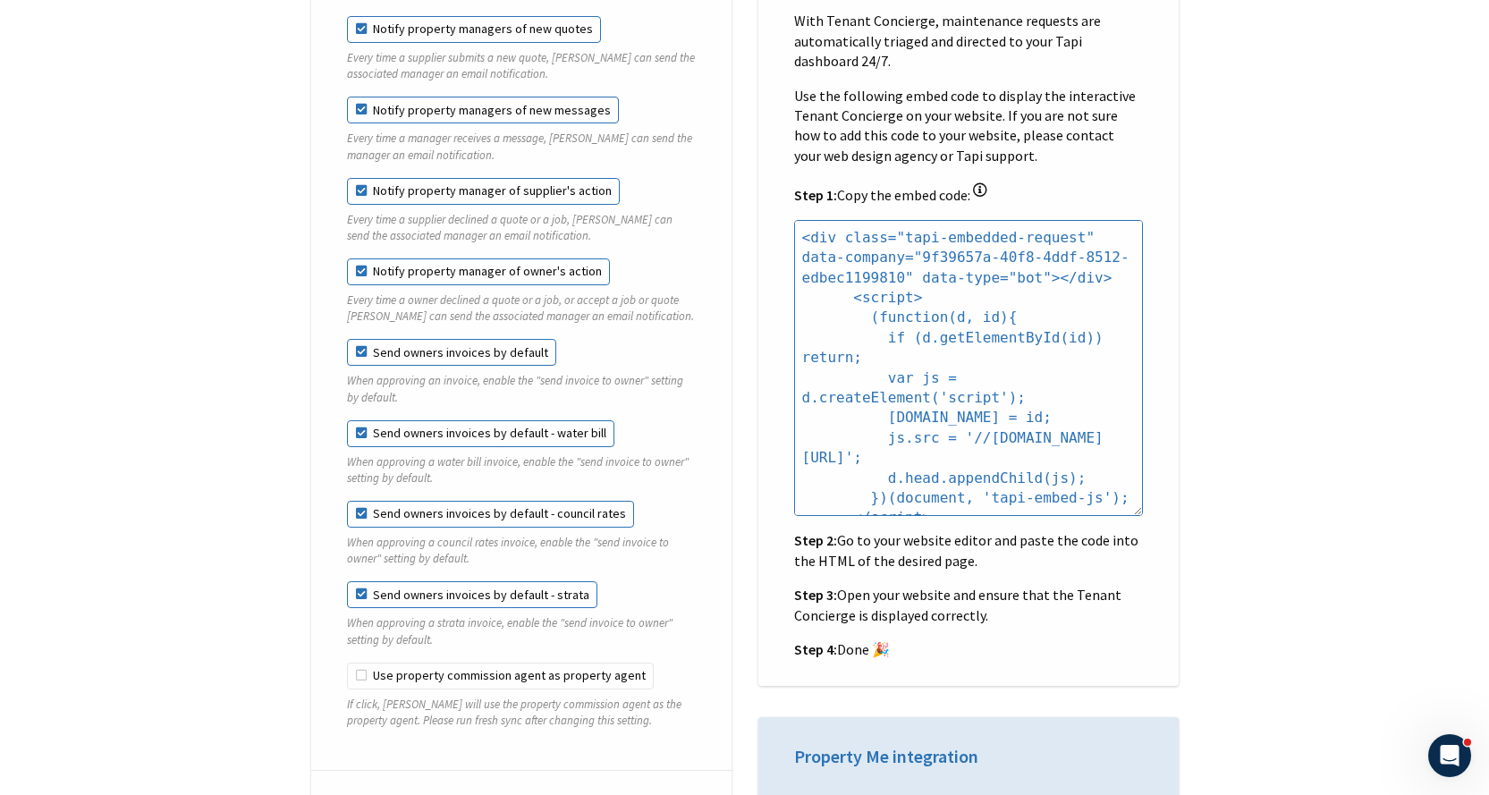
click at [360, 420] on label "Send owners invoices by default - water bill" at bounding box center [480, 433] width 267 height 27
click at [354, 501] on label "Send owners invoices by default - council rates" at bounding box center [490, 514] width 287 height 27
click at [350, 581] on label "Send owners invoices by default - strata" at bounding box center [472, 594] width 250 height 27
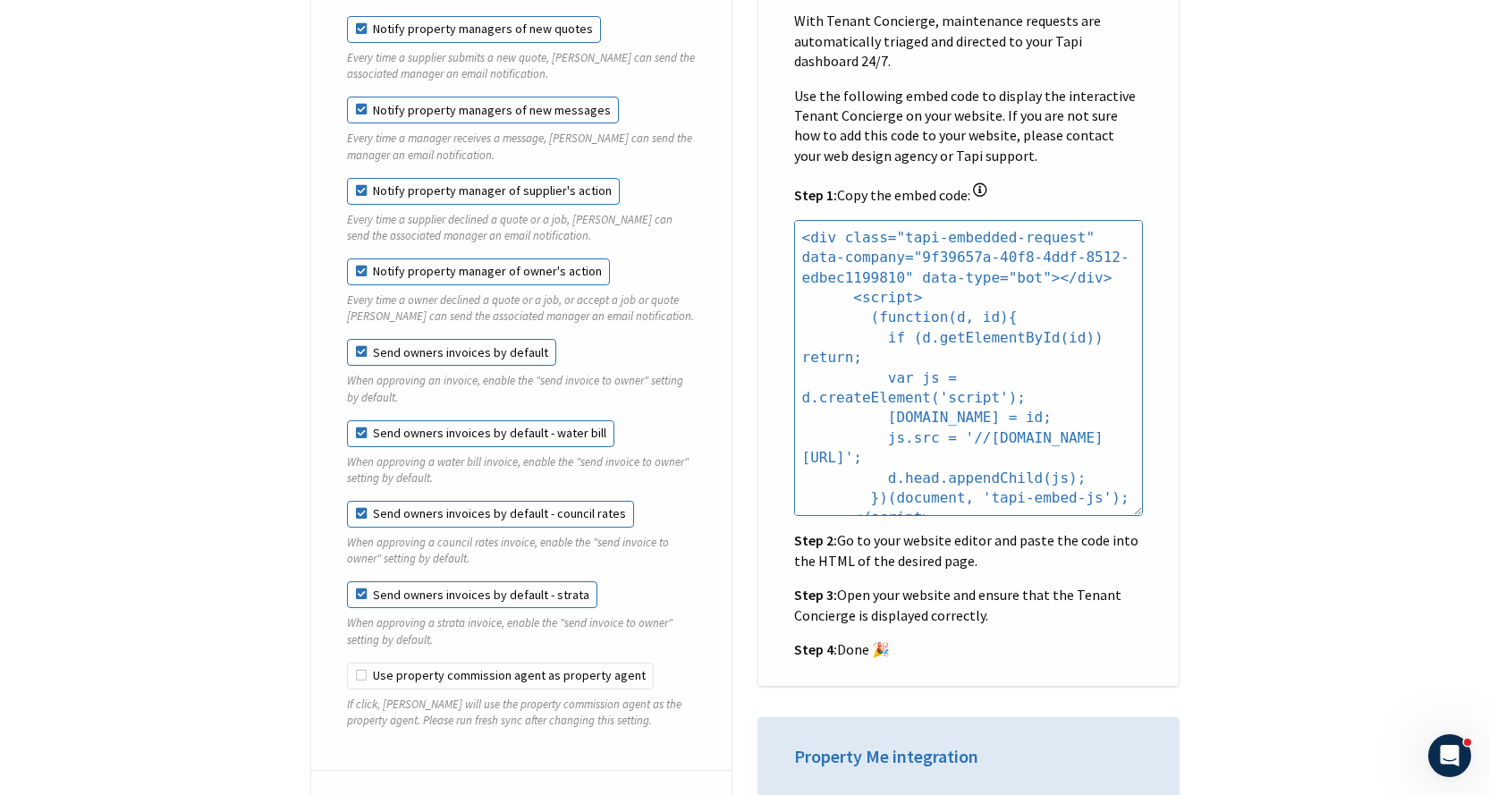
click at [350, 581] on label "Send owners invoices by default - strata" at bounding box center [472, 594] width 250 height 27
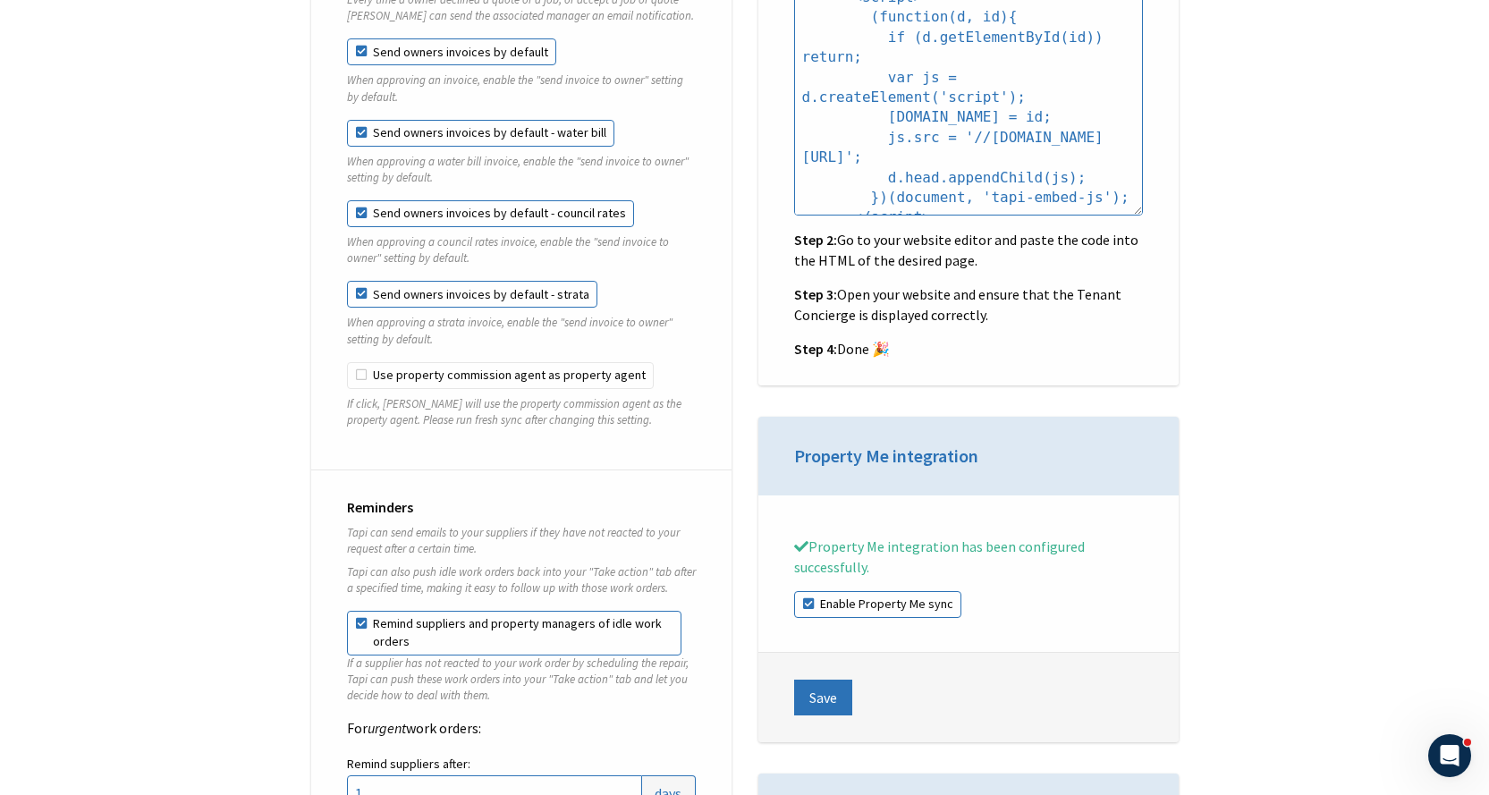
scroll to position [2057, 0]
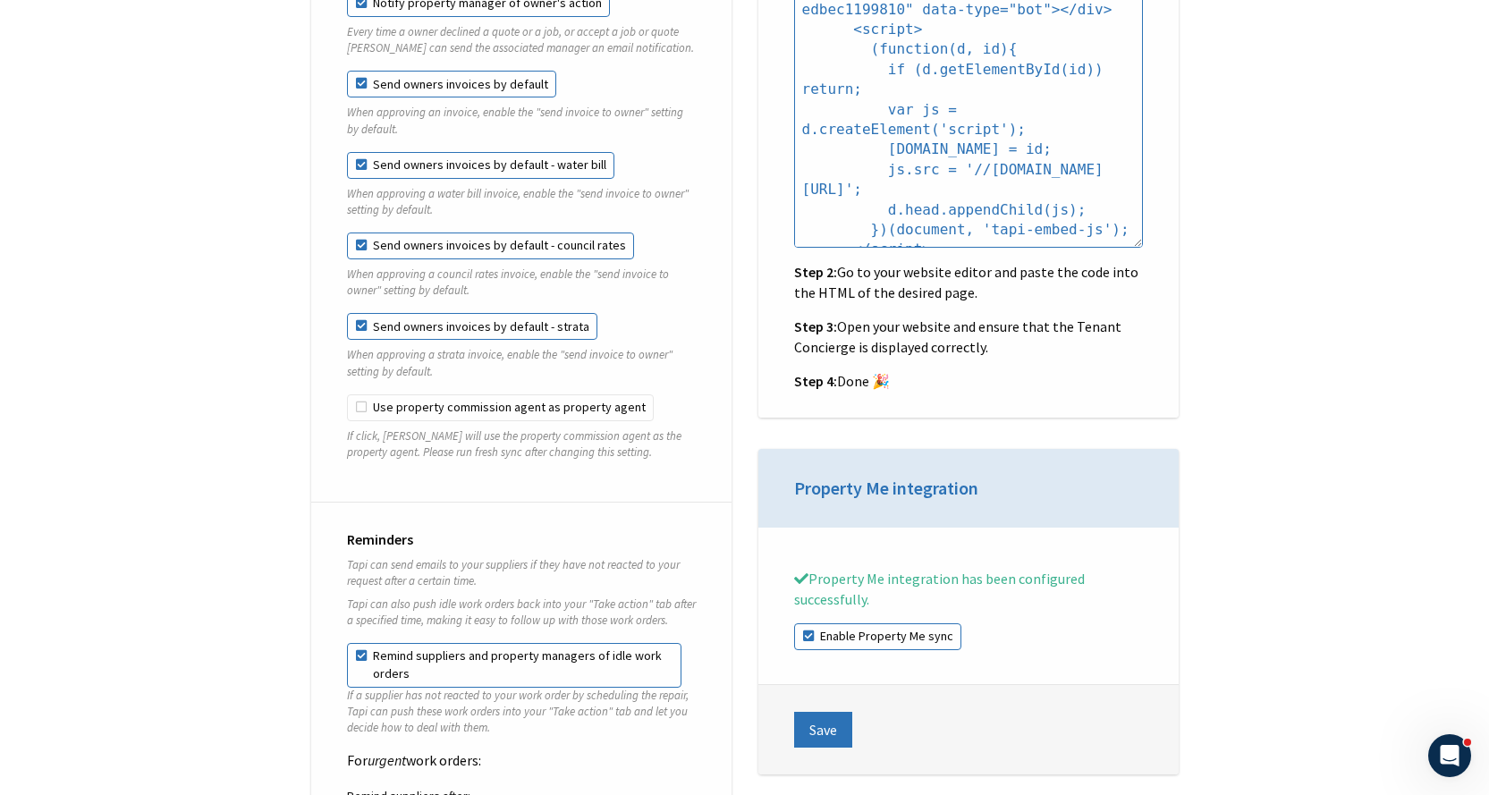
click at [347, 324] on fieldset "Send owners invoices by default - strata When approving a strata invoice, enabl…" at bounding box center [521, 353] width 349 height 81
click at [356, 313] on label "Send owners invoices by default - strata" at bounding box center [472, 326] width 250 height 27
click at [358, 244] on fieldset "Send owners invoices by default - council rates When approving a council rates …" at bounding box center [521, 273] width 349 height 81
click at [357, 233] on label "Send owners invoices by default - council rates" at bounding box center [490, 246] width 287 height 27
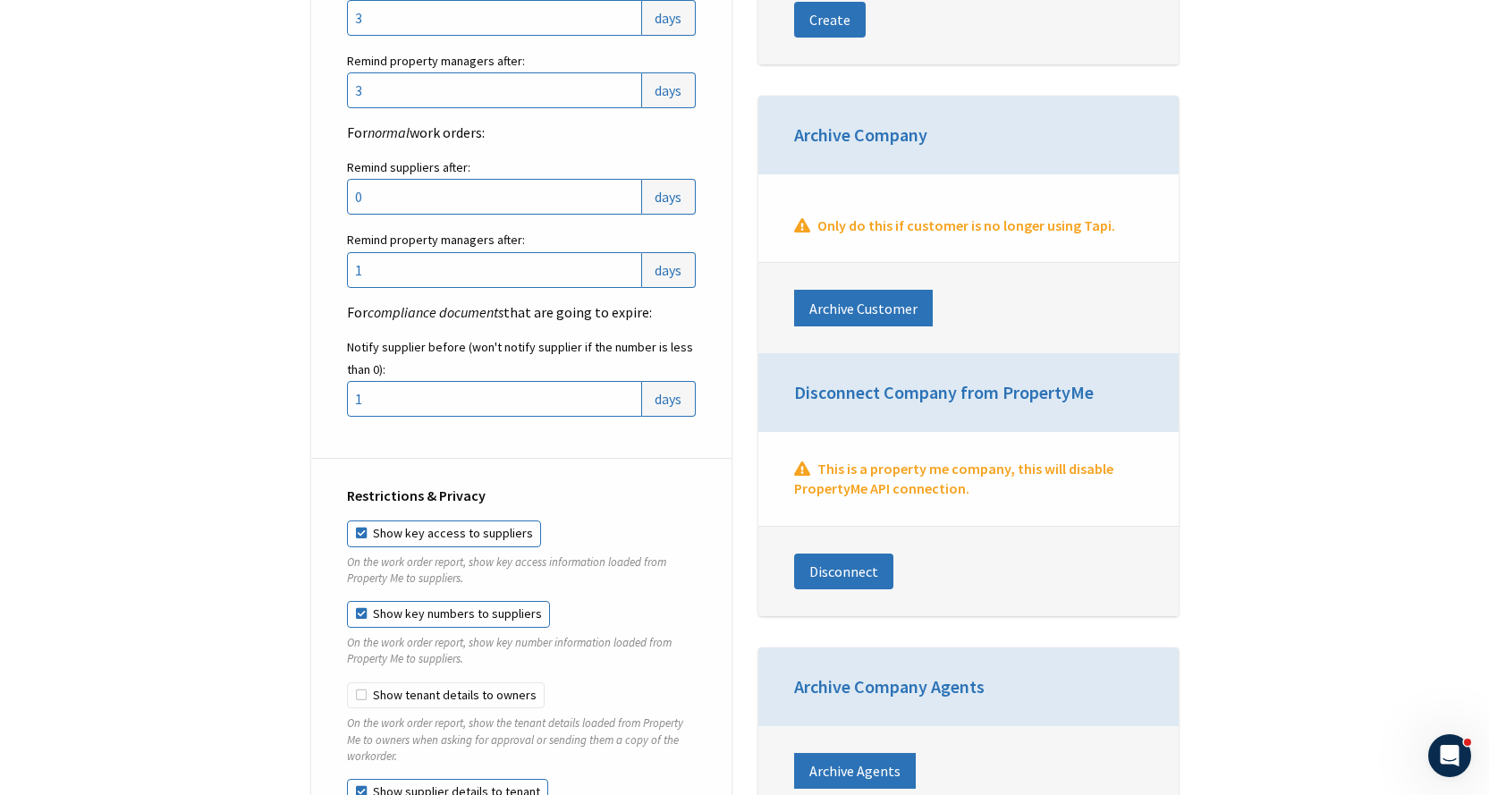
scroll to position [3310, 0]
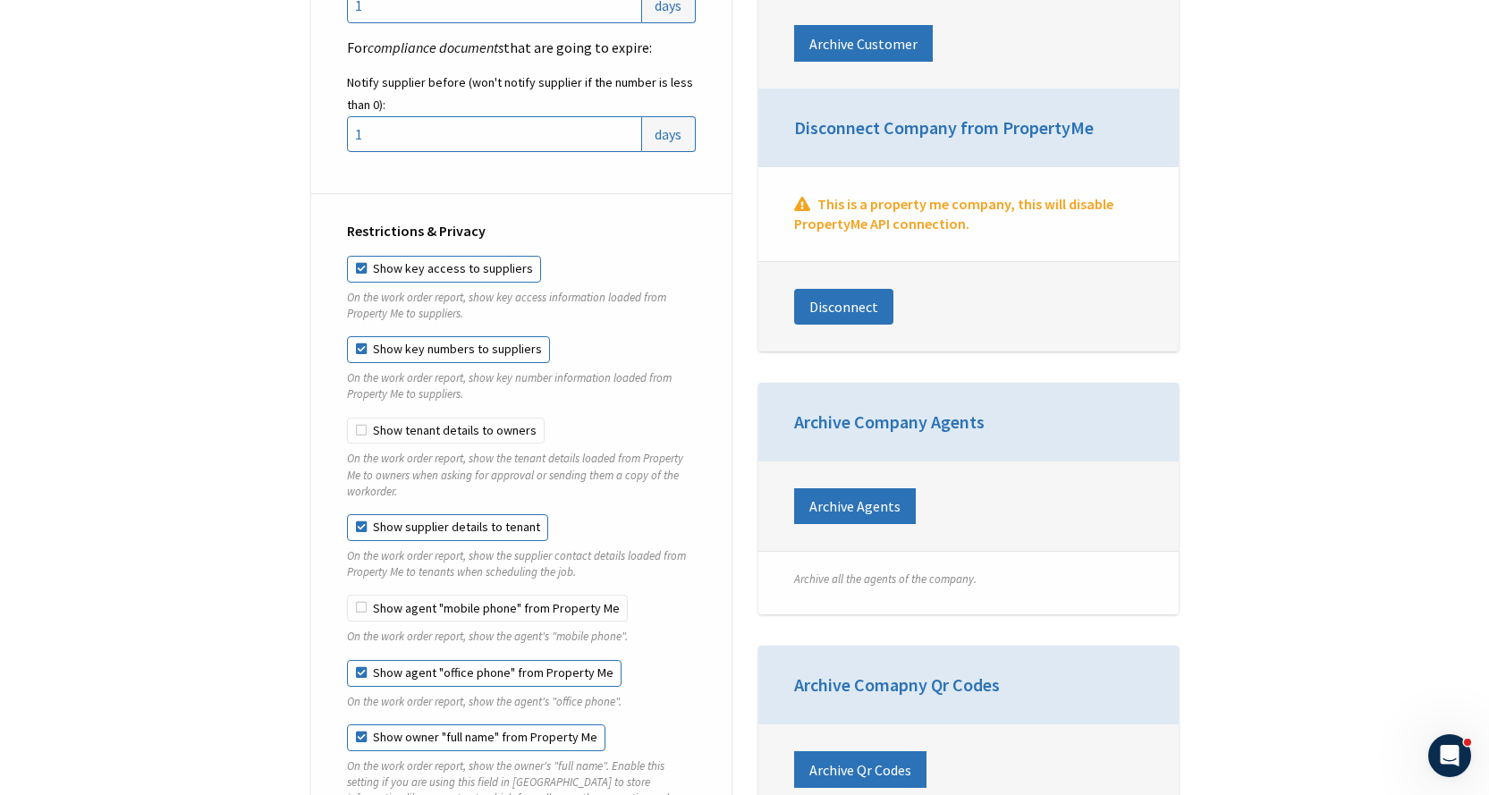
click at [328, 198] on div "Restrictions & Privacy Show key access to suppliers On the work order report, s…" at bounding box center [521, 529] width 420 height 671
type textarea "Restrictions"
click at [328, 198] on div "Restrictions & Privacy Show key access to suppliers On the work order report, s…" at bounding box center [521, 529] width 420 height 671
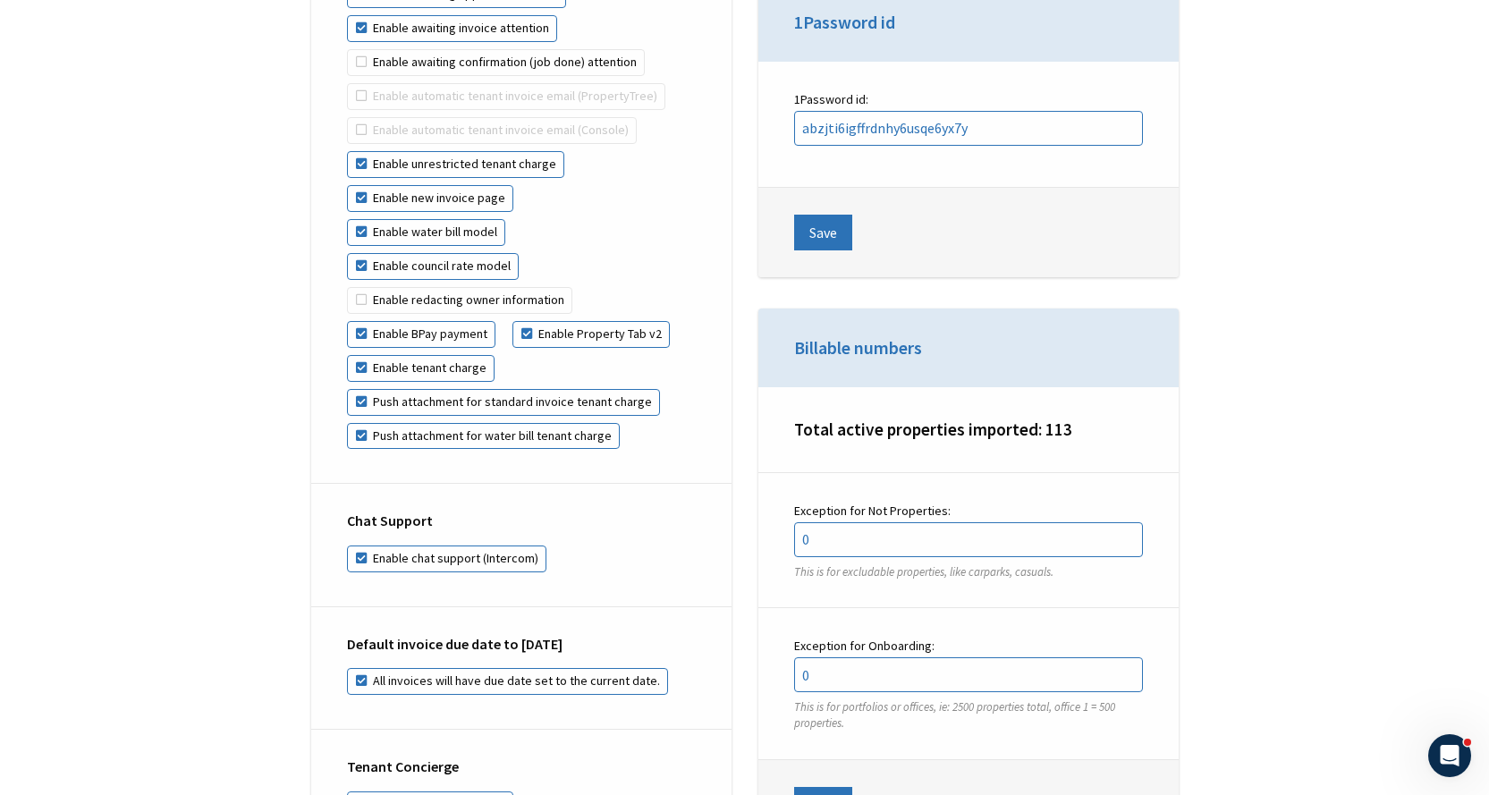
scroll to position [4473, 0]
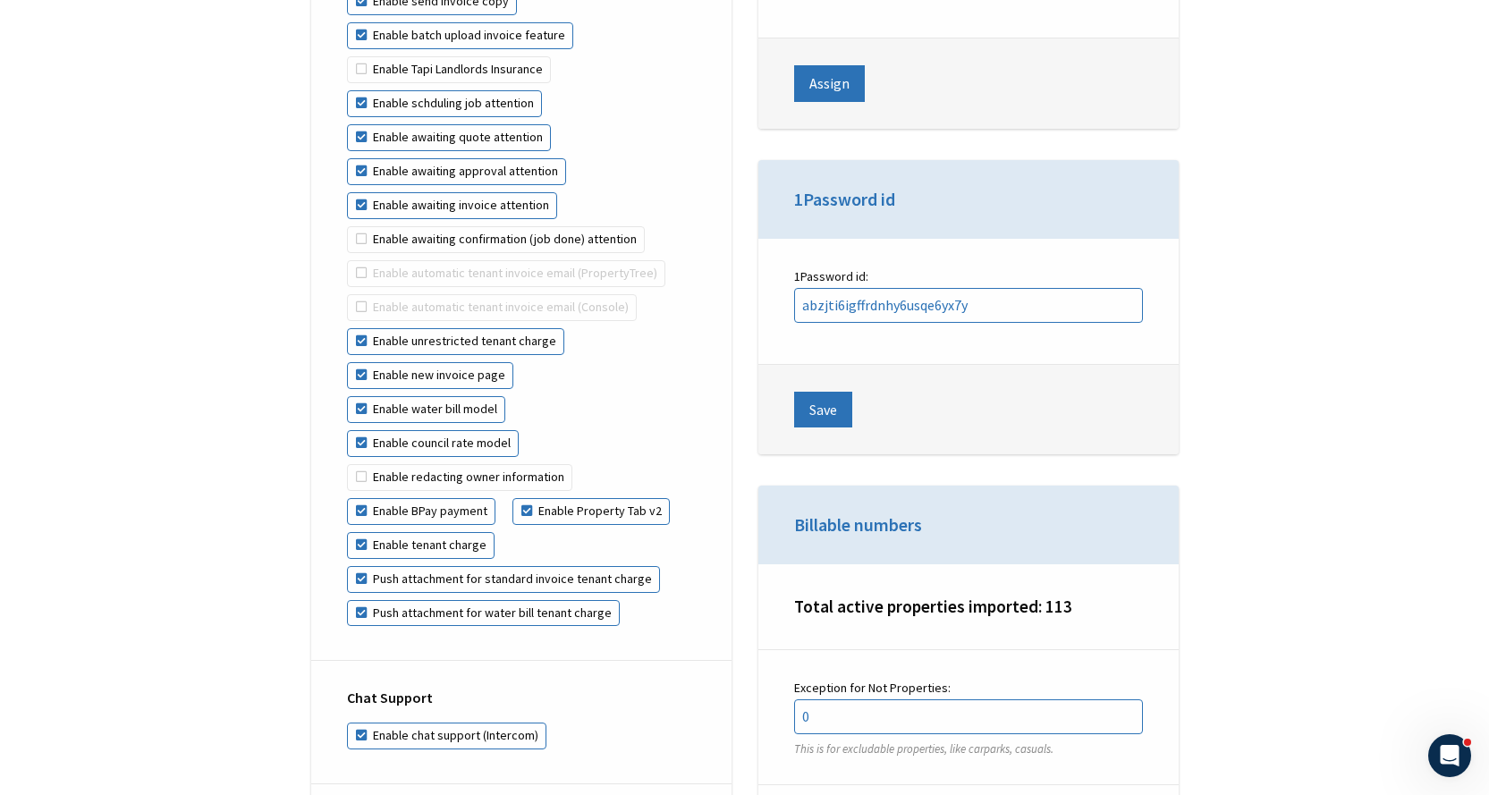
click at [451, 430] on label "Enable council rate model" at bounding box center [433, 443] width 172 height 27
click at [520, 397] on input "Enable council rate model" at bounding box center [520, 396] width 1 height 1
click at [451, 430] on label "Enable council rate model" at bounding box center [433, 443] width 172 height 27
click at [520, 397] on input "Enable council rate model" at bounding box center [520, 396] width 1 height 1
checkbox input "true"
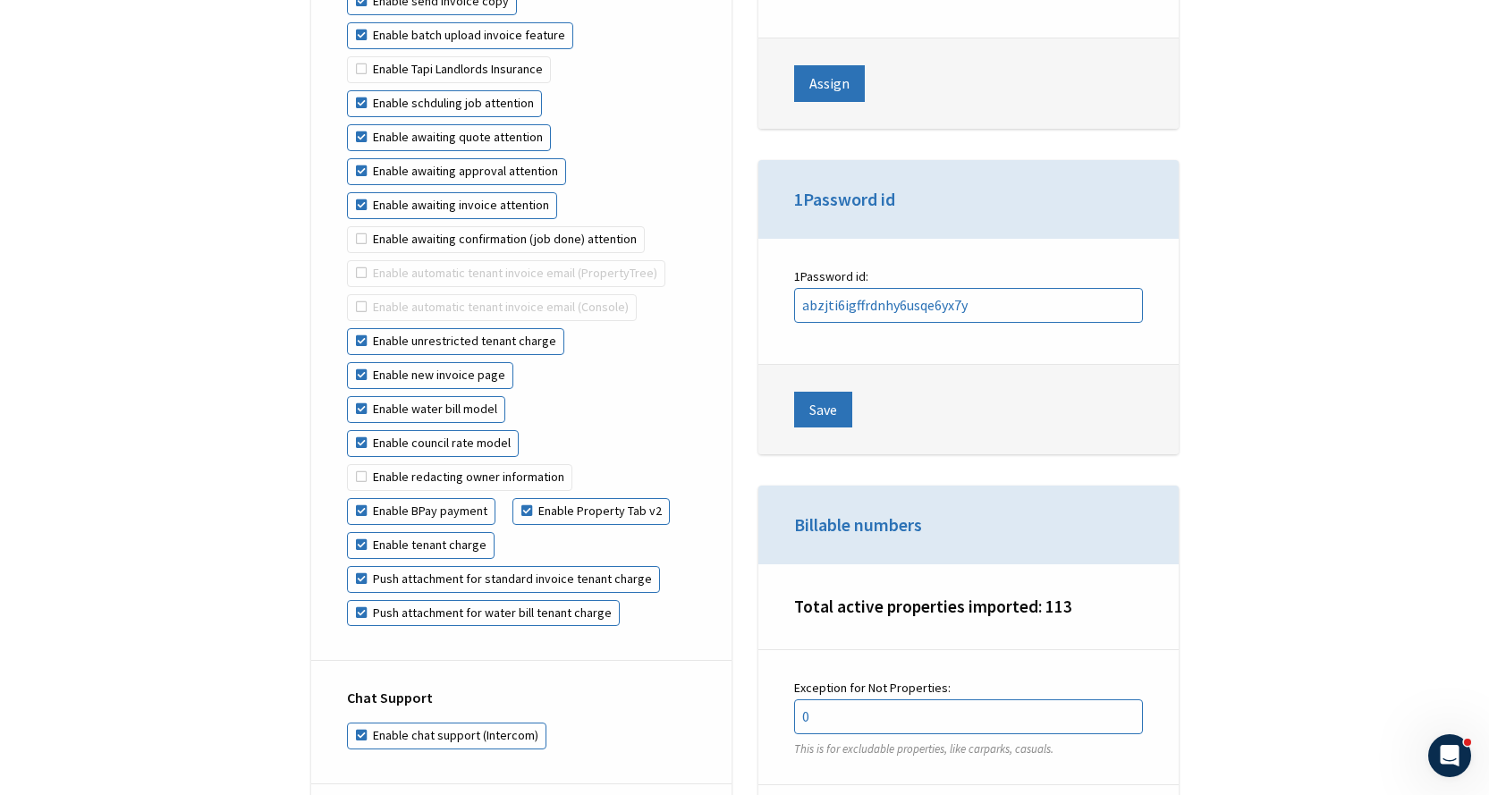
click at [448, 396] on label "Enable water bill model" at bounding box center [426, 409] width 158 height 27
click at [528, 363] on input "Enable water bill model" at bounding box center [528, 362] width 1 height 1
click at [445, 396] on label "Enable water bill model" at bounding box center [426, 409] width 158 height 27
click at [528, 363] on input "Enable water bill model" at bounding box center [528, 362] width 1 height 1
checkbox input "true"
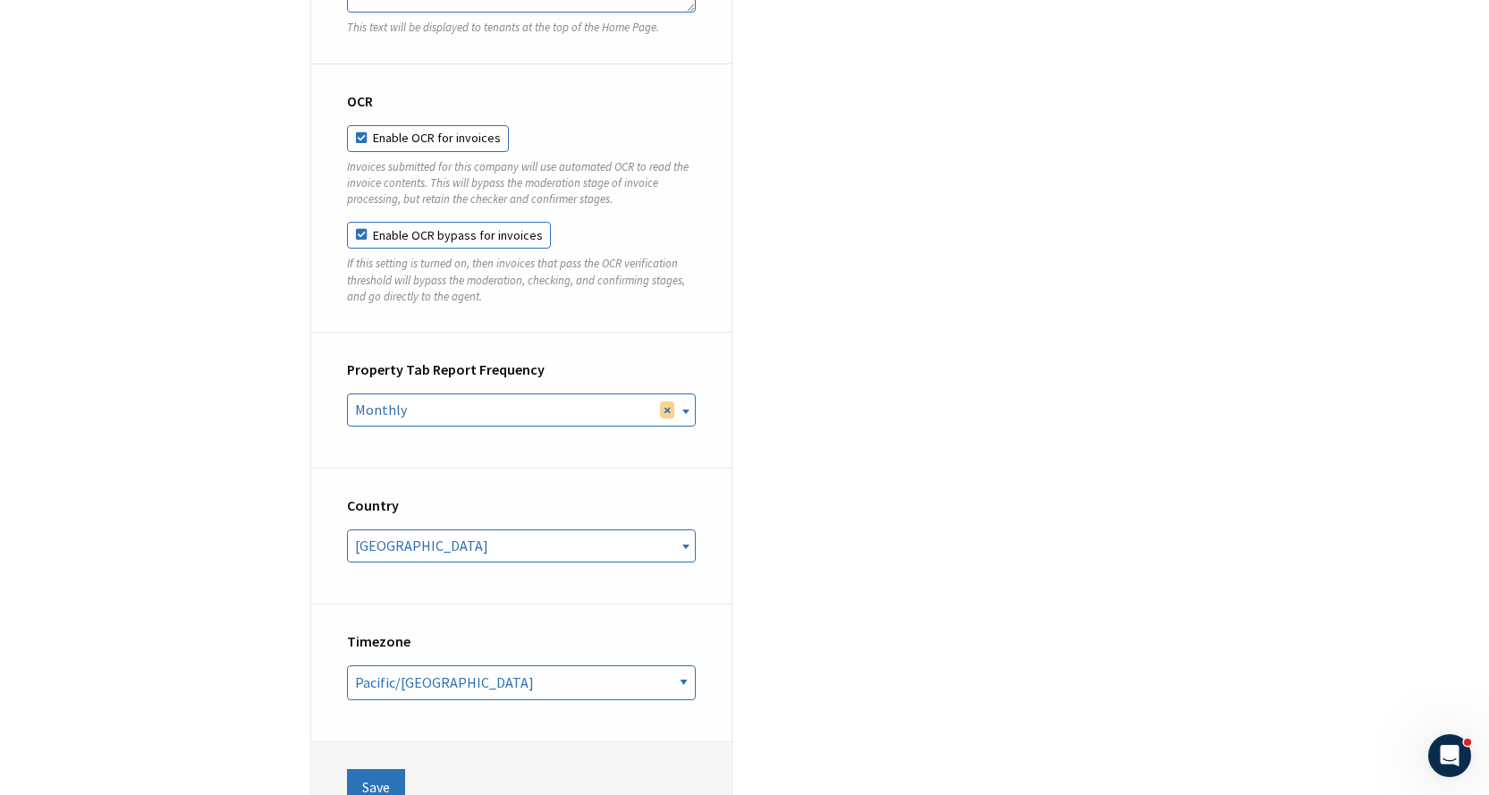
scroll to position [6888, 0]
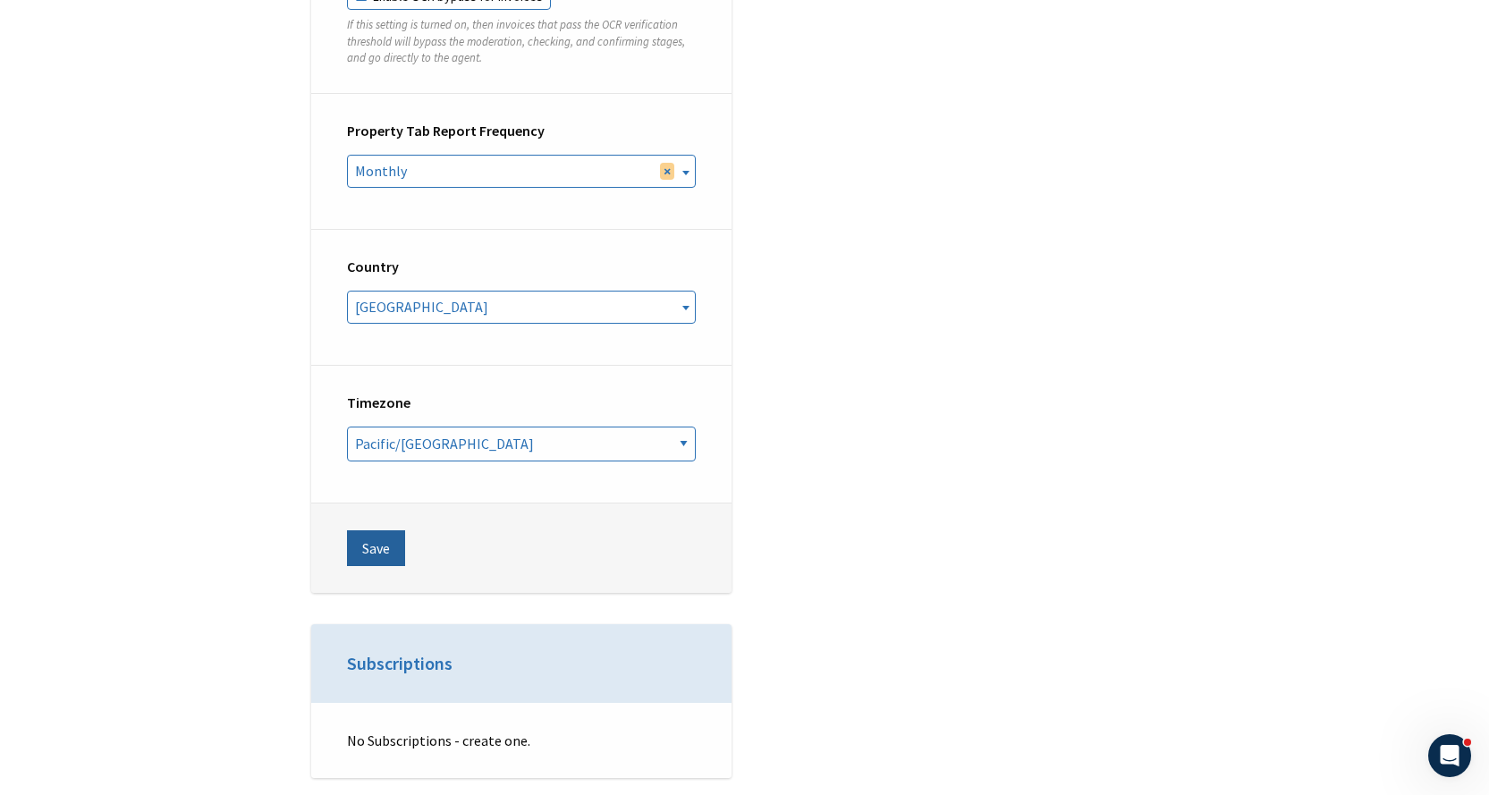
click at [357, 530] on button "Save" at bounding box center [376, 548] width 58 height 36
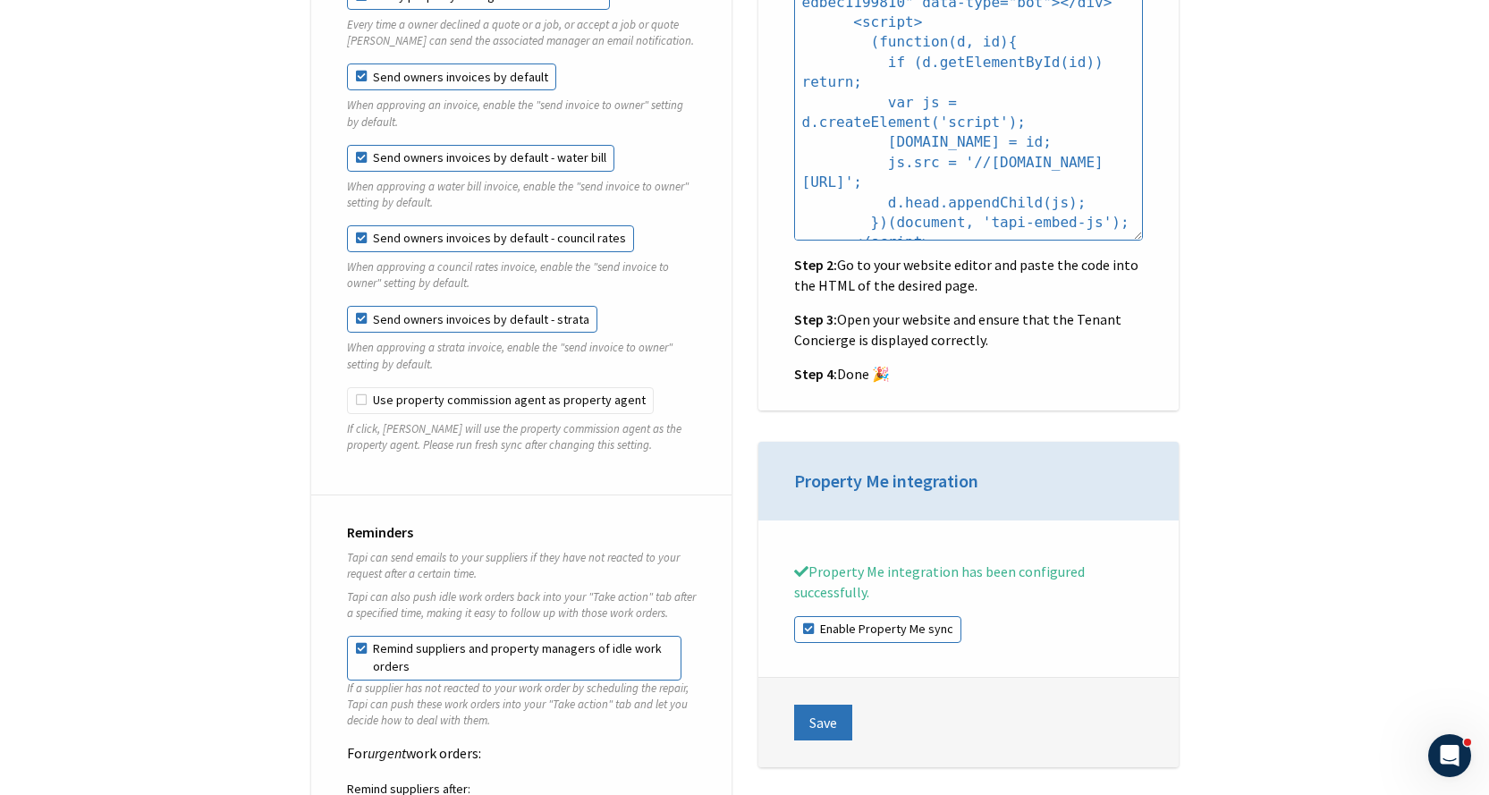
scroll to position [1879, 0]
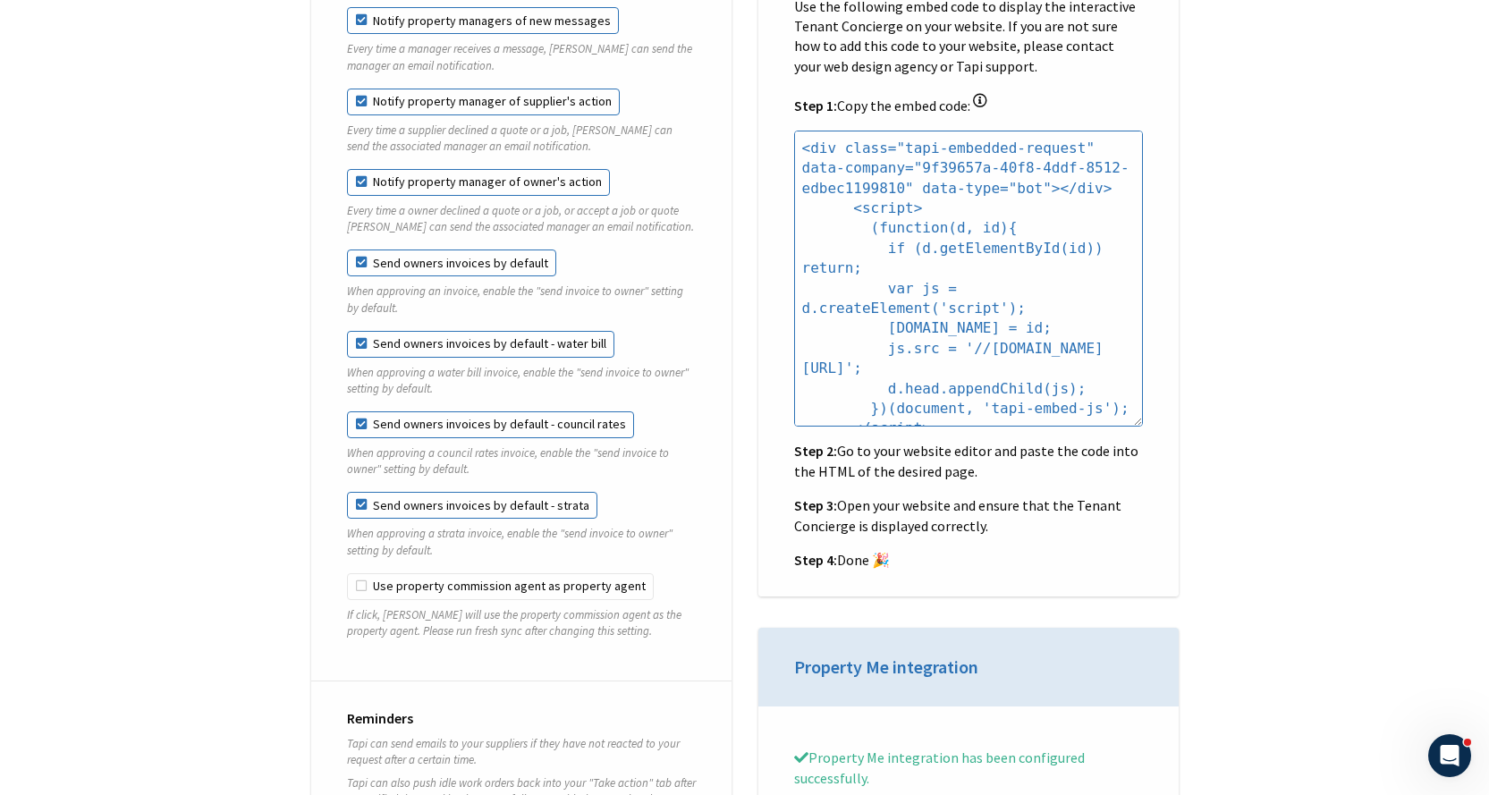
click at [428, 250] on label "Send owners invoices by default" at bounding box center [451, 263] width 209 height 27
click at [348, 250] on input "Send owners invoices by default" at bounding box center [347, 250] width 1 height 1
click at [383, 331] on label "Send owners invoices by default - water bill" at bounding box center [480, 344] width 267 height 27
click at [360, 331] on label "Send owners invoices by default - water bill" at bounding box center [480, 344] width 267 height 27
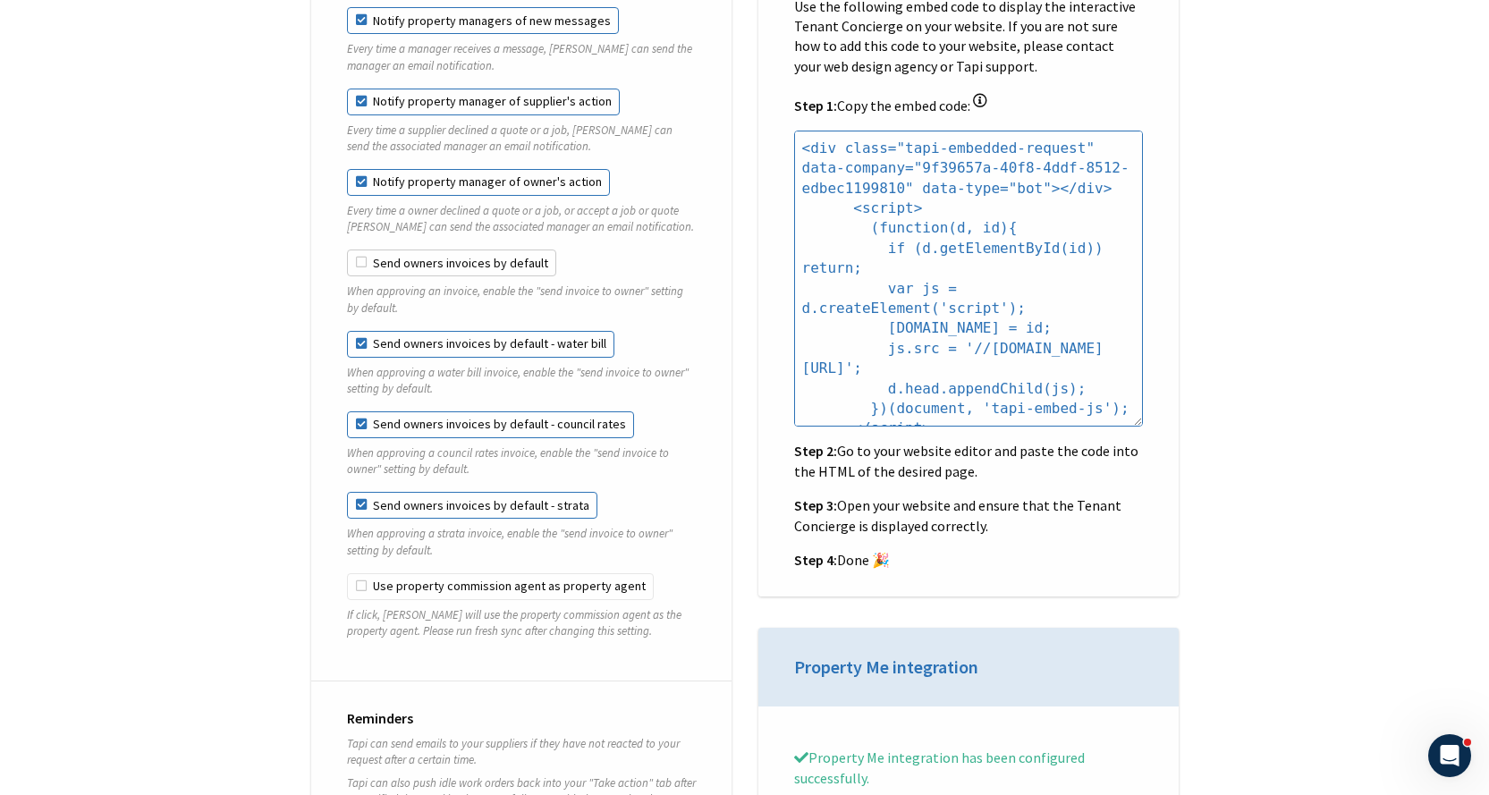
click at [358, 254] on label "Send owners invoices by default" at bounding box center [451, 263] width 209 height 27
click at [348, 250] on input "Send owners invoices by default" at bounding box center [347, 250] width 1 height 1
checkbox input "true"
click at [358, 331] on label "Send owners invoices by default - water bill" at bounding box center [480, 344] width 267 height 27
click at [359, 332] on label "Send owners invoices by default - water bill" at bounding box center [480, 344] width 267 height 27
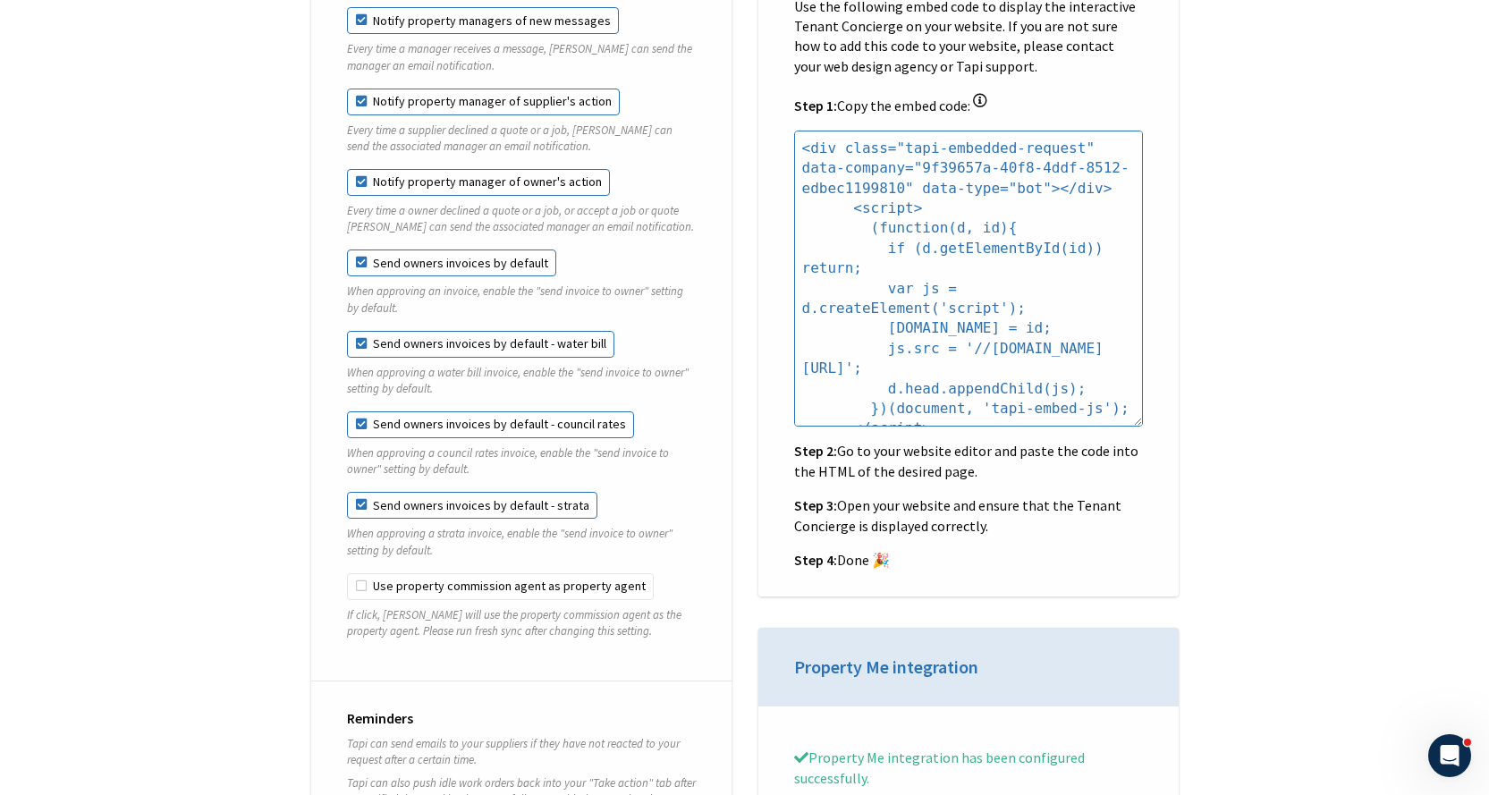
click at [370, 411] on label "Send owners invoices by default - council rates" at bounding box center [490, 424] width 287 height 27
click at [375, 492] on label "Send owners invoices by default - strata" at bounding box center [472, 505] width 250 height 27
click at [376, 573] on label "Use property commission agent as property agent" at bounding box center [500, 586] width 307 height 27
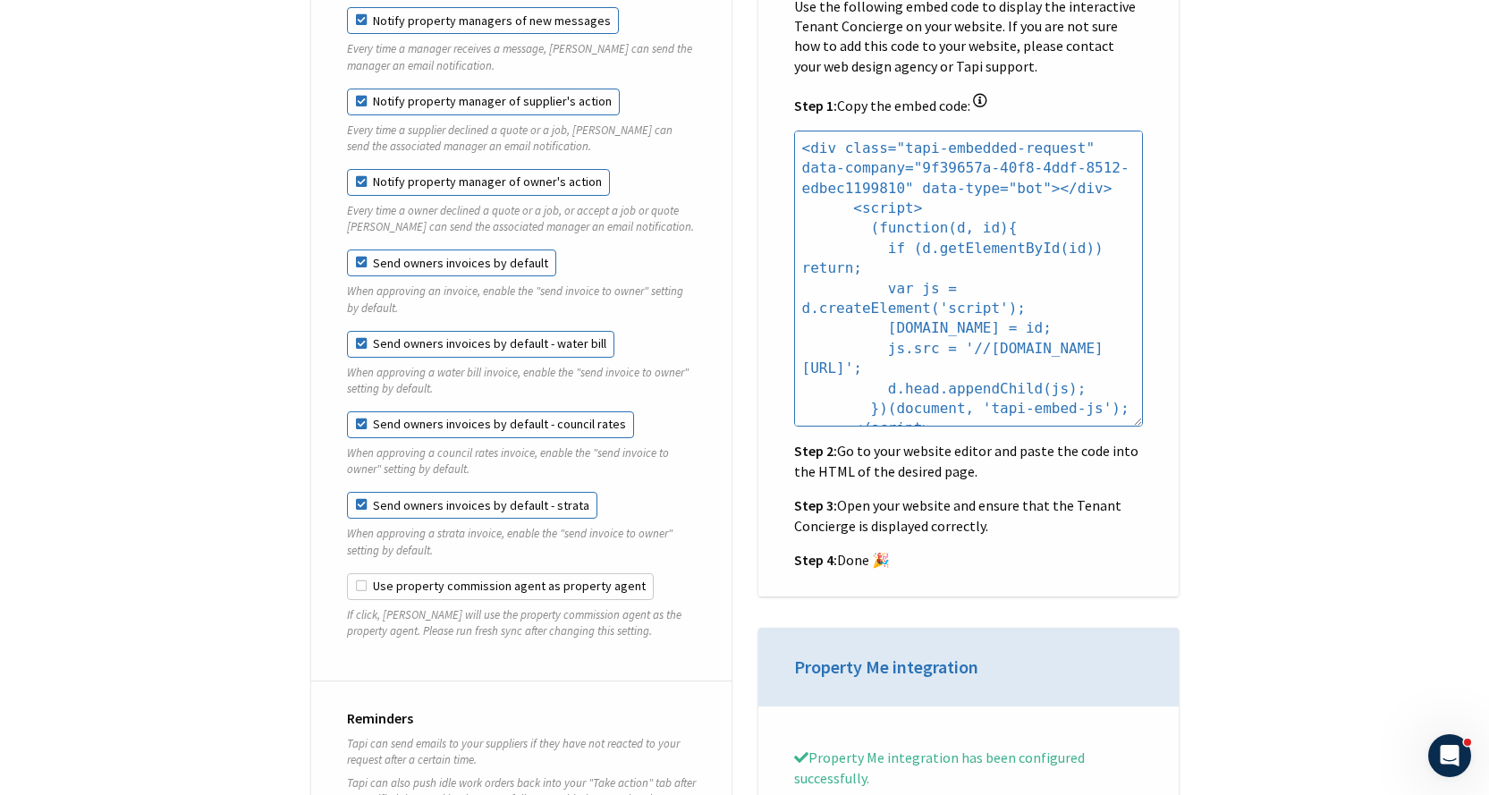
click at [348, 573] on input "Use property commission agent as property agent" at bounding box center [347, 573] width 1 height 1
click at [376, 573] on label "Use property commission agent as property agent" at bounding box center [500, 586] width 307 height 27
click at [348, 573] on input "Use property commission agent as property agent" at bounding box center [347, 573] width 1 height 1
checkbox input "false"
click at [365, 492] on label "Send owners invoices by default - strata" at bounding box center [472, 505] width 250 height 27
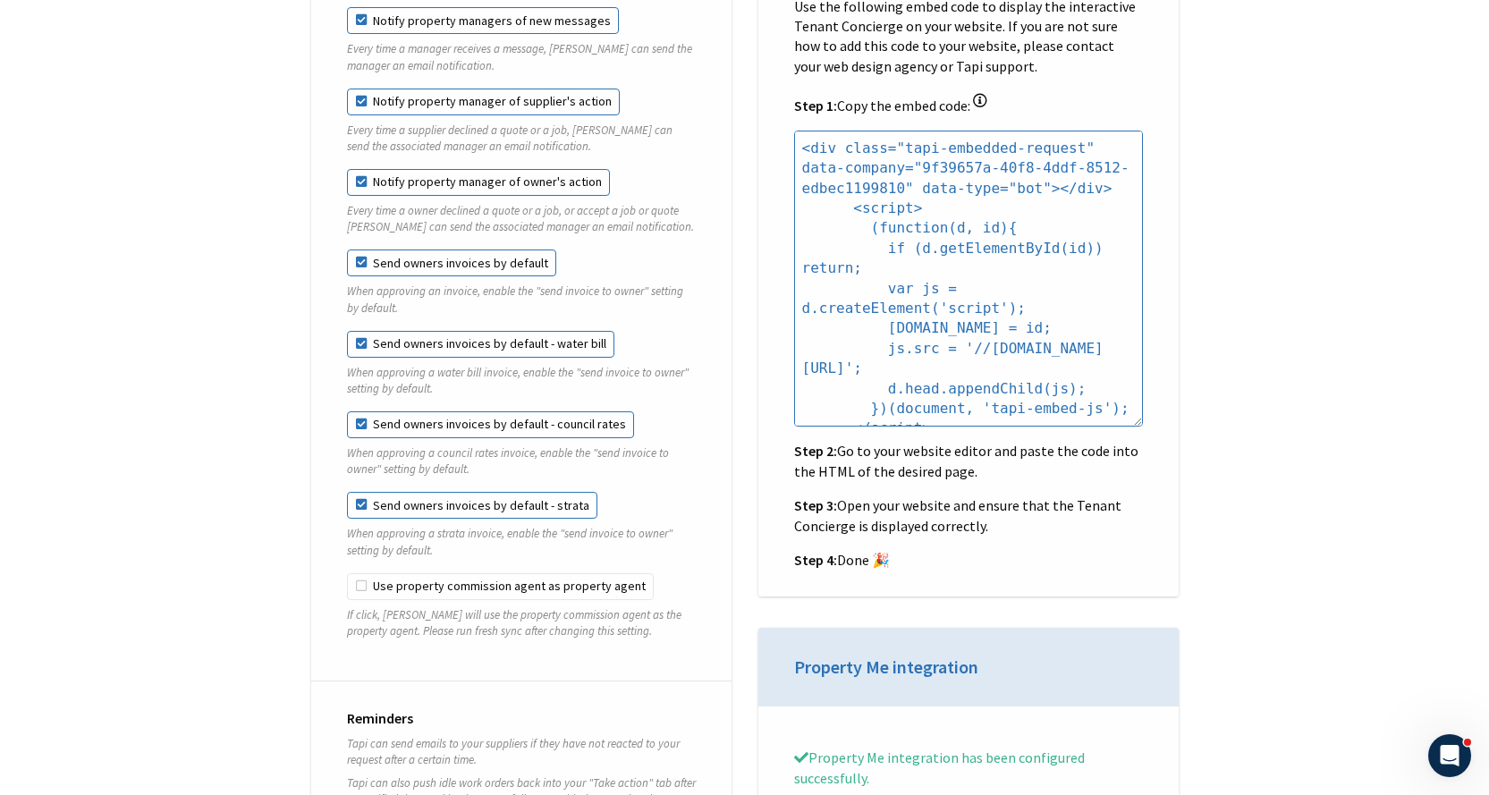
click at [367, 492] on label "Send owners invoices by default - strata" at bounding box center [472, 505] width 250 height 27
click at [368, 492] on label "Send owners invoices by default - strata" at bounding box center [472, 505] width 250 height 27
click at [368, 386] on fieldset "Send owners invoices by default - water bill When approving a water bill invoic…" at bounding box center [521, 371] width 349 height 81
click at [357, 411] on label "Send owners invoices by default - council rates" at bounding box center [490, 424] width 287 height 27
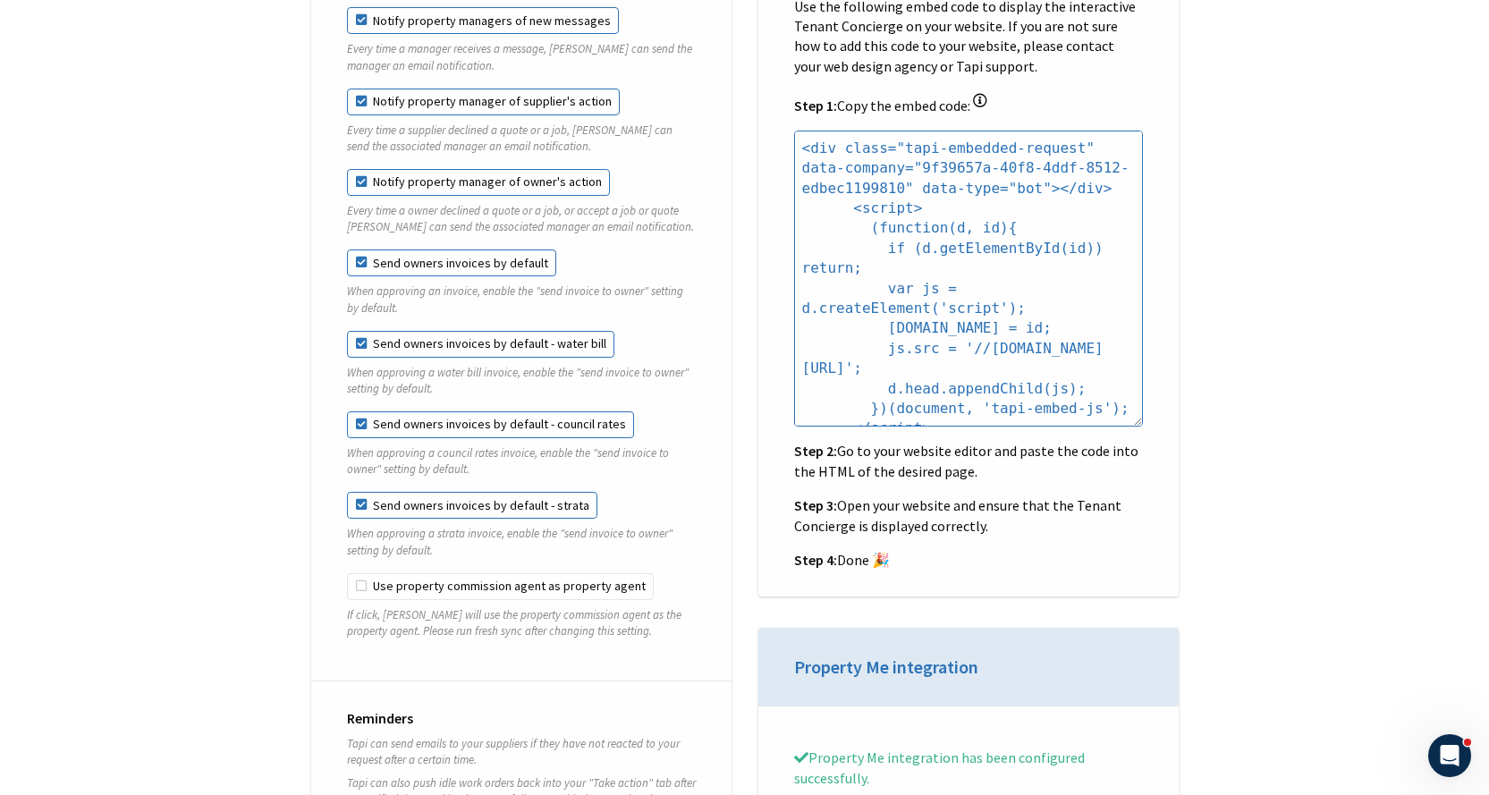
click at [354, 331] on label "Send owners invoices by default - water bill" at bounding box center [480, 344] width 267 height 27
click at [359, 415] on label "Send owners invoices by default - council rates" at bounding box center [490, 424] width 287 height 27
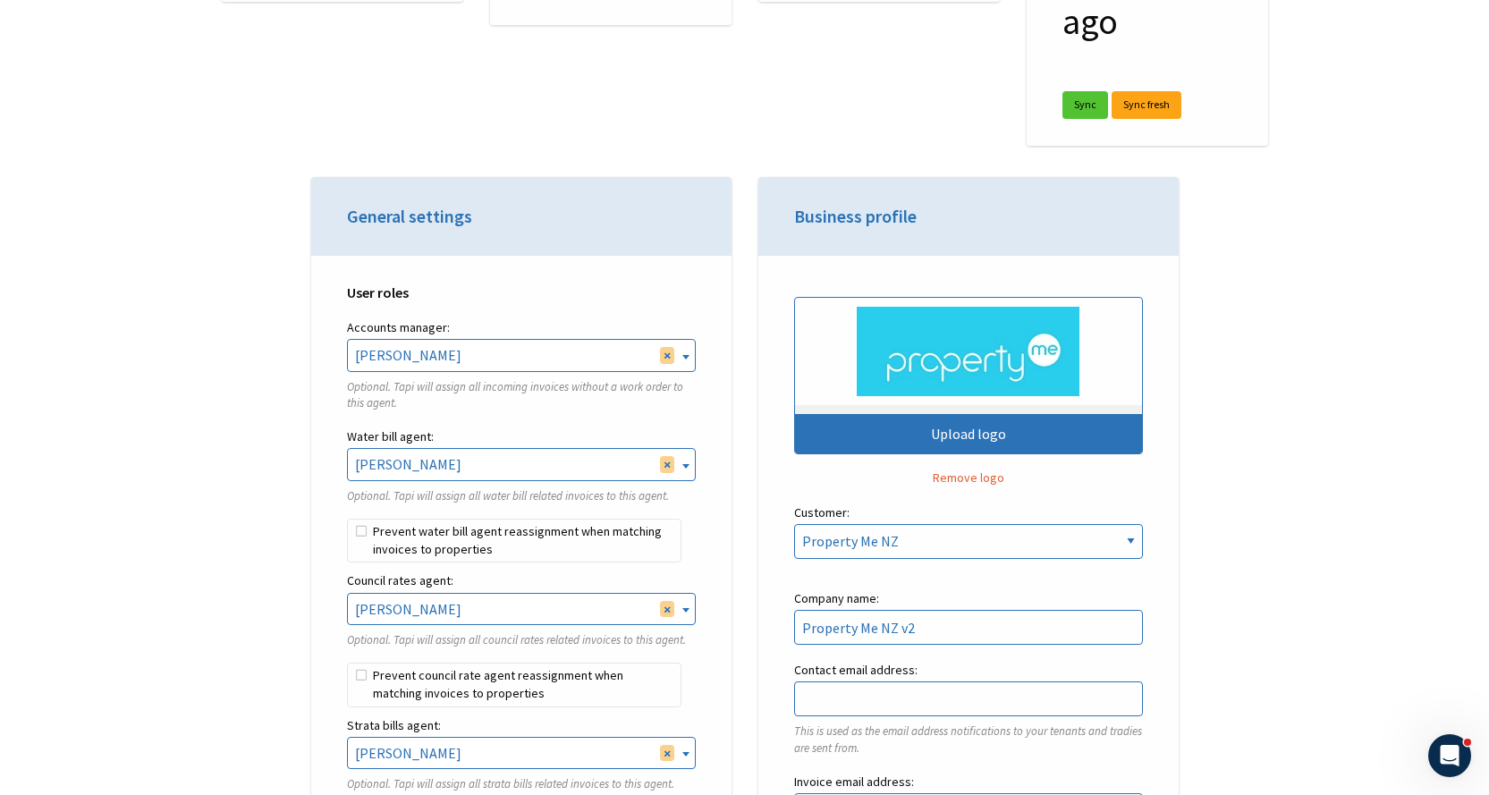
scroll to position [0, 0]
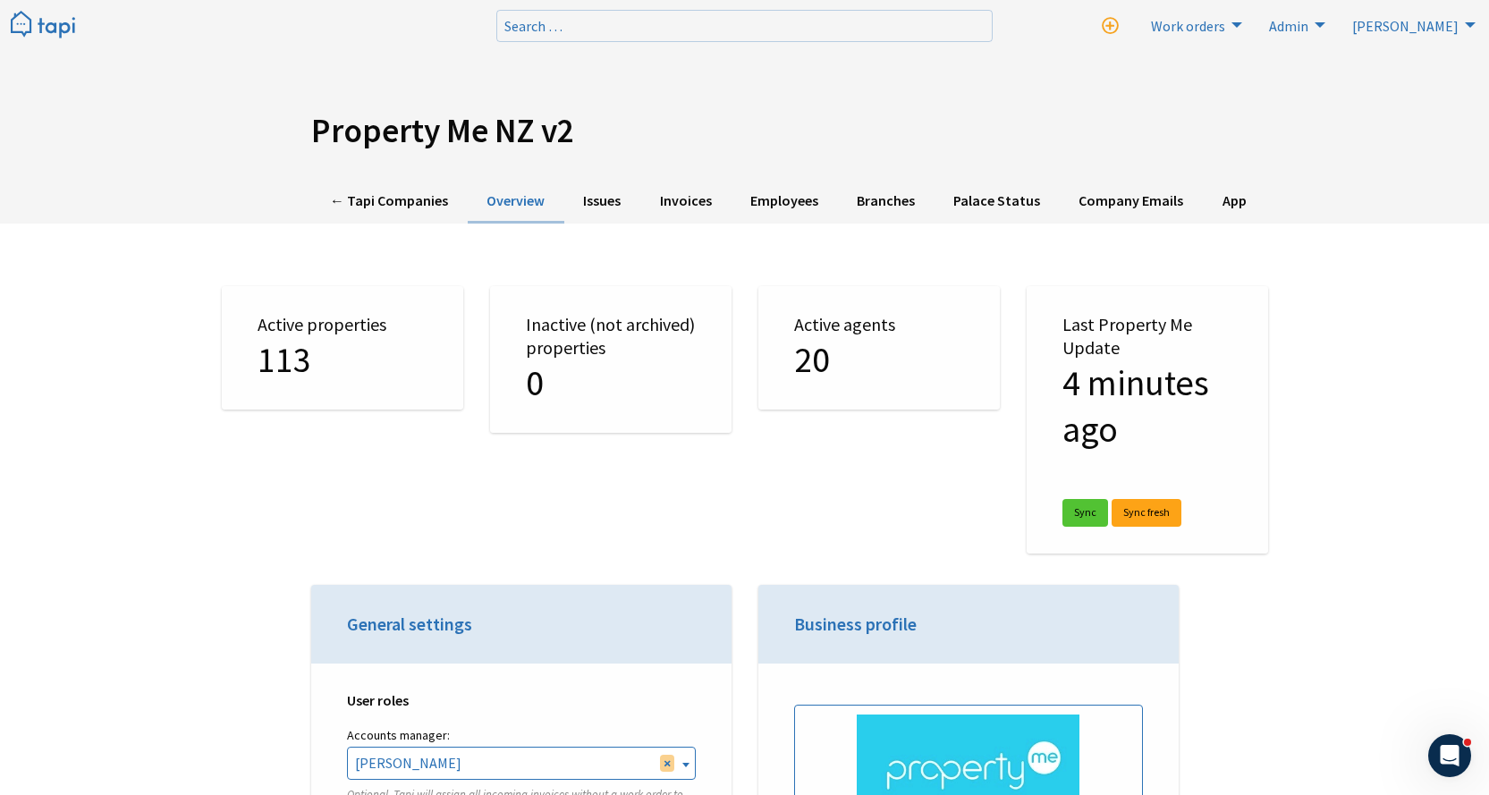
drag, startPoint x: 199, startPoint y: 134, endPoint x: 198, endPoint y: -60, distance: 194.1
click at [367, 189] on link "← Tapi Companies" at bounding box center [389, 202] width 157 height 44
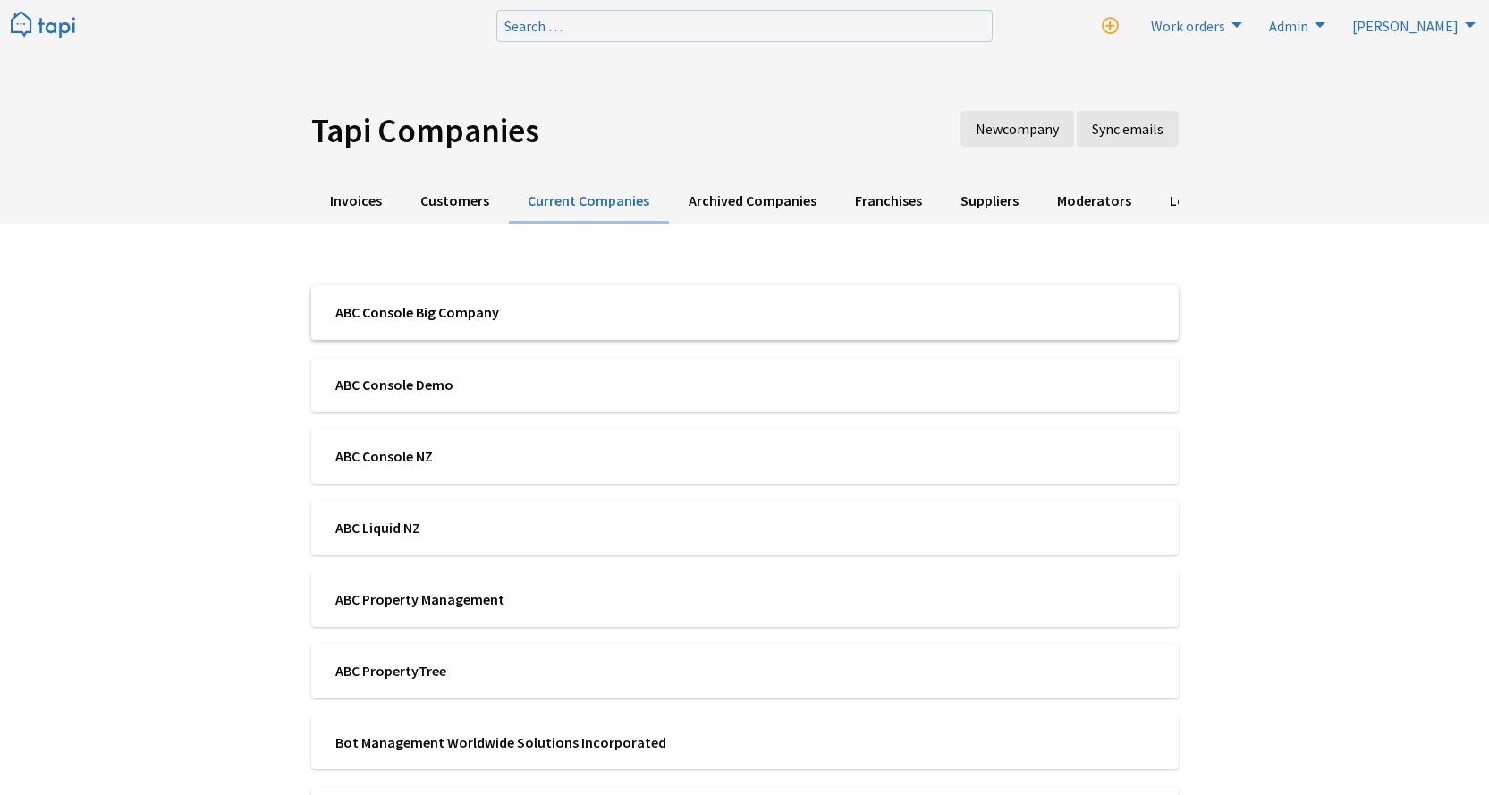
scroll to position [4059, 0]
click at [454, 296] on li "ABC Console Big Company" at bounding box center [745, 312] width 868 height 55
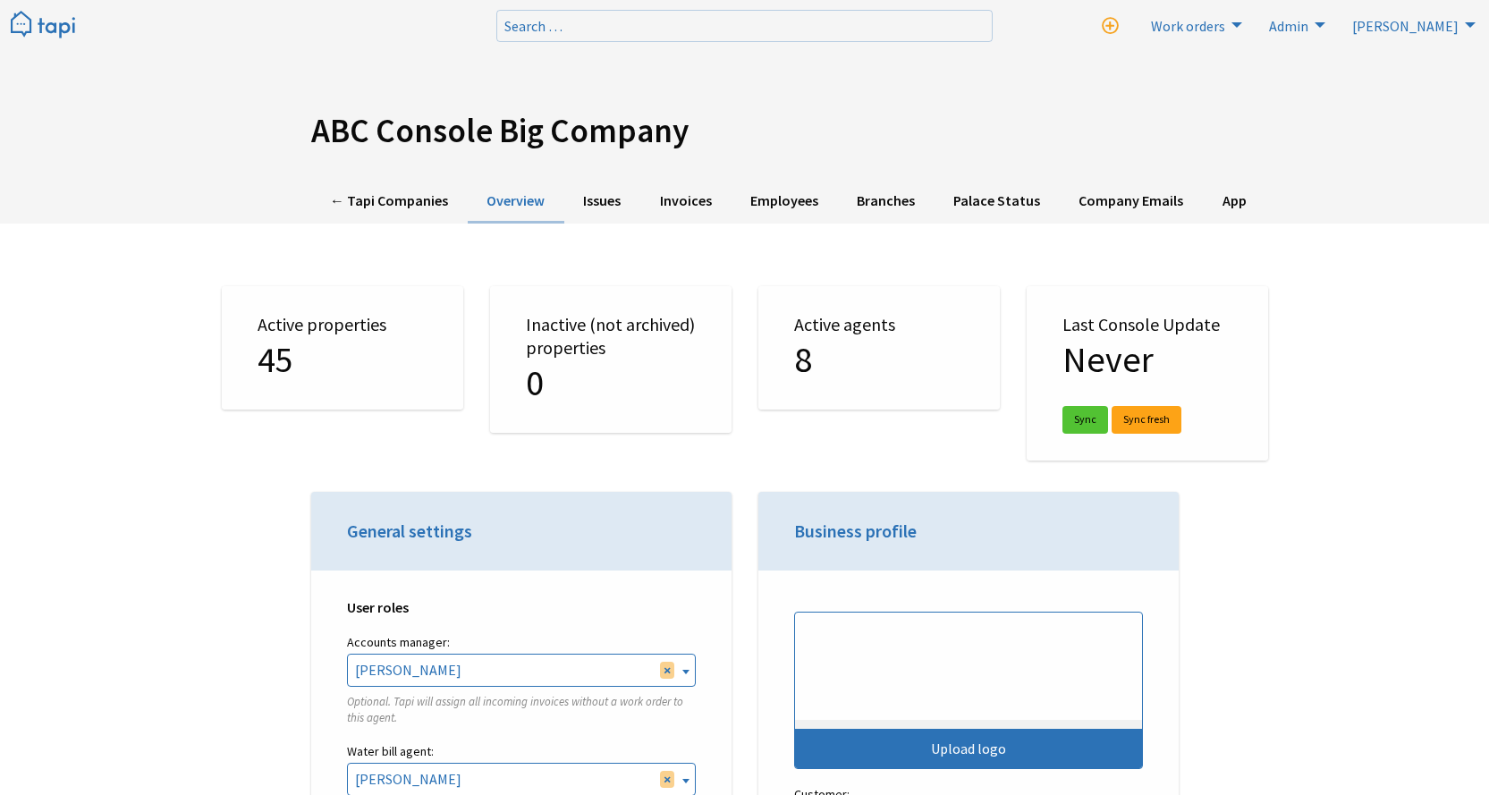
select select "TAPI"
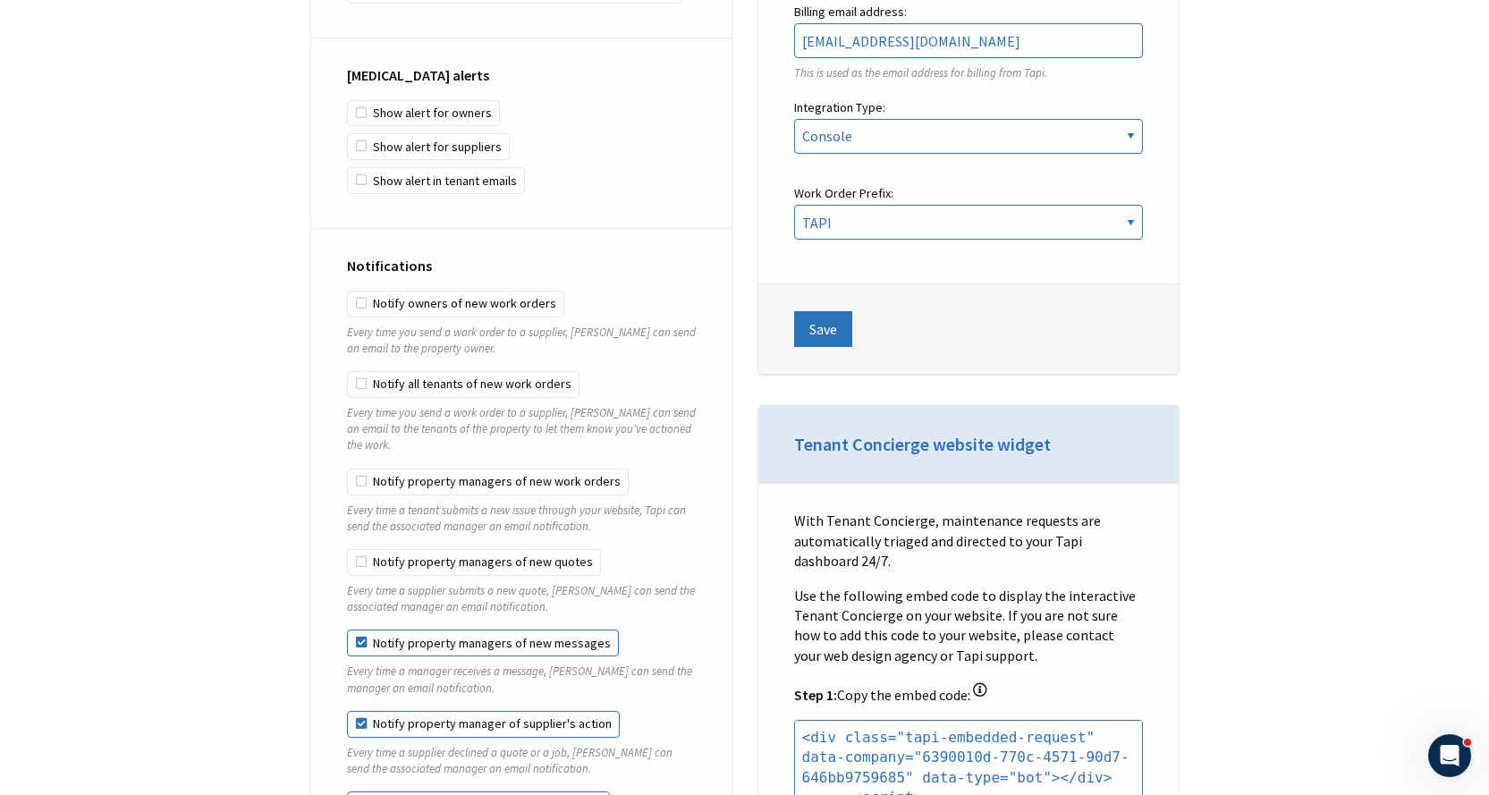
scroll to position [1700, 0]
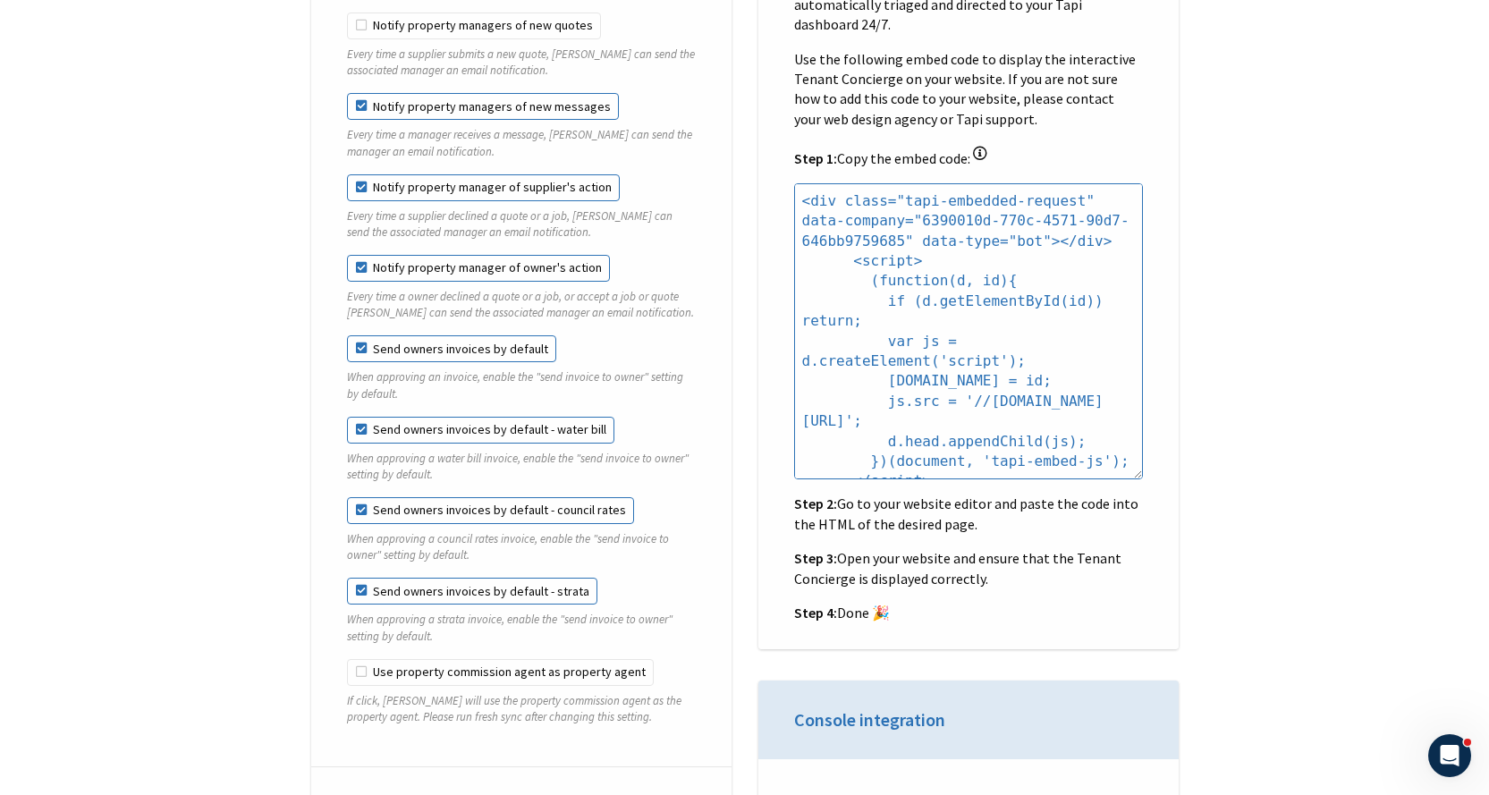
click at [397, 422] on label "Send owners invoices by default - water bill" at bounding box center [480, 430] width 267 height 27
click at [354, 417] on label "Send owners invoices by default - water bill" at bounding box center [480, 430] width 267 height 27
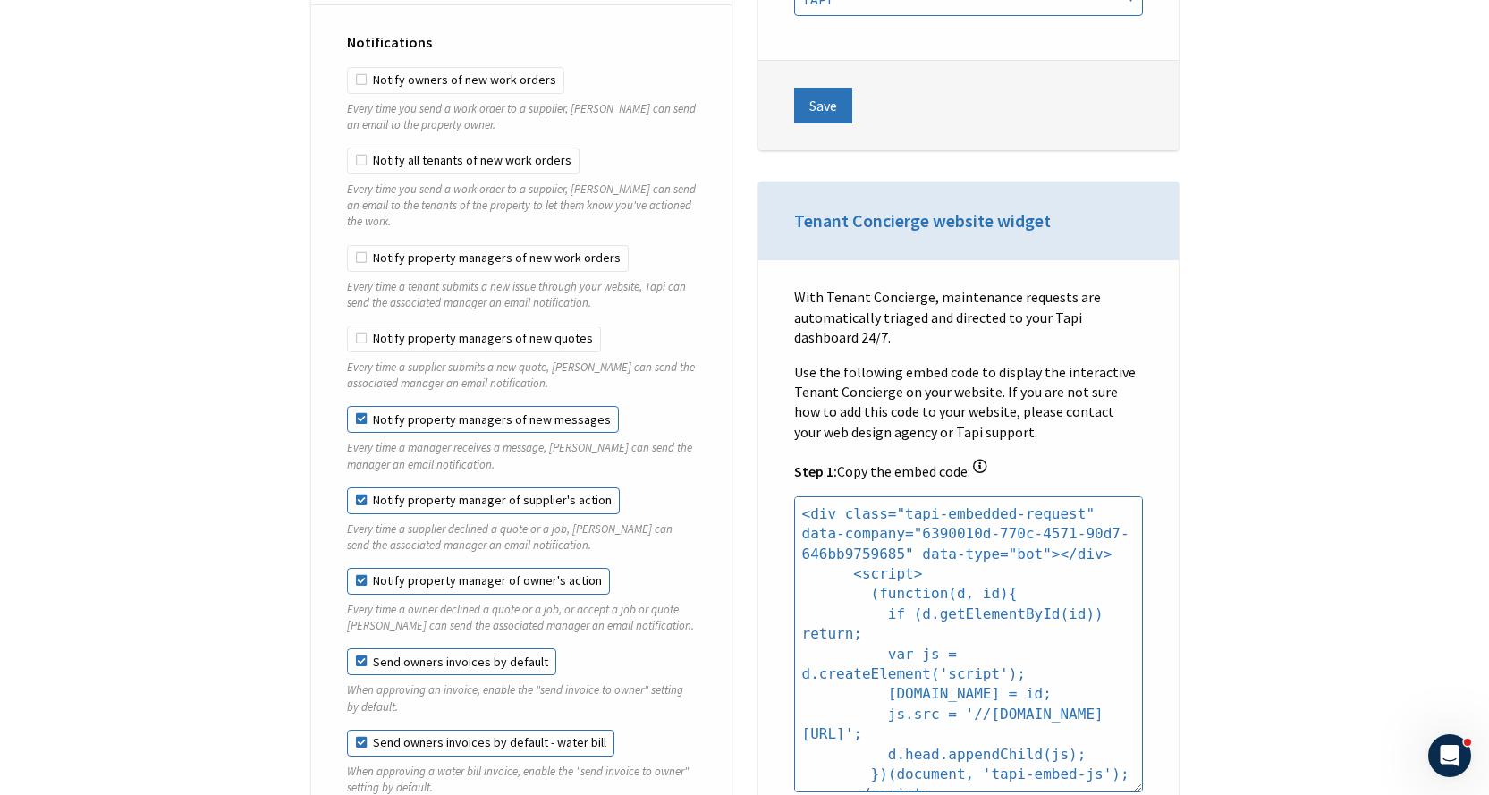
scroll to position [0, 0]
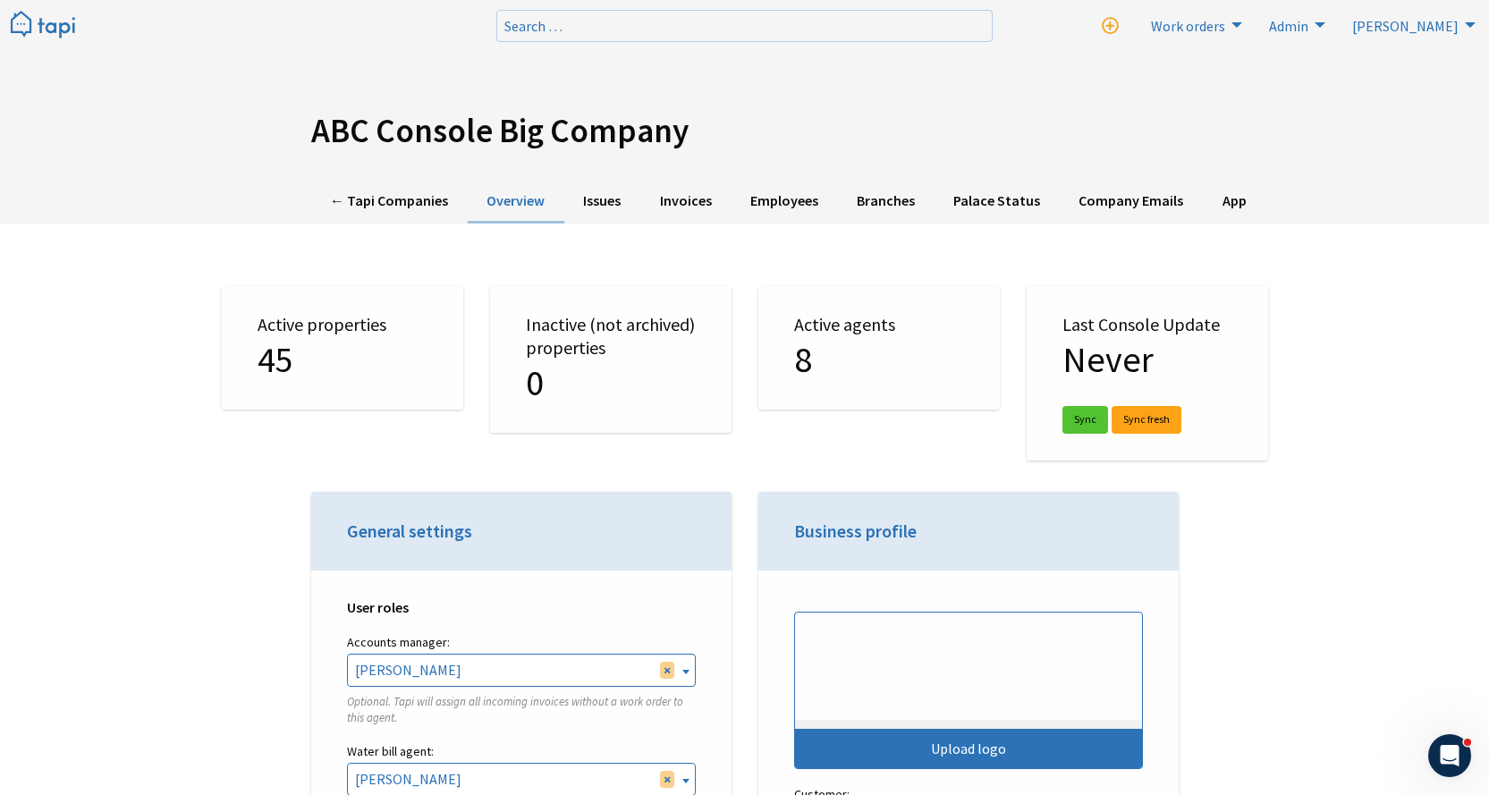
drag, startPoint x: 278, startPoint y: 396, endPoint x: 316, endPoint y: 82, distance: 316.2
click at [344, 182] on link "← Tapi Companies" at bounding box center [389, 202] width 157 height 44
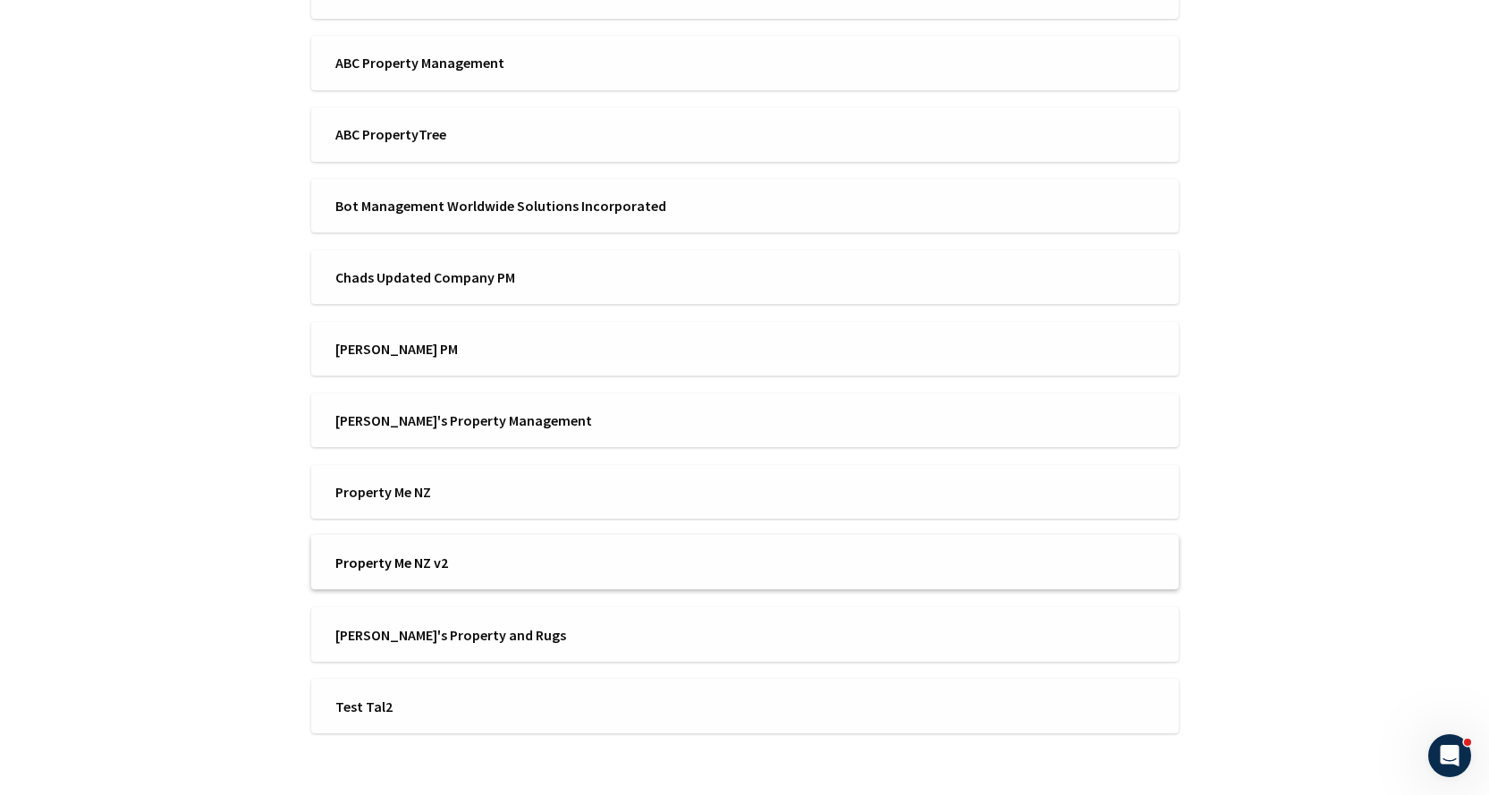
click at [435, 556] on span "Property Me NZ v2" at bounding box center [534, 563] width 398 height 20
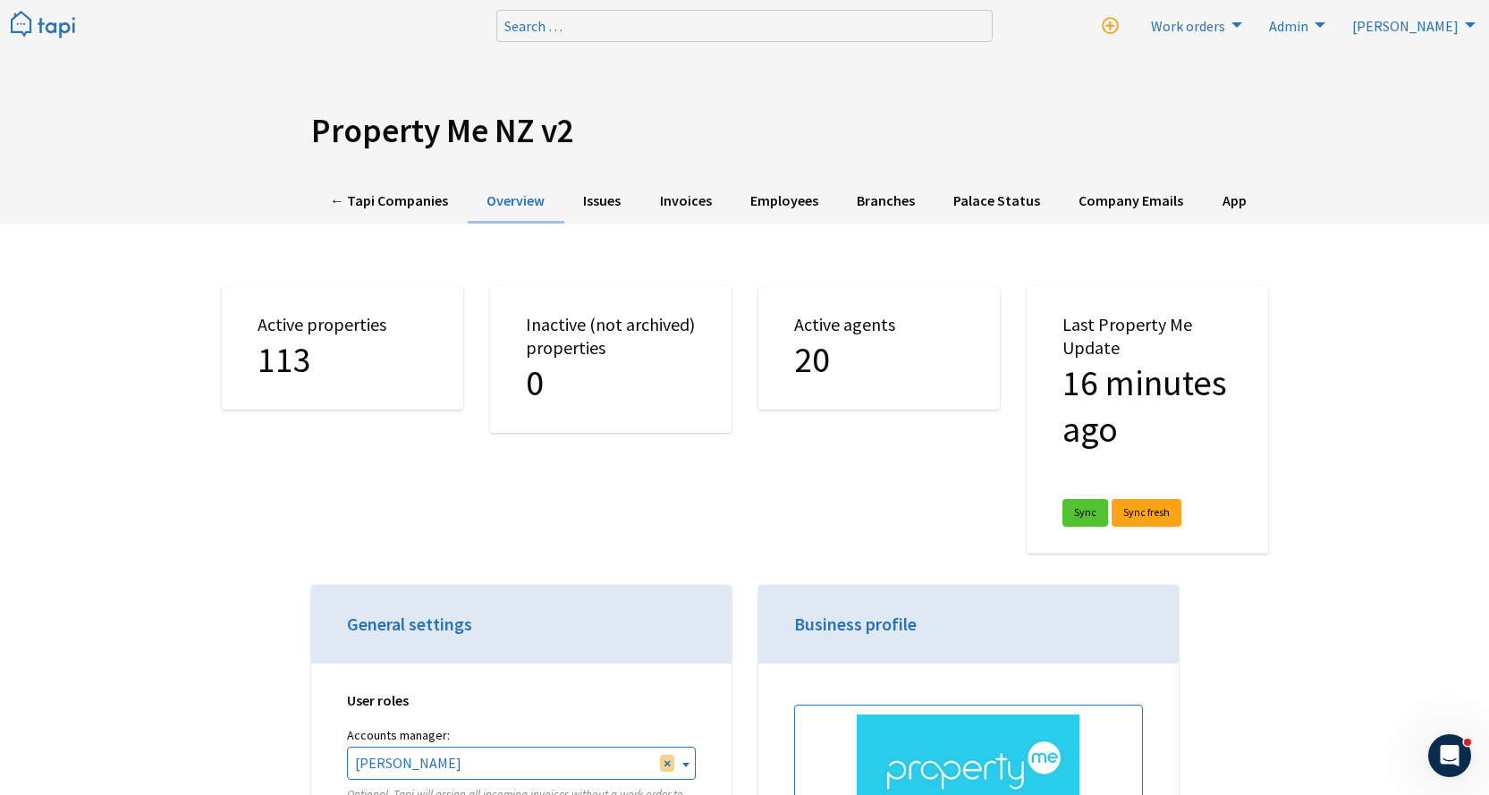
drag, startPoint x: 204, startPoint y: 352, endPoint x: 221, endPoint y: 54, distance: 298.4
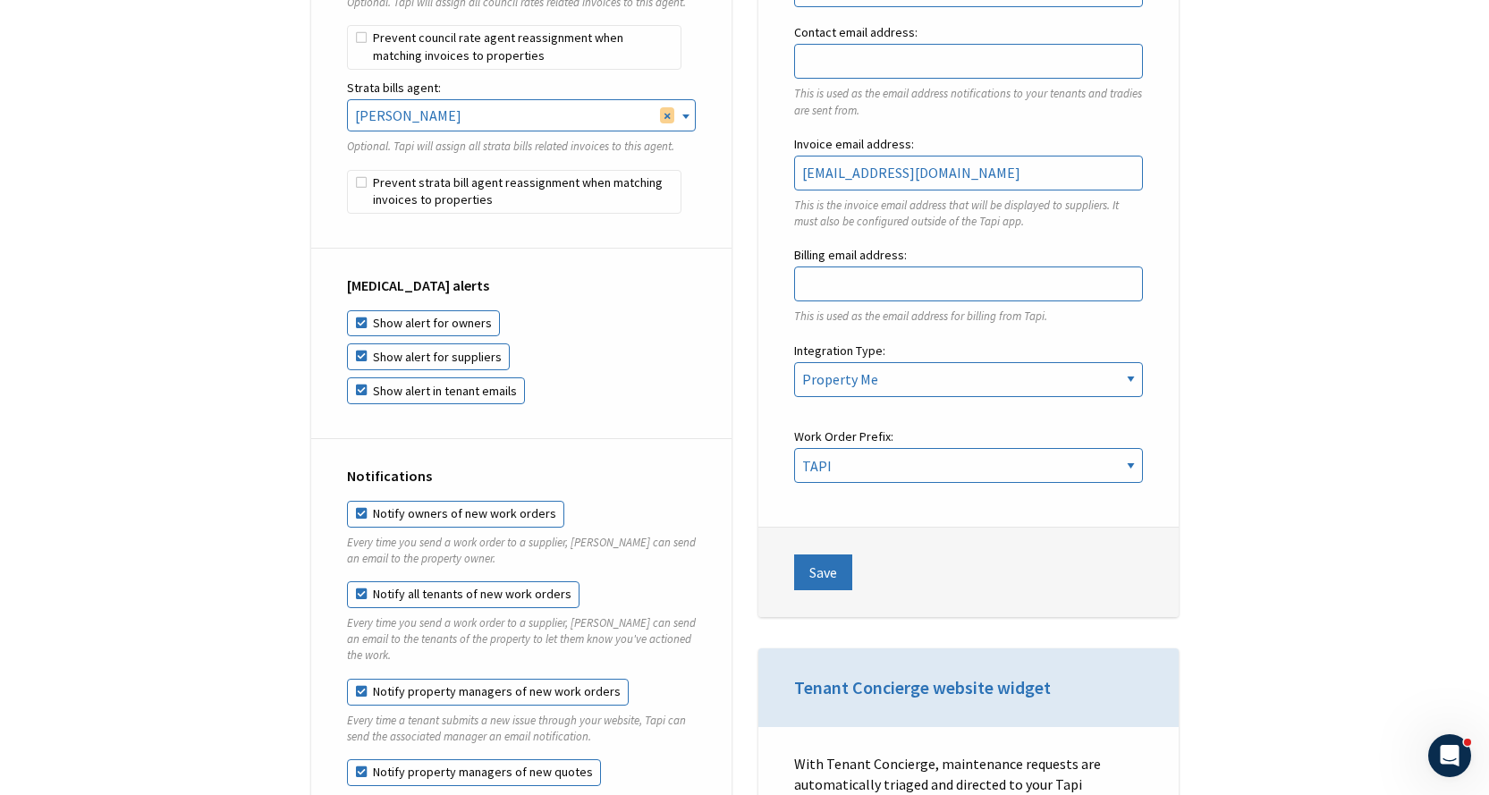
drag, startPoint x: 434, startPoint y: 616, endPoint x: 409, endPoint y: 747, distance: 133.0
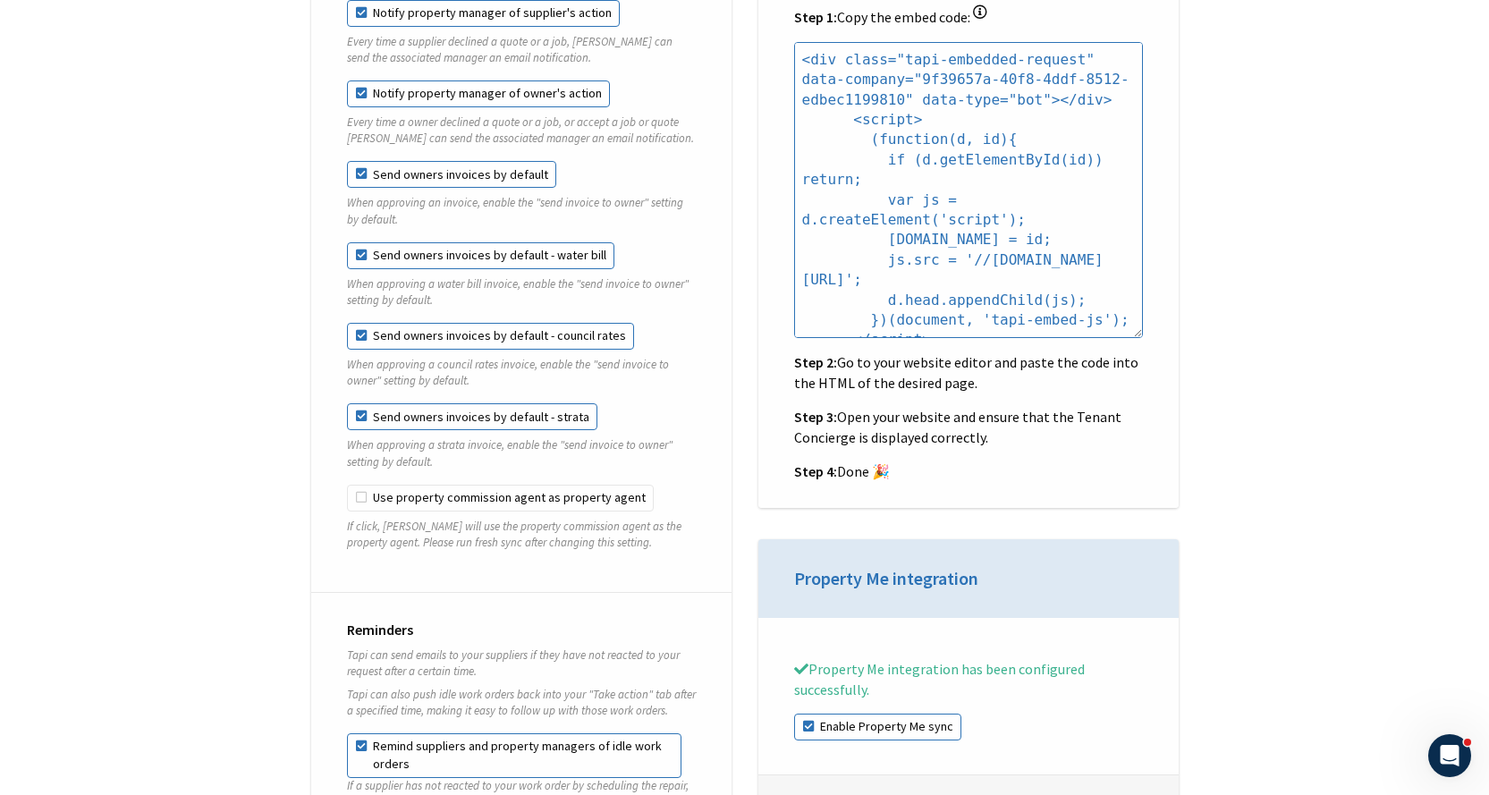
scroll to position [1699, 0]
